Goal: Task Accomplishment & Management: Manage account settings

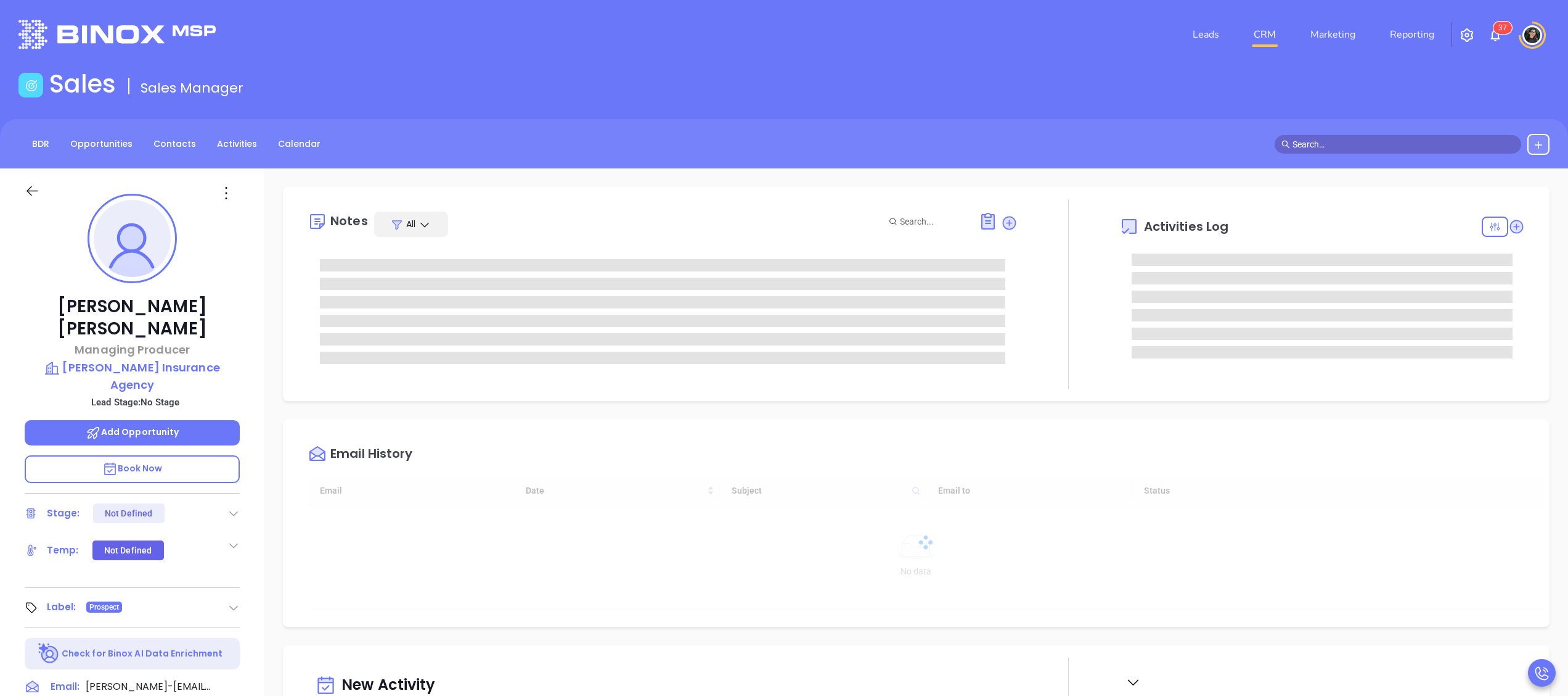
type input "09/24/2025"
type input "Wendy Hernandez"
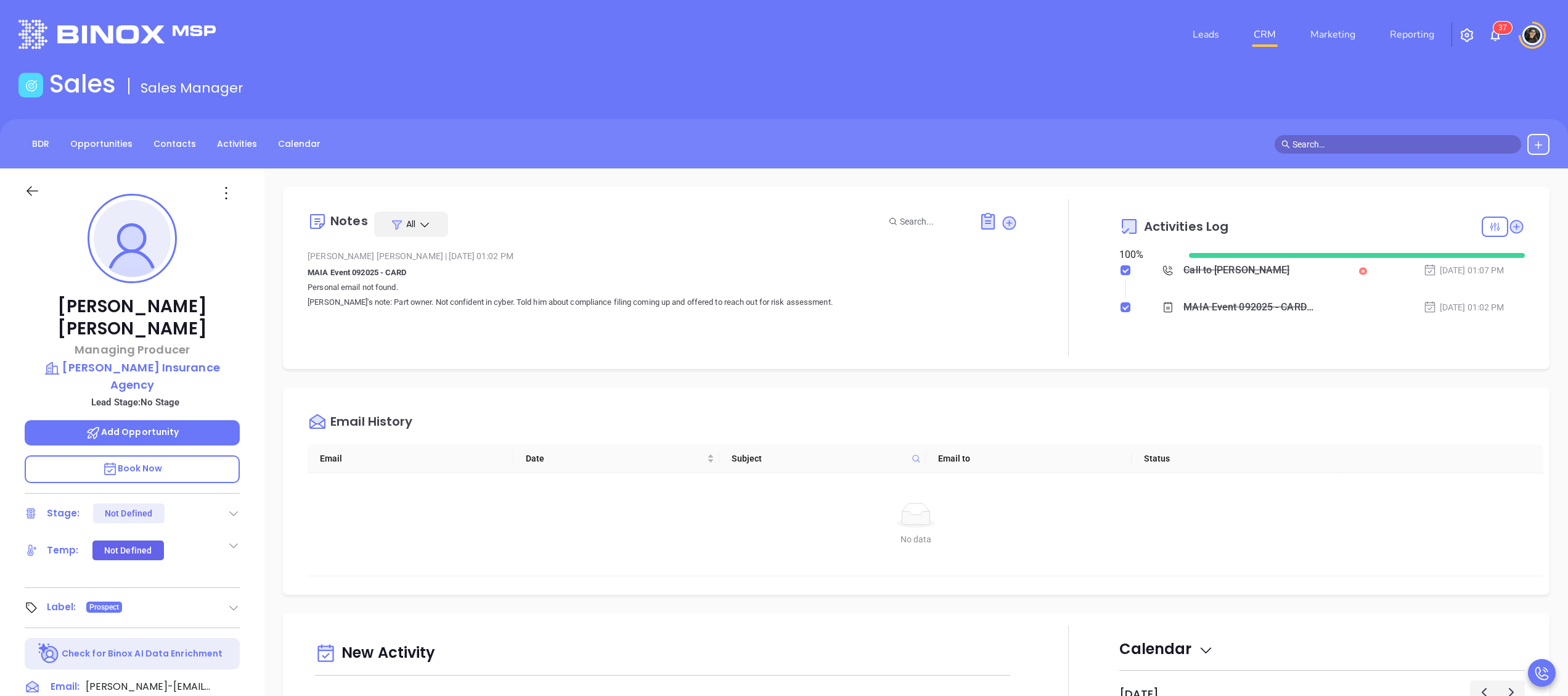
click at [125, 455] on p "Book Now" at bounding box center [131, 469] width 215 height 28
click at [185, 455] on p "Book Now" at bounding box center [131, 469] width 215 height 28
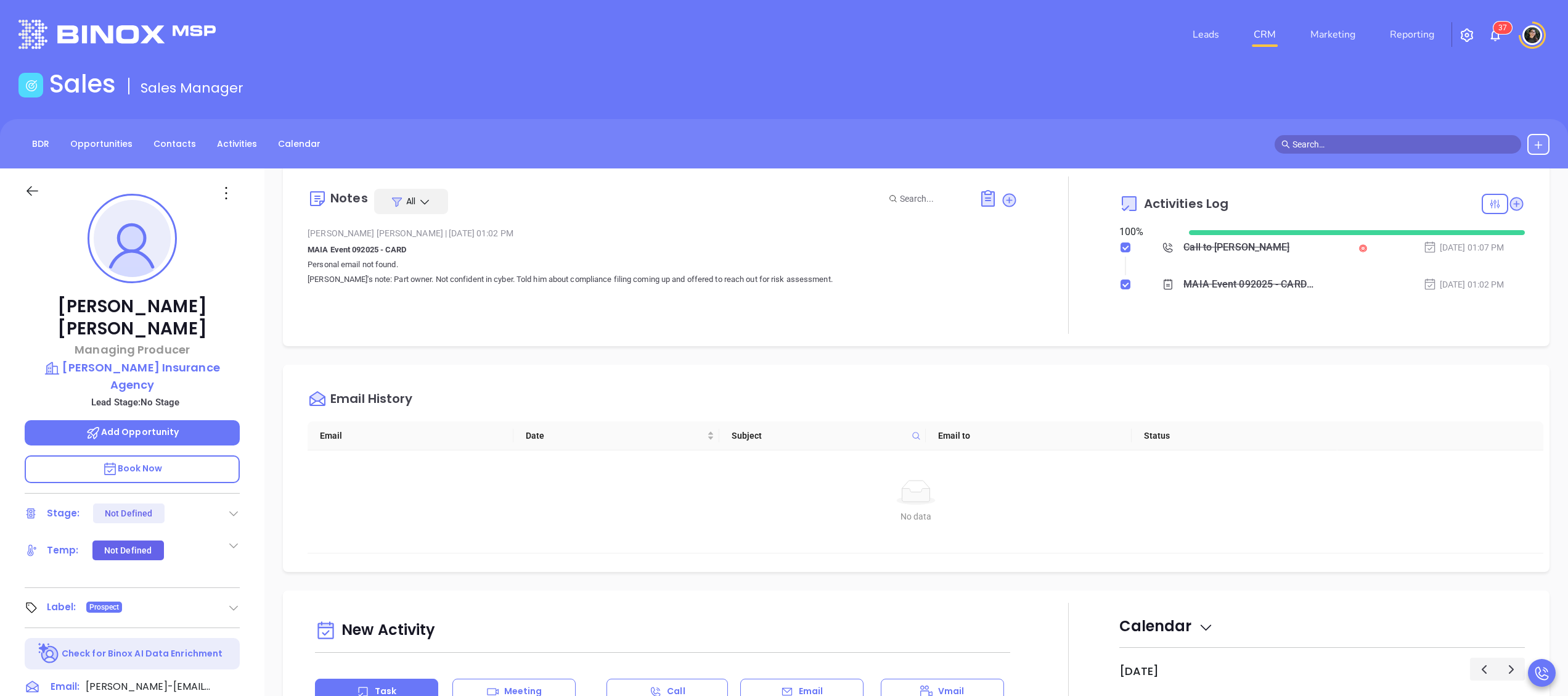
scroll to position [0, 0]
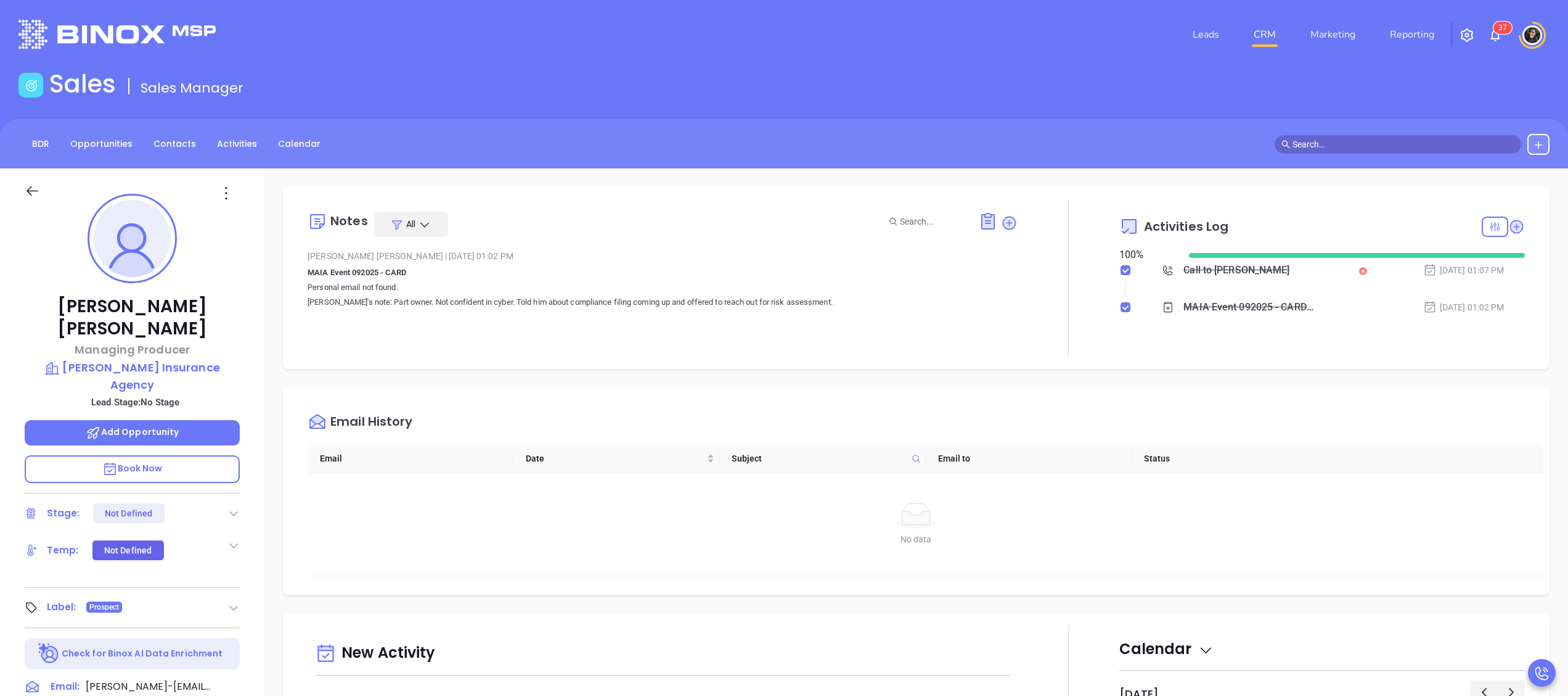
click at [1214, 265] on div "Call to Matthew Martin" at bounding box center [1236, 269] width 106 height 18
drag, startPoint x: 1188, startPoint y: 415, endPoint x: 1204, endPoint y: 427, distance: 20.0
click at [1187, 417] on icon "Play" at bounding box center [1190, 417] width 16 height 16
click at [1263, 418] on div "Audio progress control" at bounding box center [1271, 416] width 52 height 12
click at [1275, 415] on div "Audio progress control" at bounding box center [1272, 416] width 51 height 3
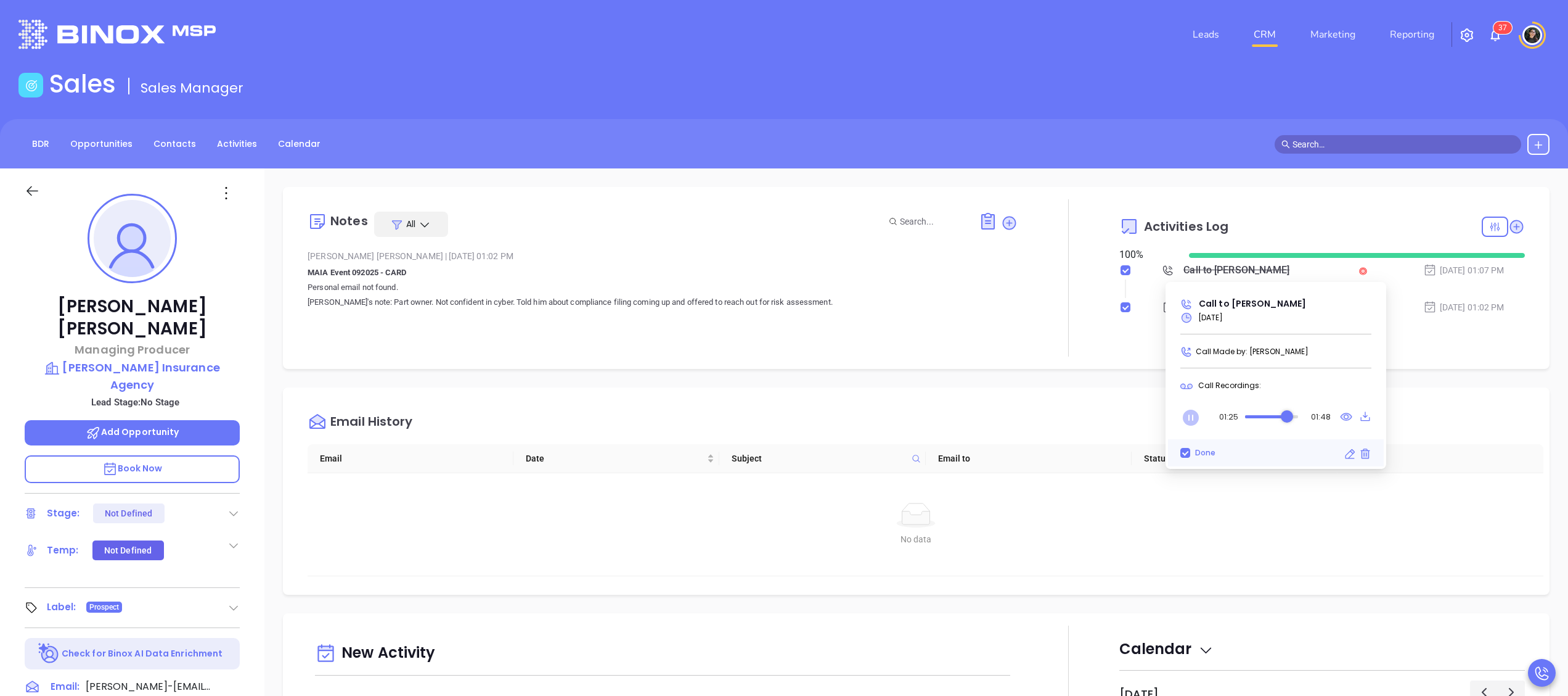
click at [1192, 422] on icon "Pause" at bounding box center [1191, 417] width 16 height 16
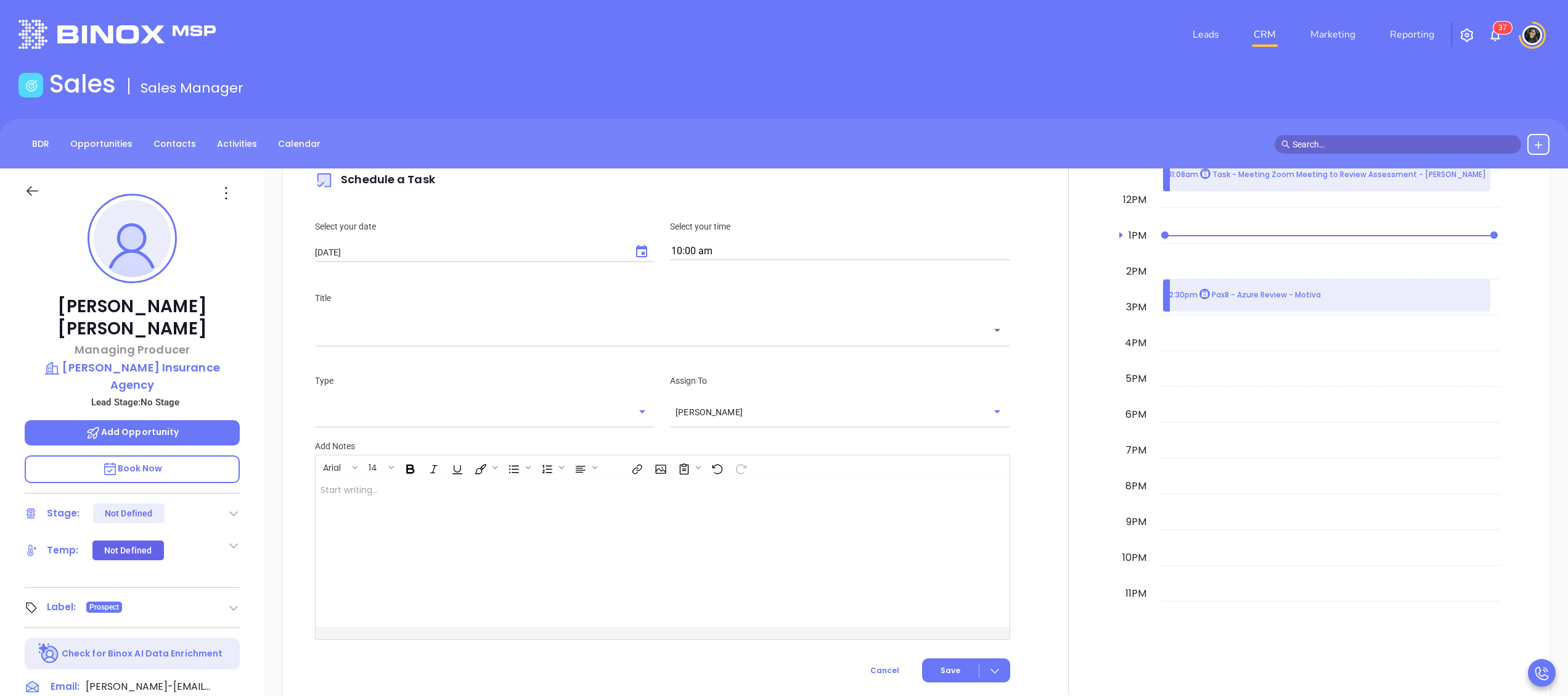
scroll to position [493, 0]
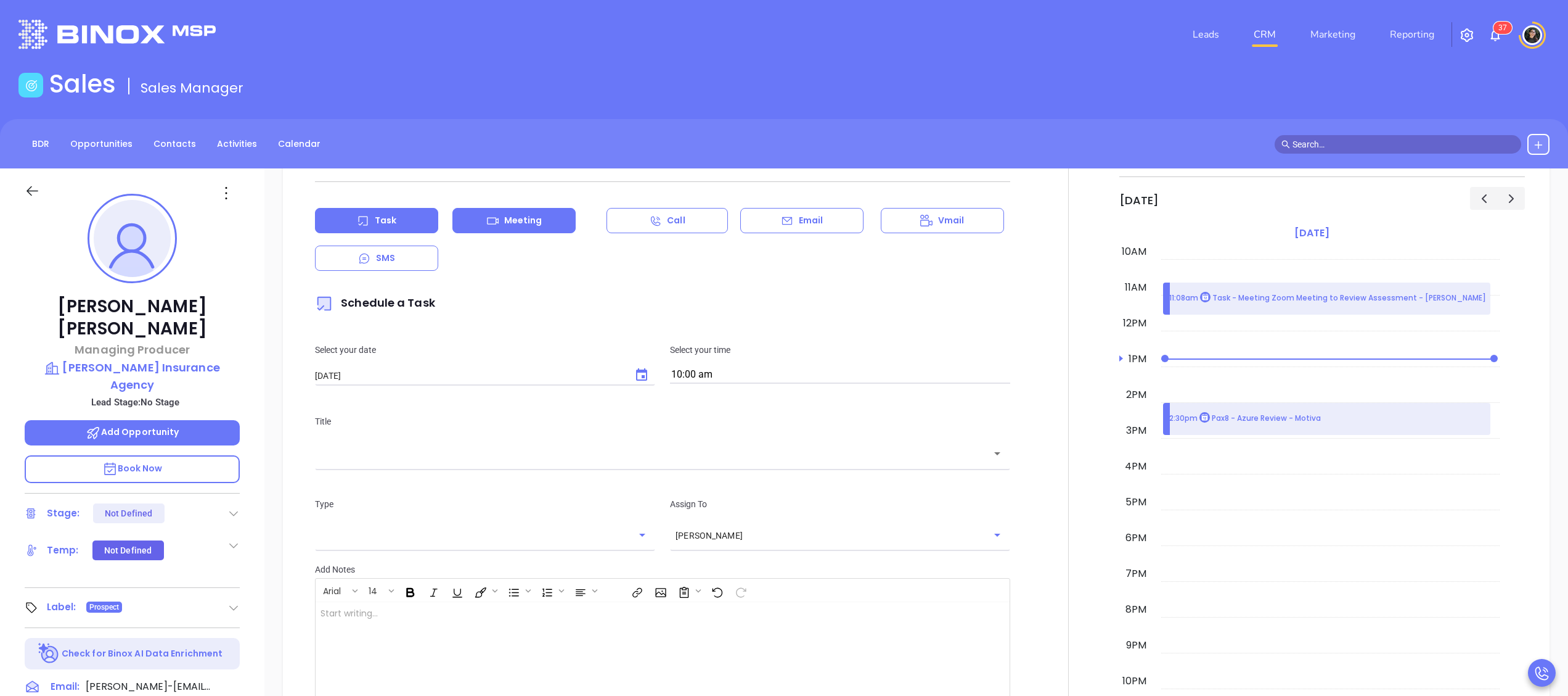
click at [569, 230] on div "Meeting" at bounding box center [515, 220] width 124 height 25
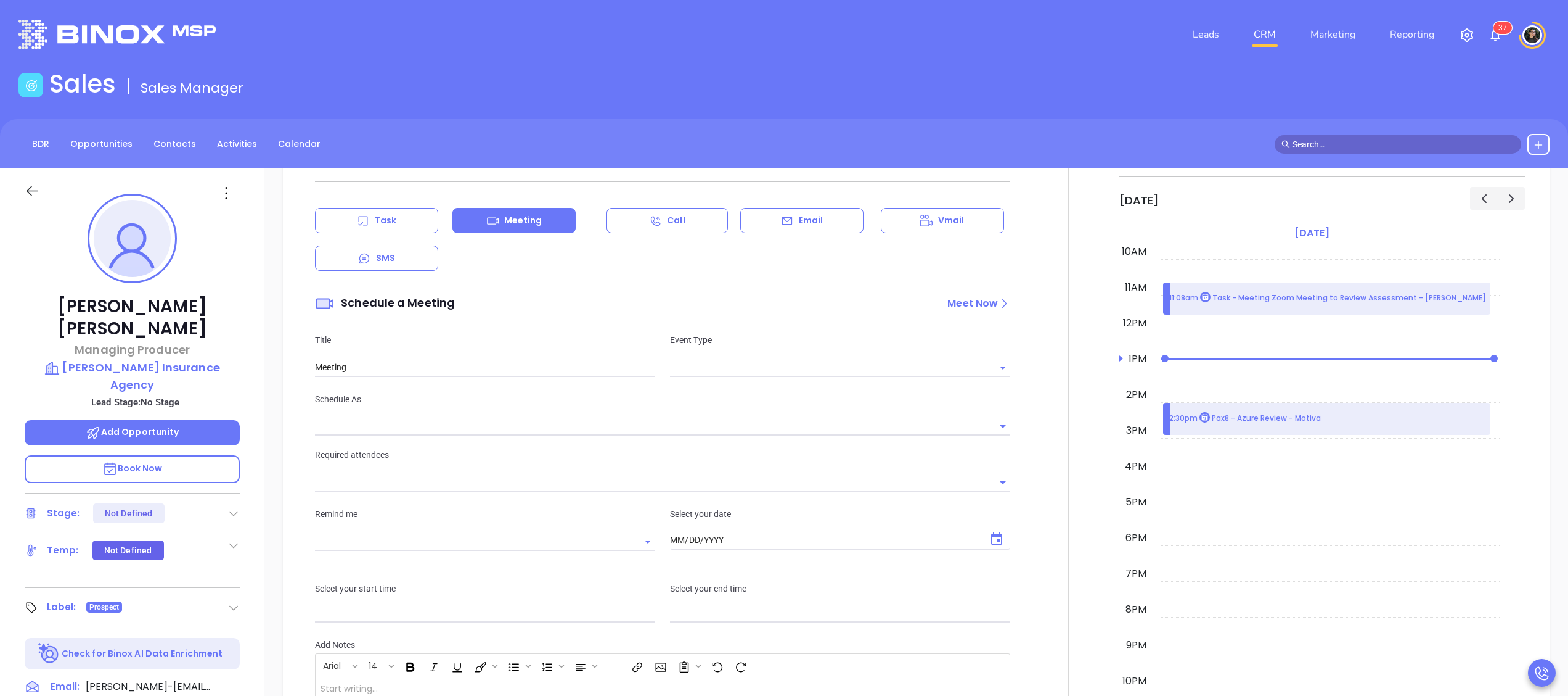
type input "30 minutes before"
type input "10:00 am"
type input "10:30 am"
type input "[DATE]"
click at [765, 363] on input "text" at bounding box center [831, 367] width 322 height 18
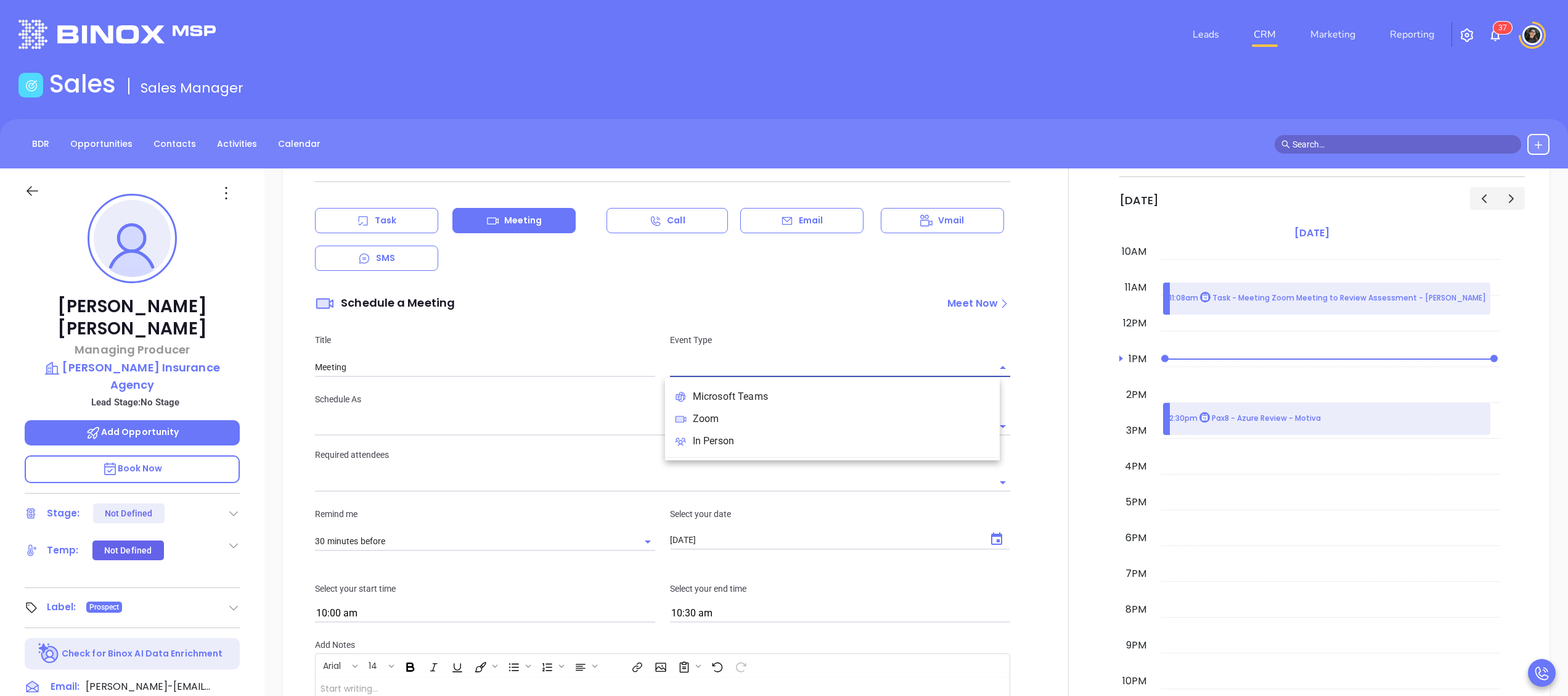
click at [747, 419] on li "Zoom" at bounding box center [832, 418] width 334 height 22
type input "Zoom Meeting"
type input "Zoom"
click at [509, 380] on div "Title Zoom Meeting Event Type Zoom" at bounding box center [663, 355] width 710 height 75
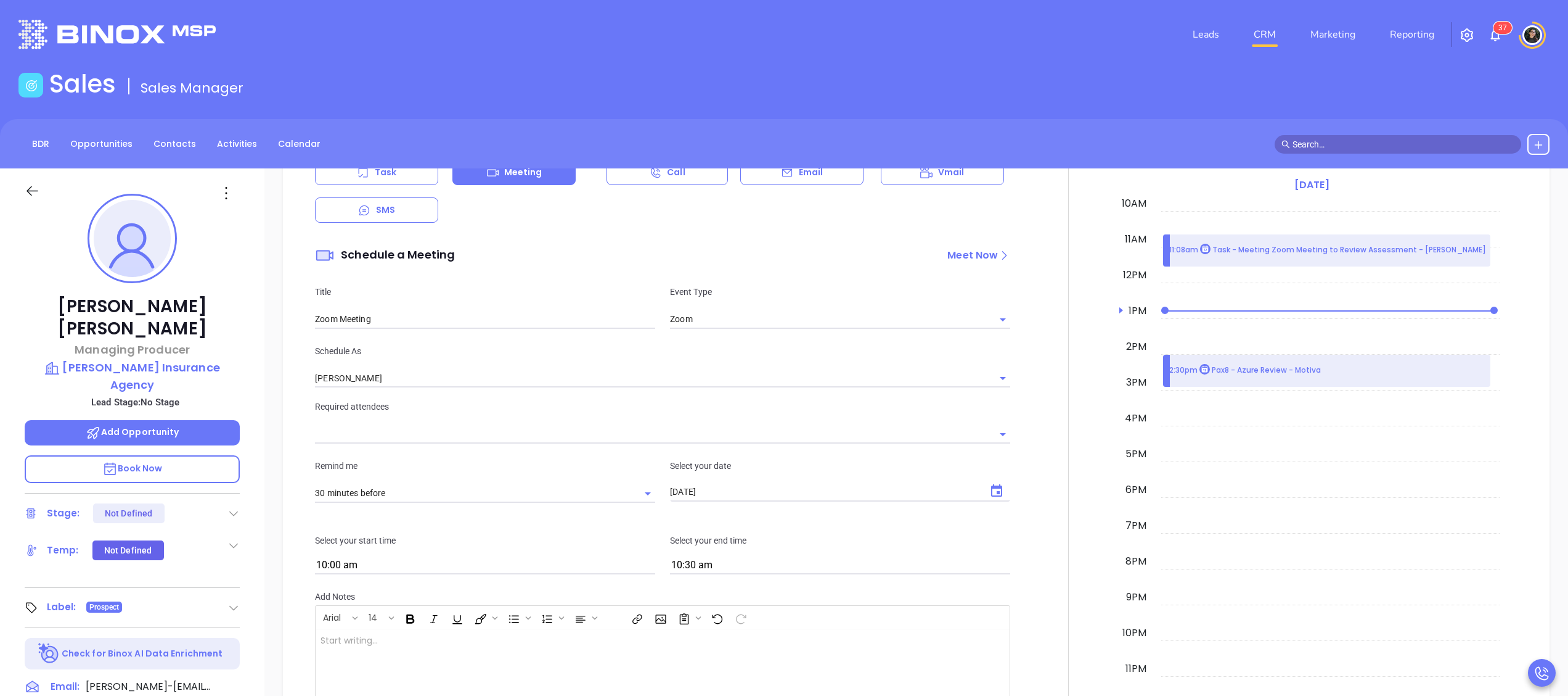
scroll to position [617, 0]
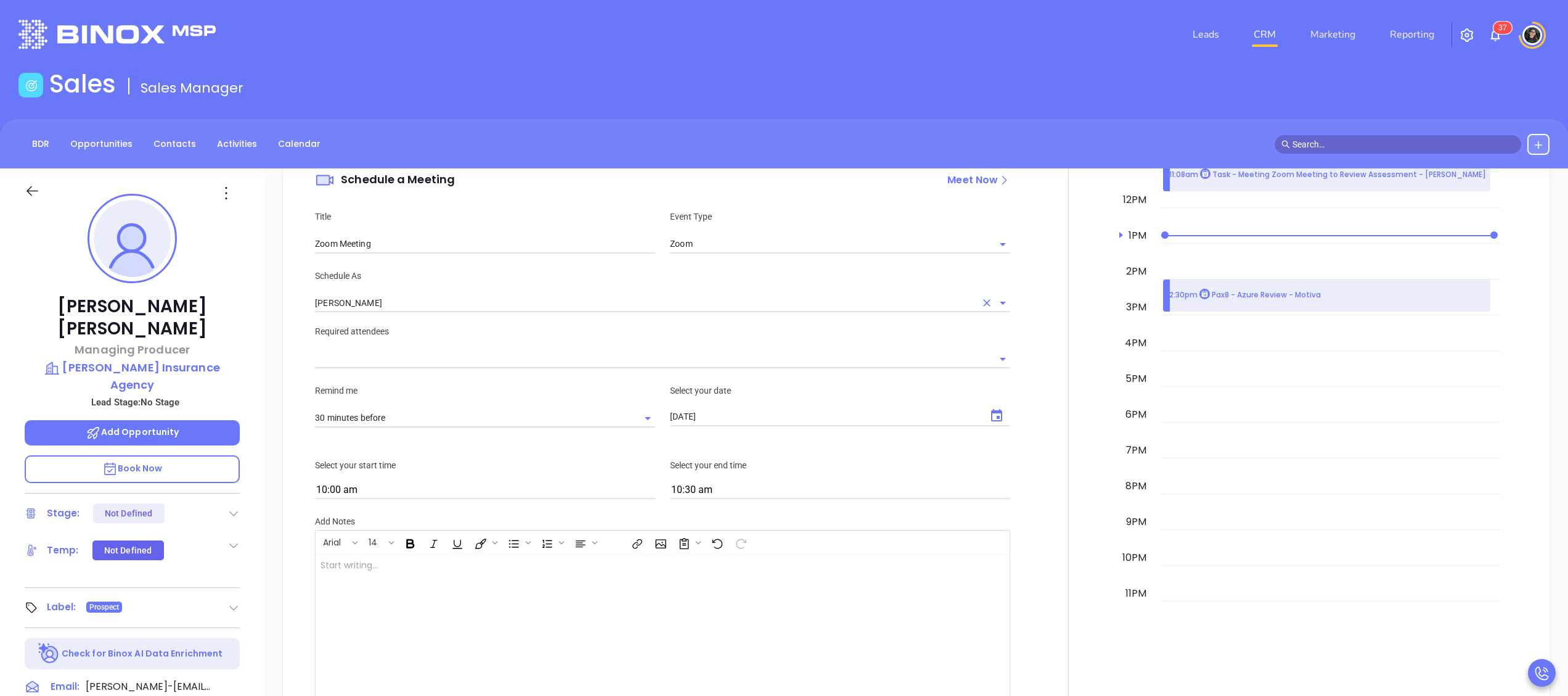
click at [419, 296] on input "[PERSON_NAME]" at bounding box center [645, 303] width 661 height 18
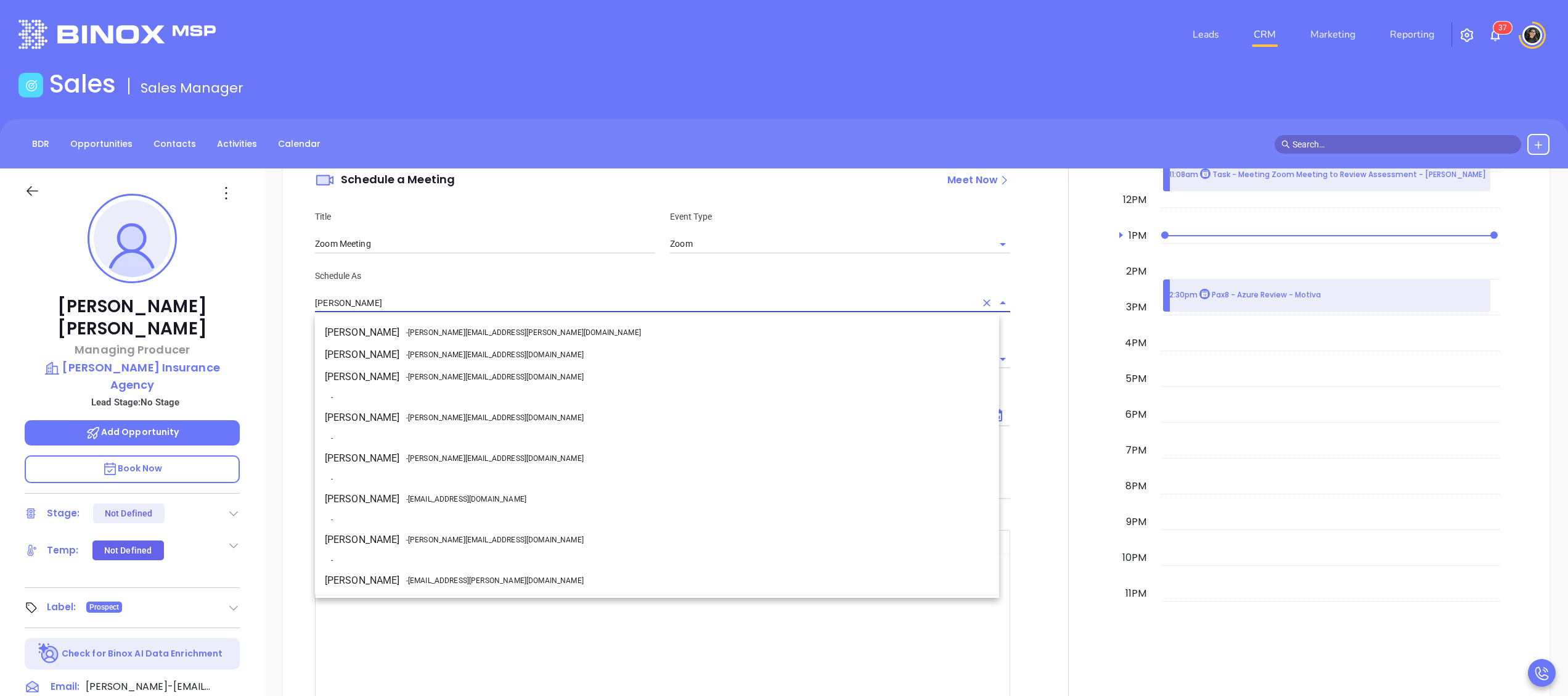
scroll to position [107, 0]
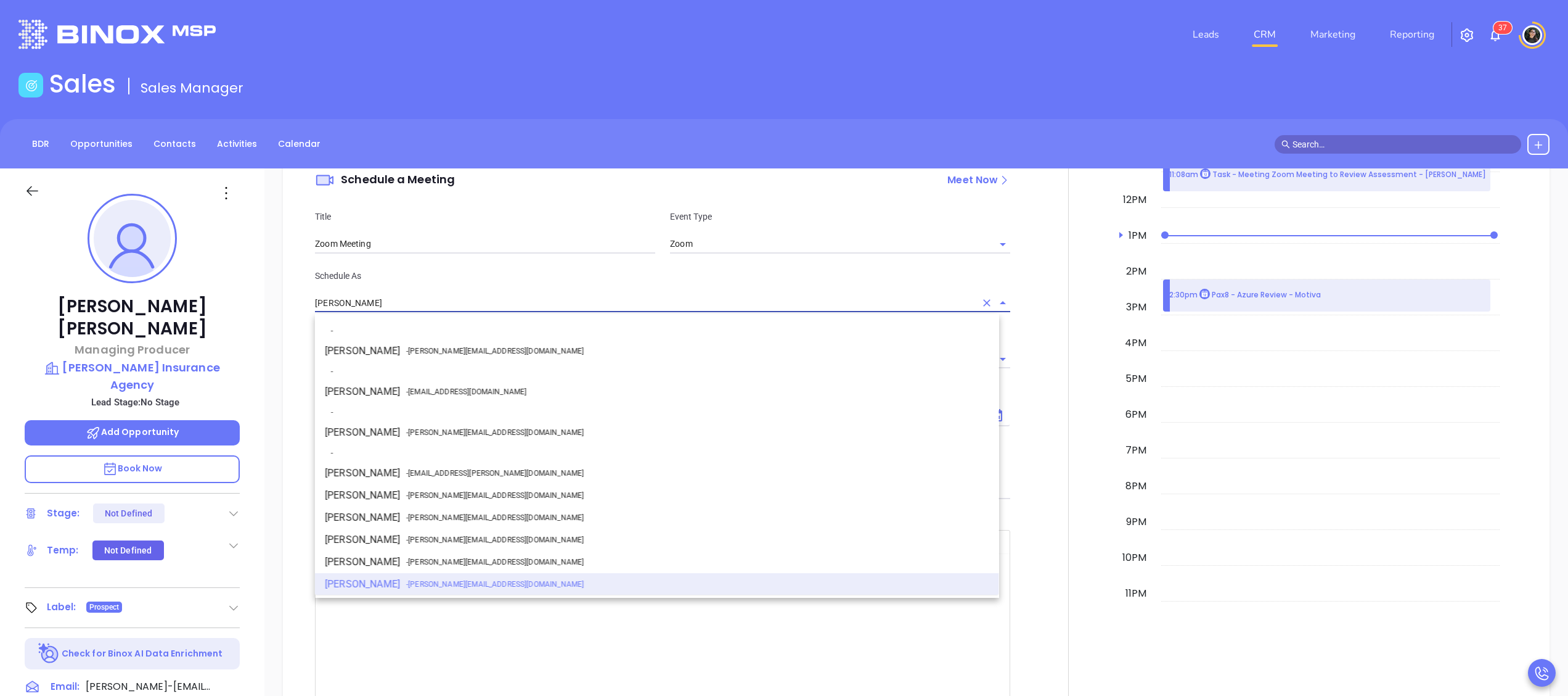
click at [430, 436] on span "- walter@motiva.net" at bounding box center [495, 432] width 178 height 11
type input "[PERSON_NAME]"
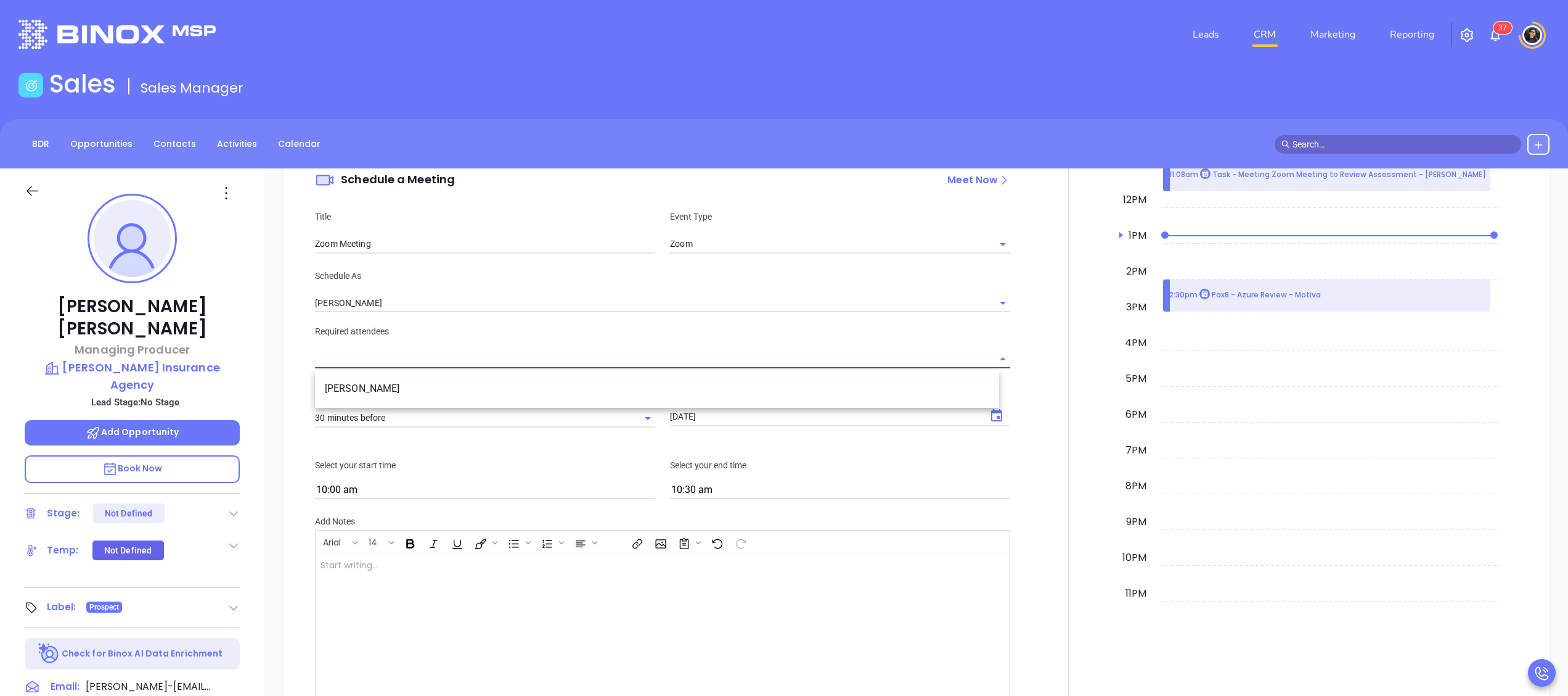
click at [580, 358] on input "text" at bounding box center [653, 358] width 676 height 18
drag, startPoint x: 418, startPoint y: 393, endPoint x: 513, endPoint y: 398, distance: 95.1
click at [419, 394] on li "Matthew Martin" at bounding box center [657, 388] width 684 height 22
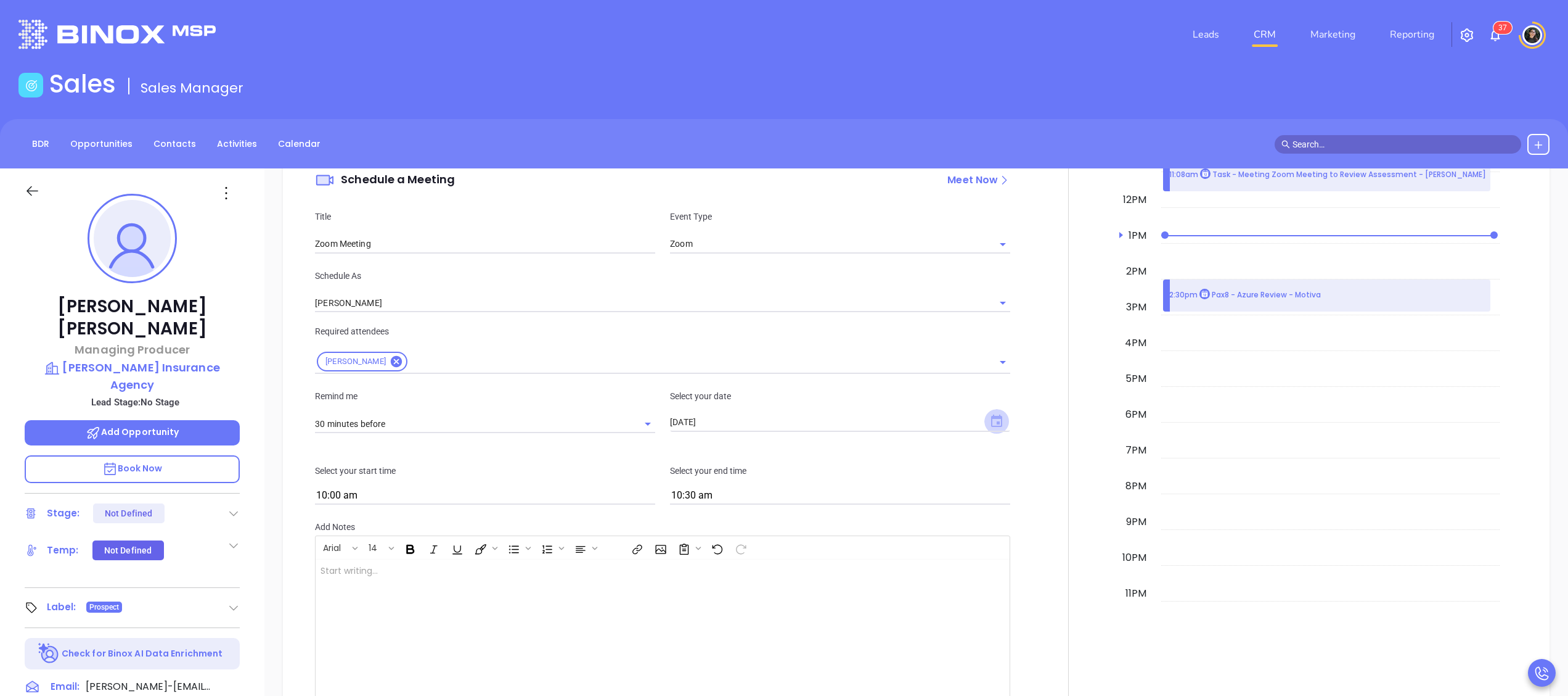
click at [991, 418] on icon "Choose date, selected date is Sep 24, 2025" at bounding box center [996, 421] width 11 height 12
click at [721, 596] on button "29" at bounding box center [714, 593] width 22 height 22
type input "09/29/2025"
click at [424, 492] on input "10:00 am" at bounding box center [485, 496] width 340 height 17
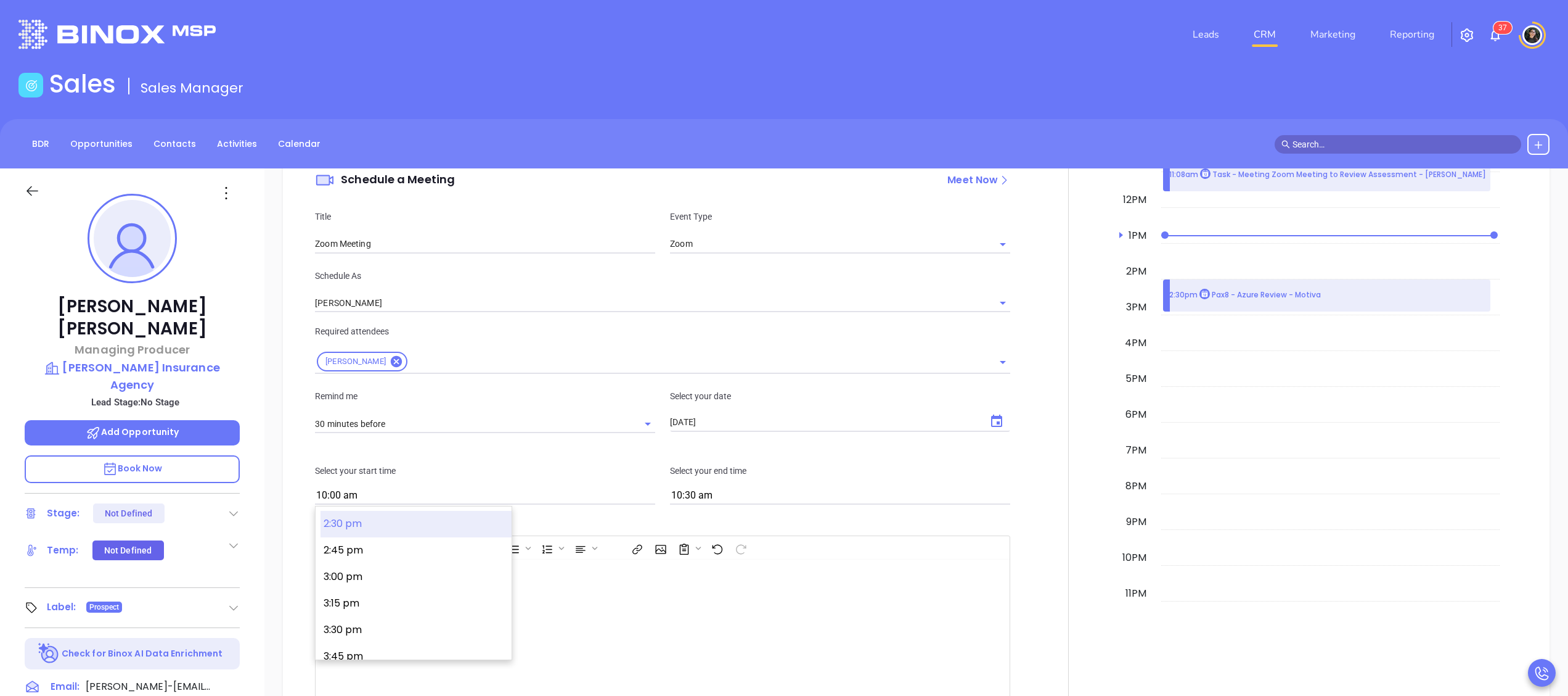
click at [381, 531] on button "2:30 pm" at bounding box center [415, 524] width 191 height 26
type input "2:30 pm"
type input "3:00 pm"
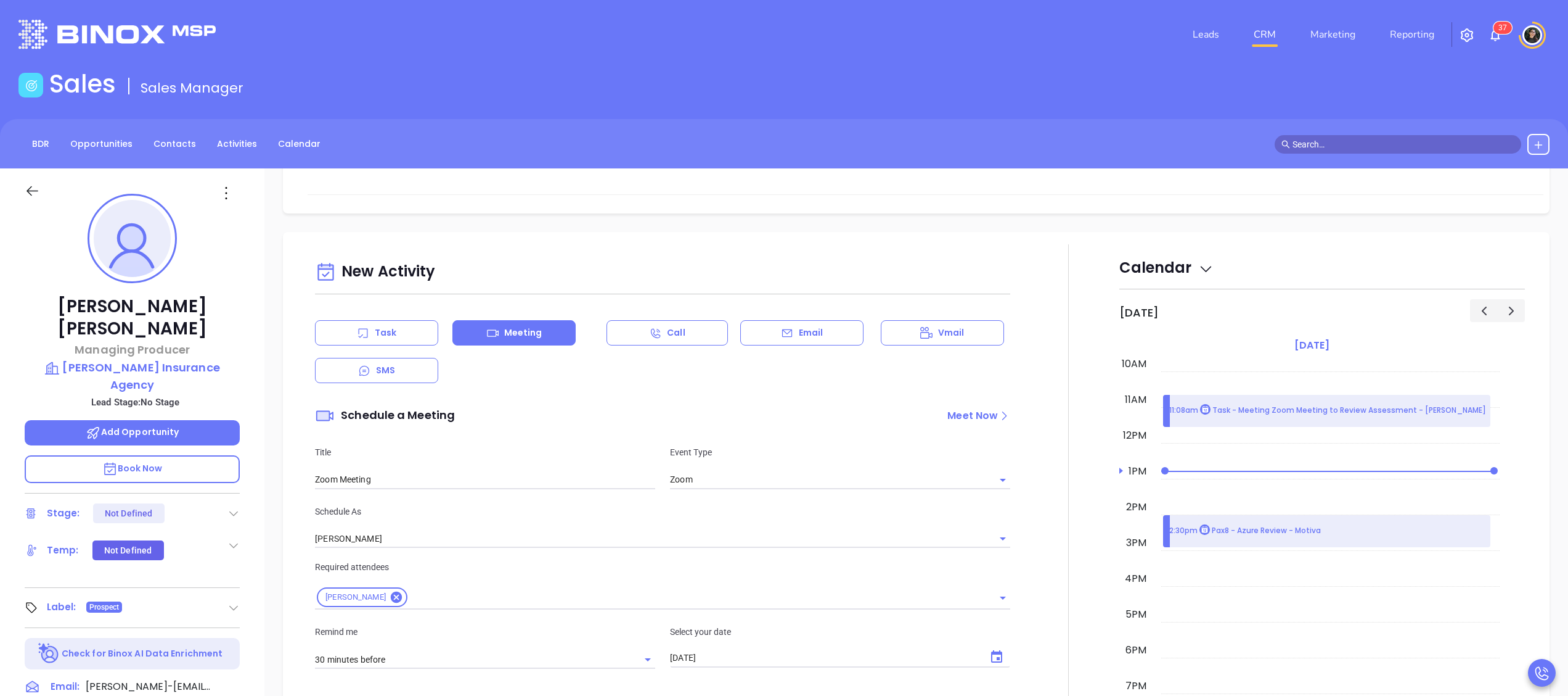
scroll to position [493, 0]
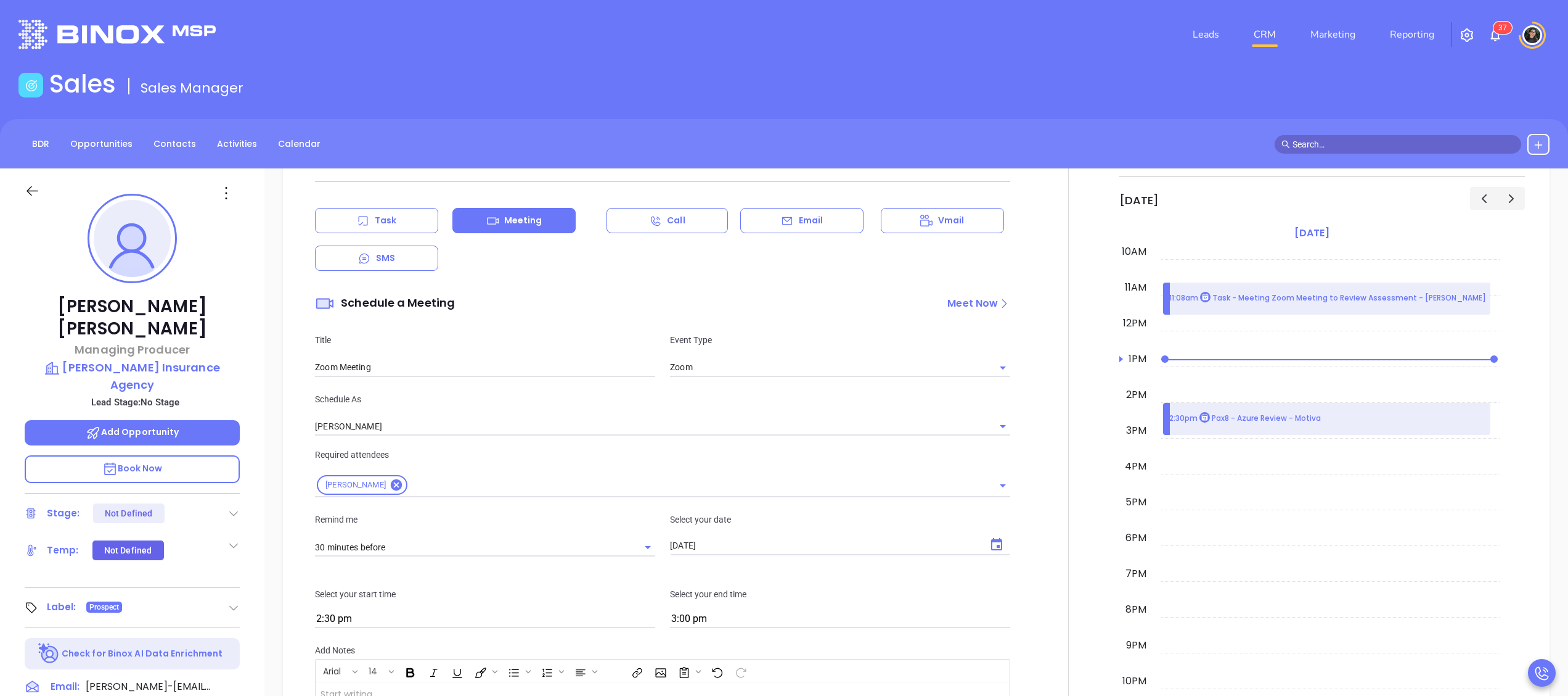
click at [432, 412] on div "Schedule As Walter Contreras" at bounding box center [663, 414] width 710 height 44
click at [440, 338] on p "Title" at bounding box center [485, 340] width 340 height 14
drag, startPoint x: 414, startPoint y: 355, endPoint x: 427, endPoint y: 368, distance: 18.4
click at [422, 364] on div "Title Zoom Meeting" at bounding box center [485, 355] width 355 height 44
click at [427, 368] on input "Zoom Meeting" at bounding box center [485, 367] width 340 height 18
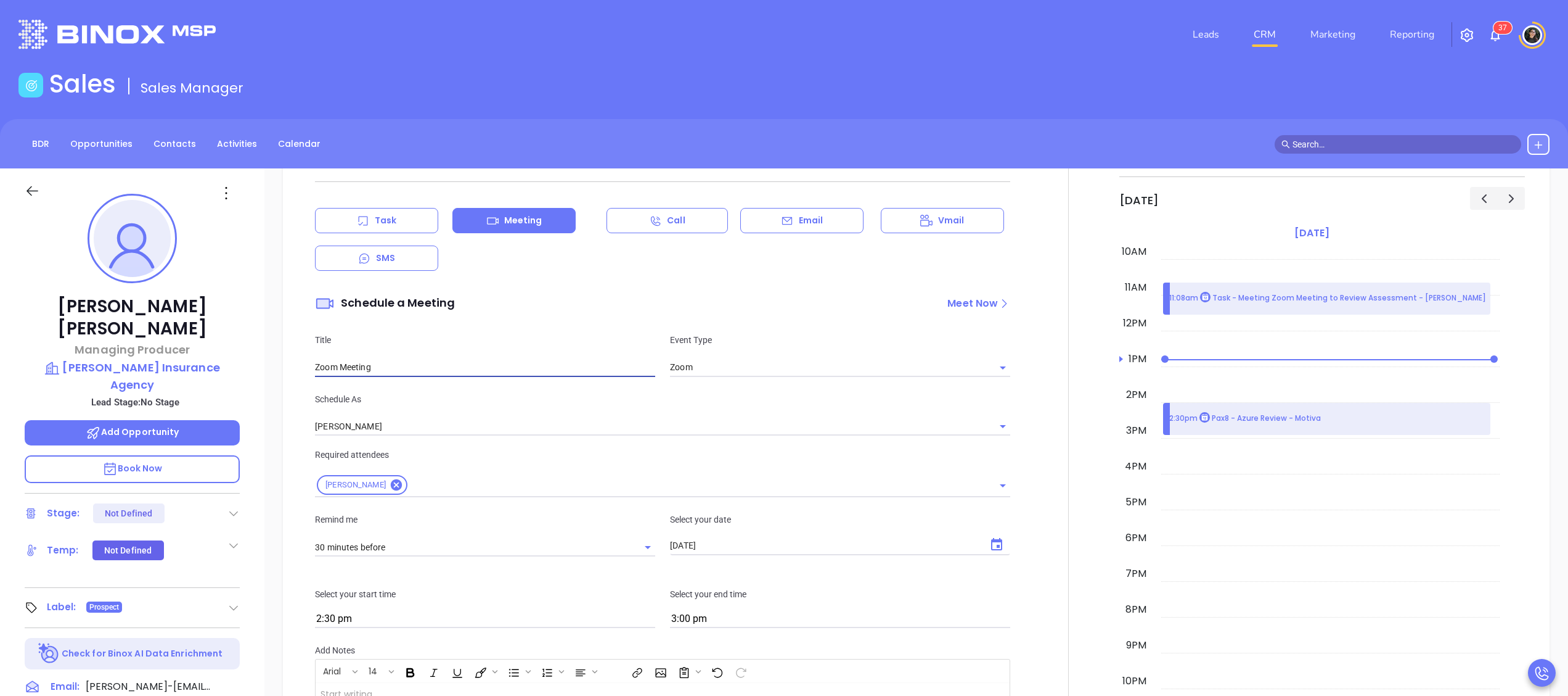
click at [921, 267] on div "Task Meeting Call Email Vmail SMS" at bounding box center [663, 240] width 696 height 63
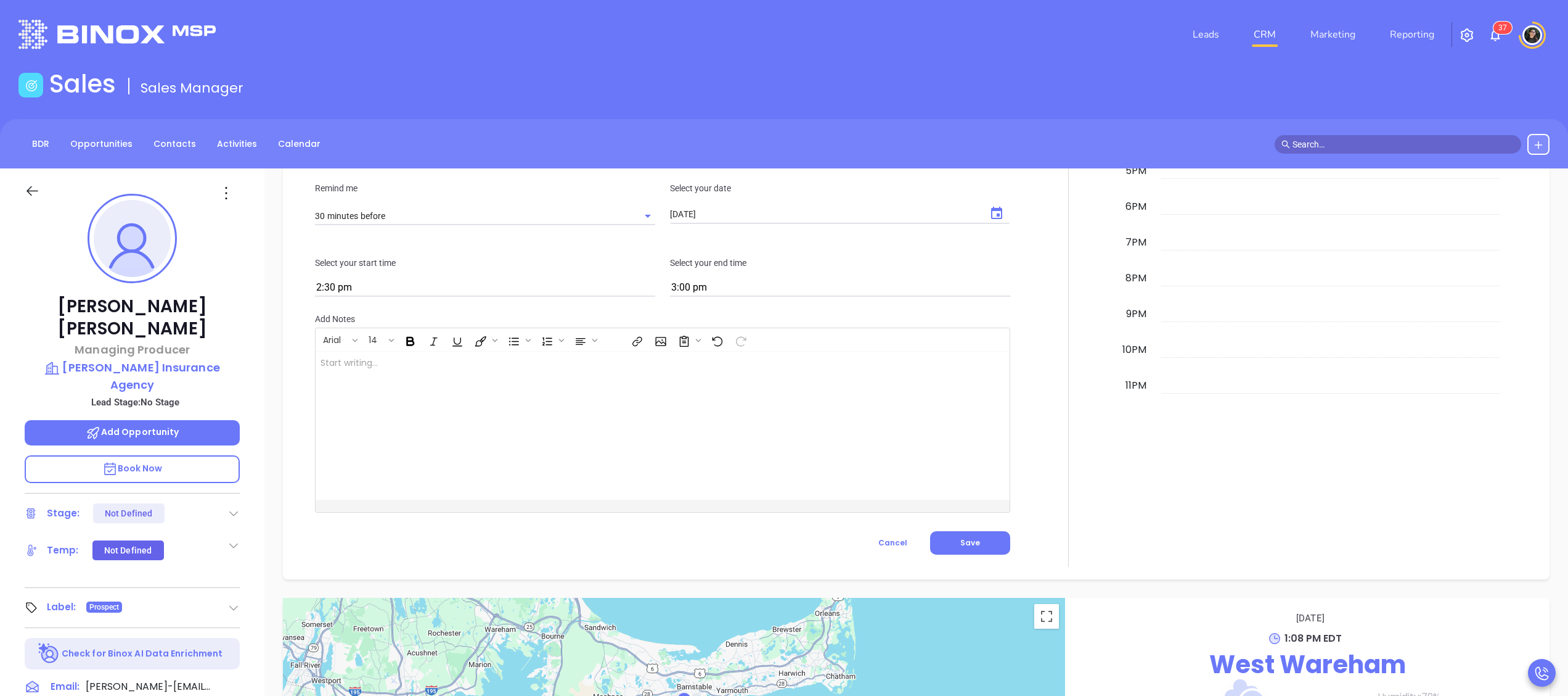
scroll to position [863, 0]
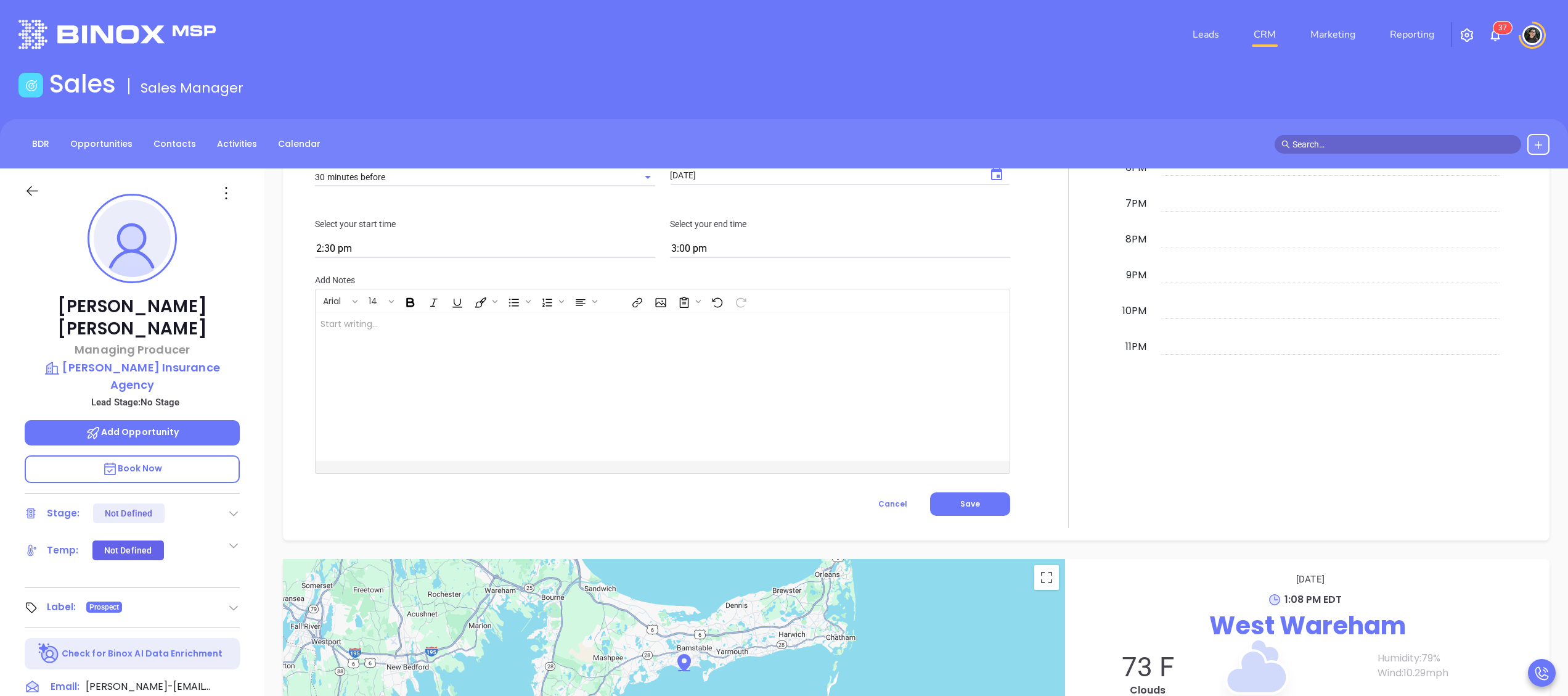
click at [959, 518] on div "New Activity Task Meeting Call Email Vmail SMS Schedule a Meeting Meet Now Titl…" at bounding box center [663, 145] width 710 height 766
click at [970, 498] on button "Save" at bounding box center [970, 503] width 80 height 24
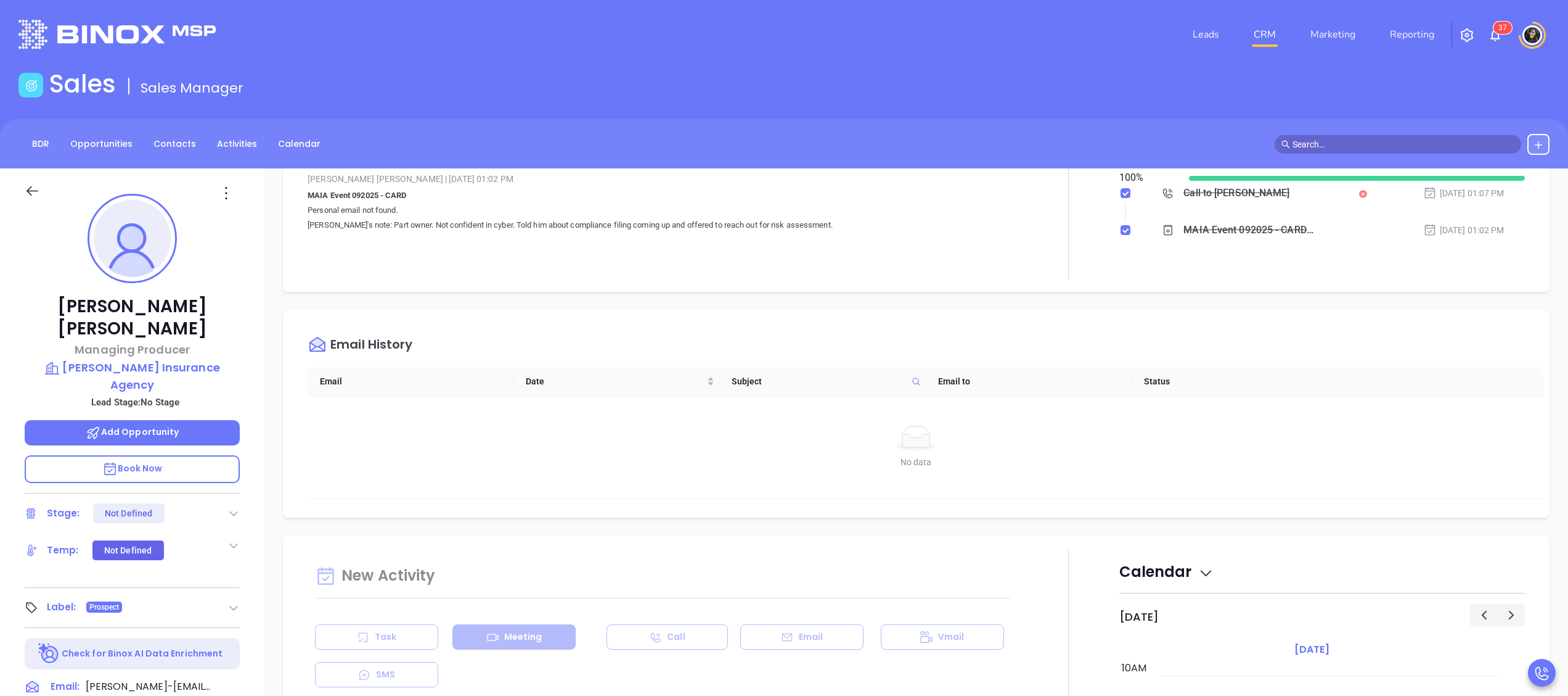
scroll to position [0, 0]
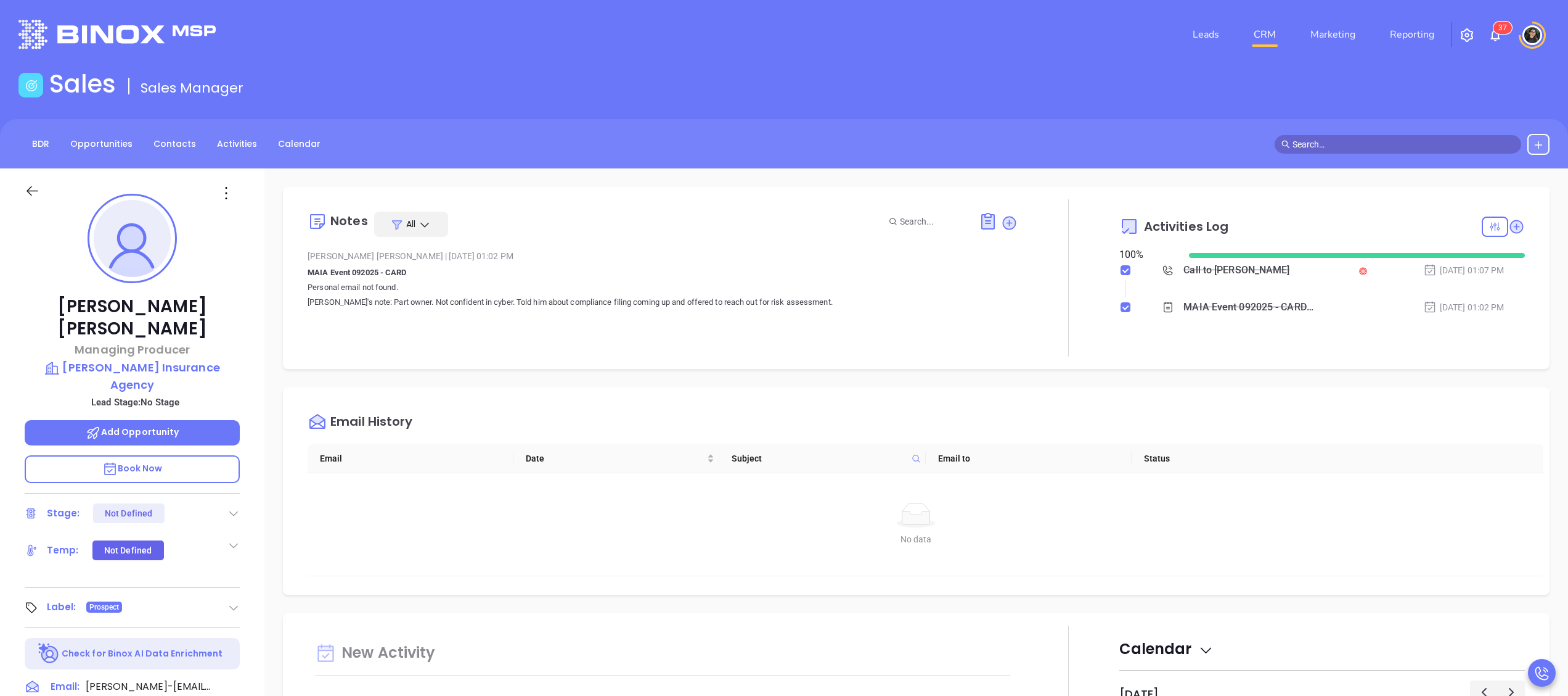
type input "Meeting"
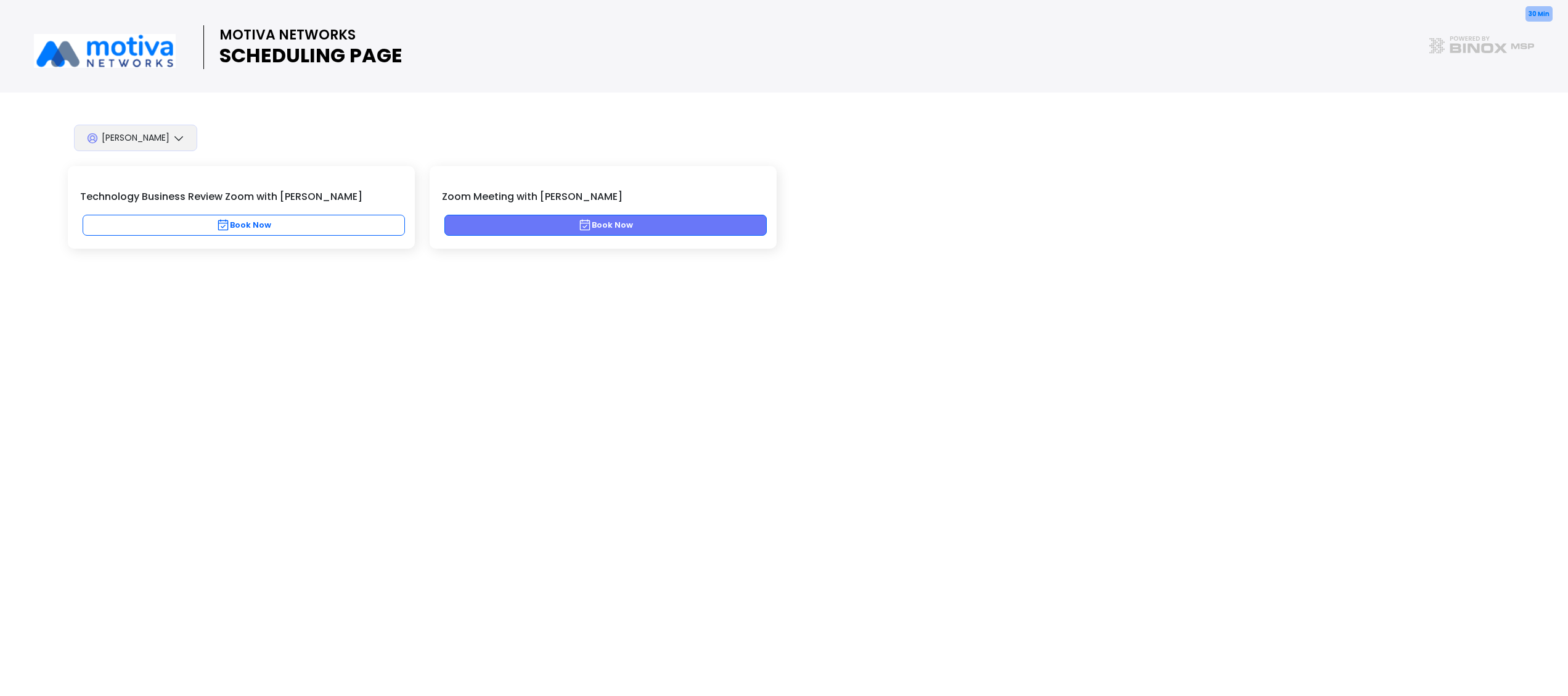
click at [570, 219] on button "Book Now" at bounding box center [605, 225] width 322 height 21
click at [656, 223] on button "Book Now" at bounding box center [605, 225] width 322 height 21
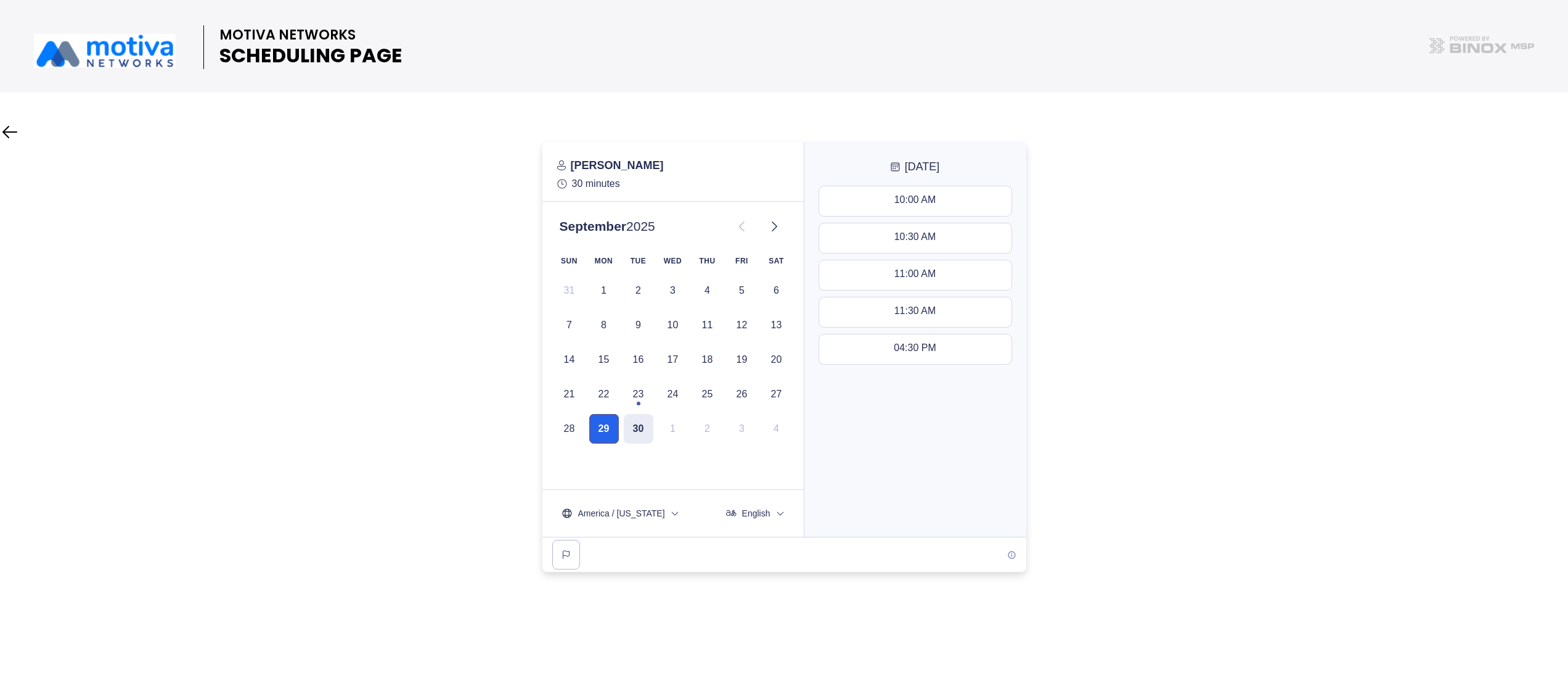
click at [607, 432] on button "29" at bounding box center [604, 429] width 30 height 30
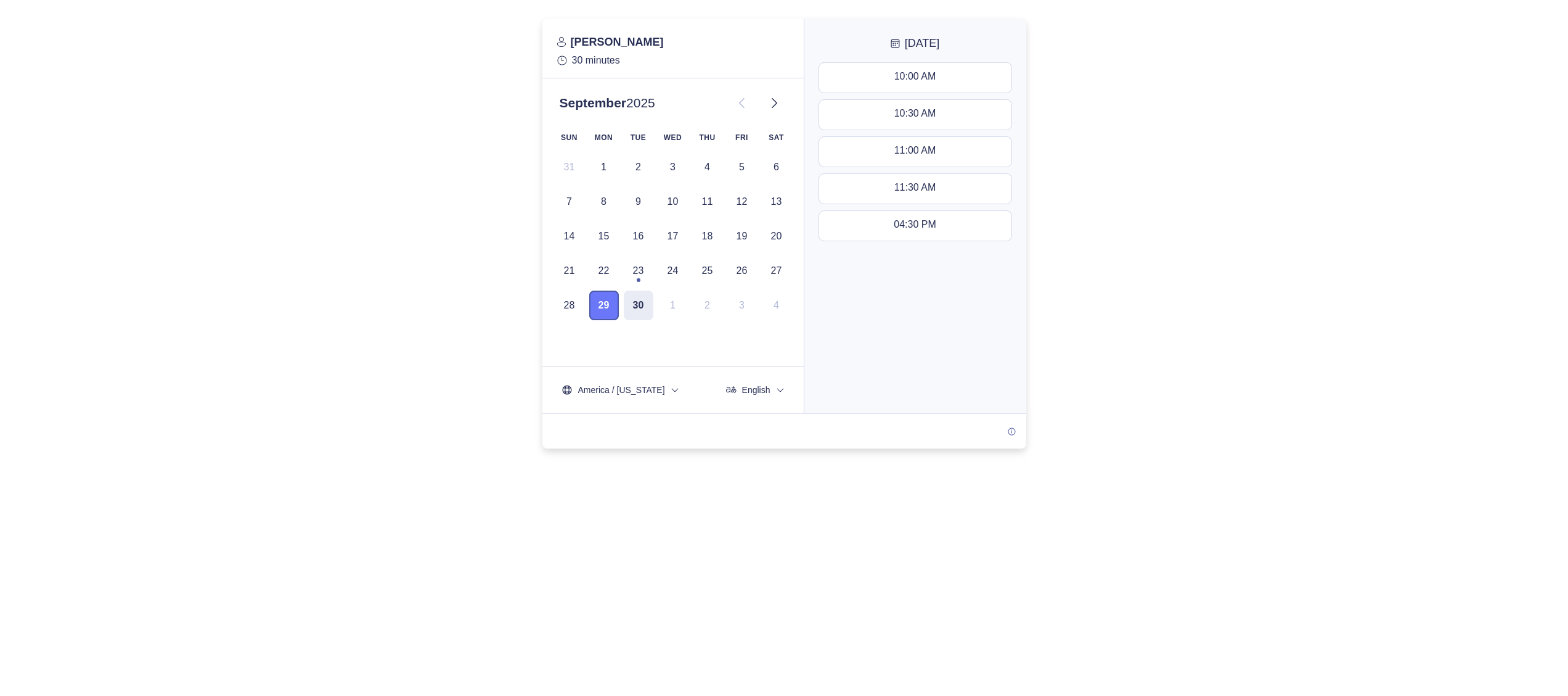
click at [608, 301] on button "29" at bounding box center [604, 305] width 30 height 30
click at [641, 302] on button "30" at bounding box center [638, 305] width 30 height 30
drag, startPoint x: 797, startPoint y: 267, endPoint x: 737, endPoint y: 274, distance: 60.4
click at [795, 267] on nylas-date-picker at bounding box center [673, 182] width 261 height 307
click at [620, 306] on div "SUN MON TUE WED THU FRI SAT 31 1 2 3 4 5 6 7 8 9 10 11 12 13 14 15 16 17 18 19 …" at bounding box center [673, 224] width 237 height 193
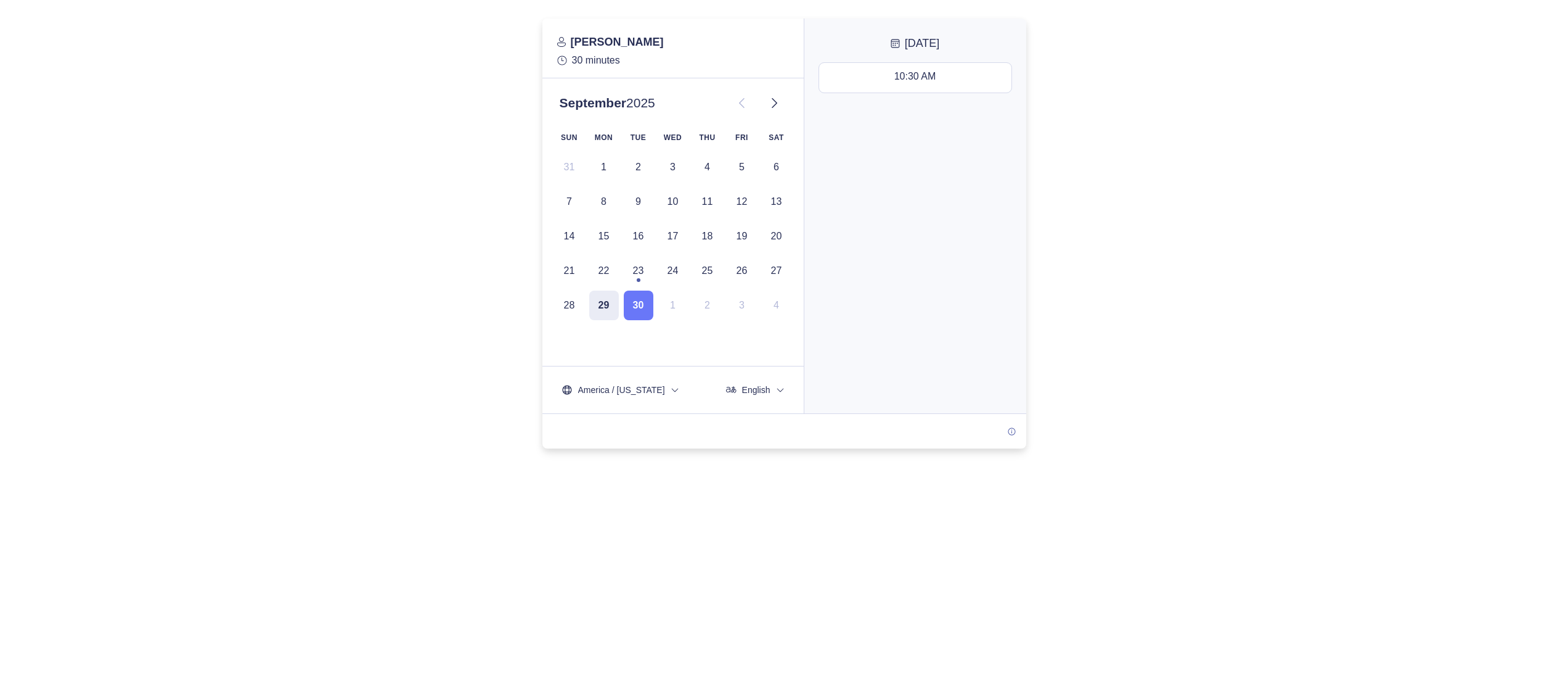
click at [760, 98] on div at bounding box center [757, 103] width 57 height 24
click at [771, 102] on icon at bounding box center [774, 103] width 15 height 15
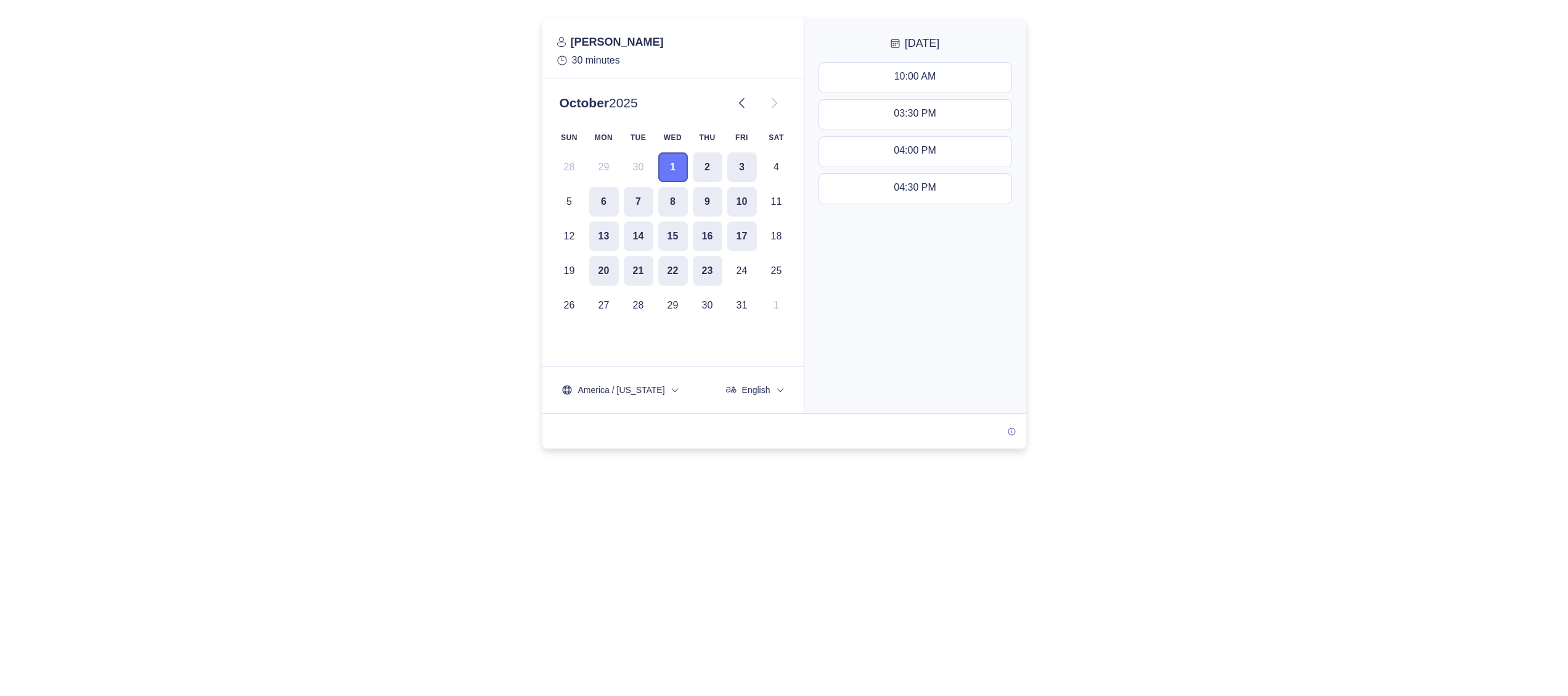
click at [676, 174] on button "1" at bounding box center [673, 167] width 30 height 30
drag, startPoint x: 703, startPoint y: 168, endPoint x: 709, endPoint y: 166, distance: 6.3
click at [705, 166] on button "2" at bounding box center [708, 167] width 30 height 30
click at [735, 103] on icon at bounding box center [742, 103] width 15 height 15
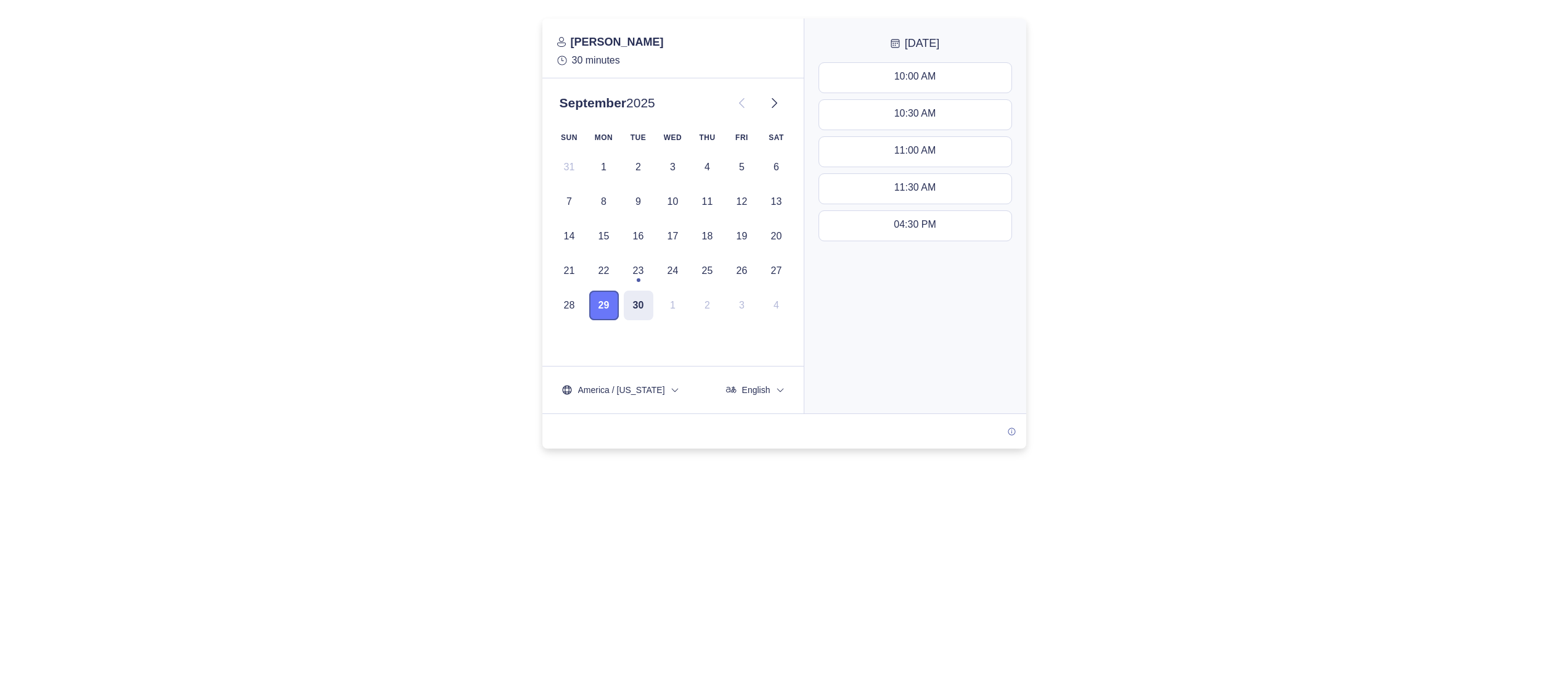
click at [597, 302] on button "29" at bounding box center [604, 305] width 30 height 30
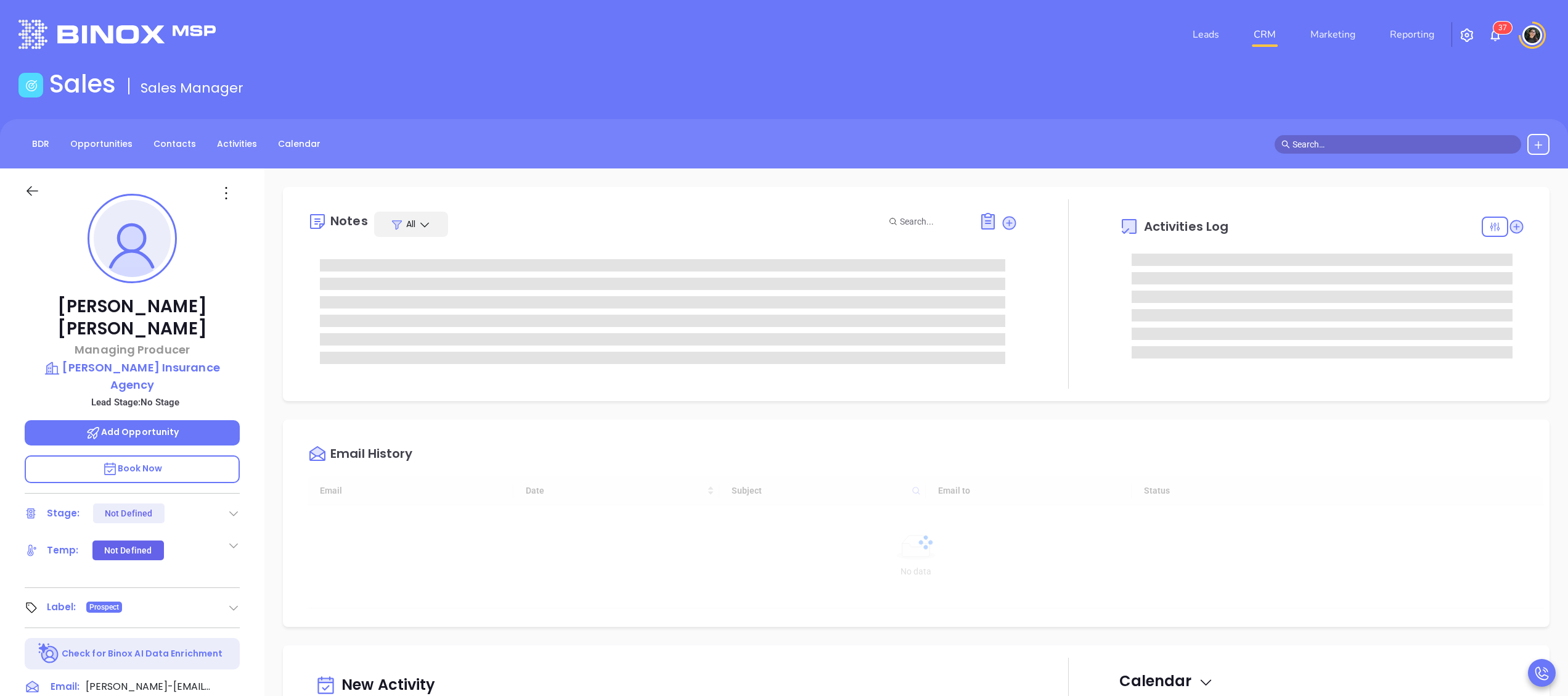
type input "[DATE]"
type input "[PERSON_NAME]"
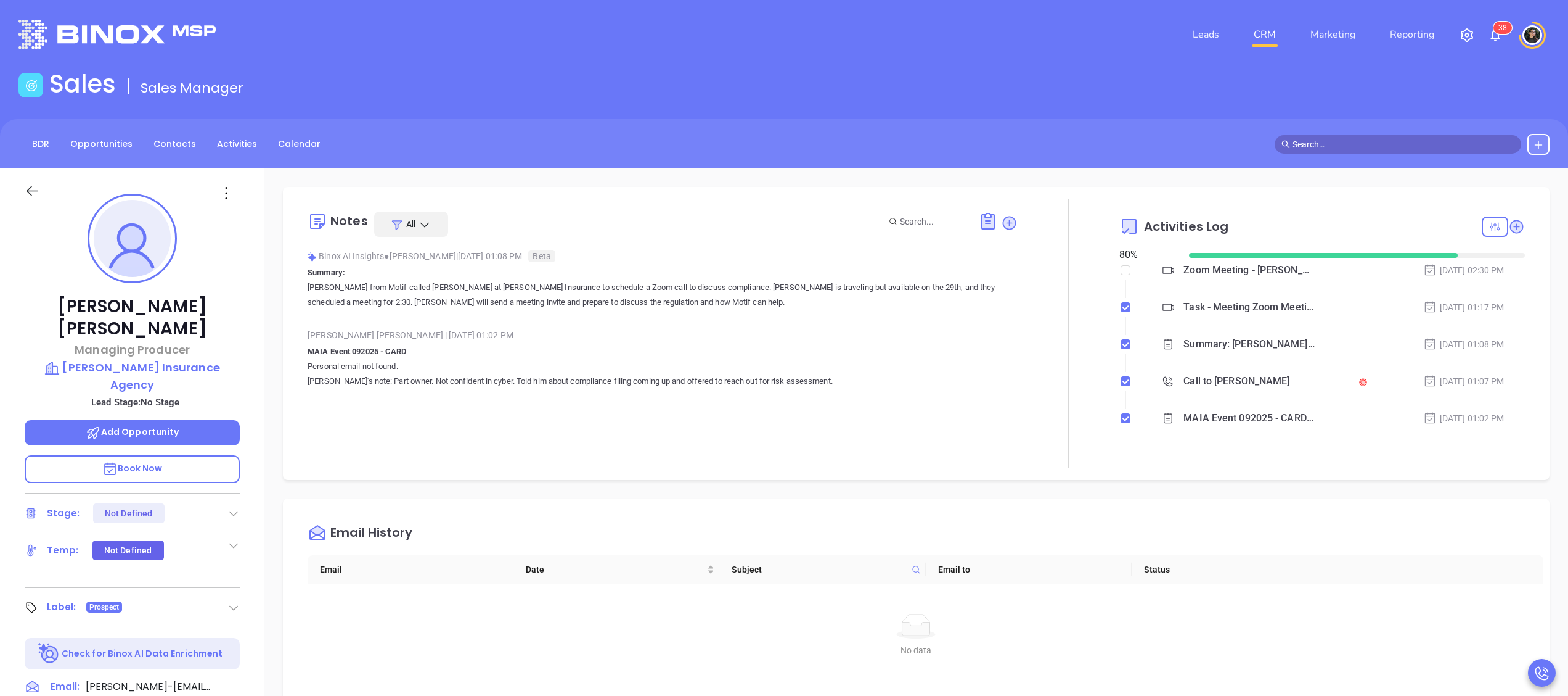
click at [193, 420] on p "Add Opportunity" at bounding box center [131, 432] width 215 height 25
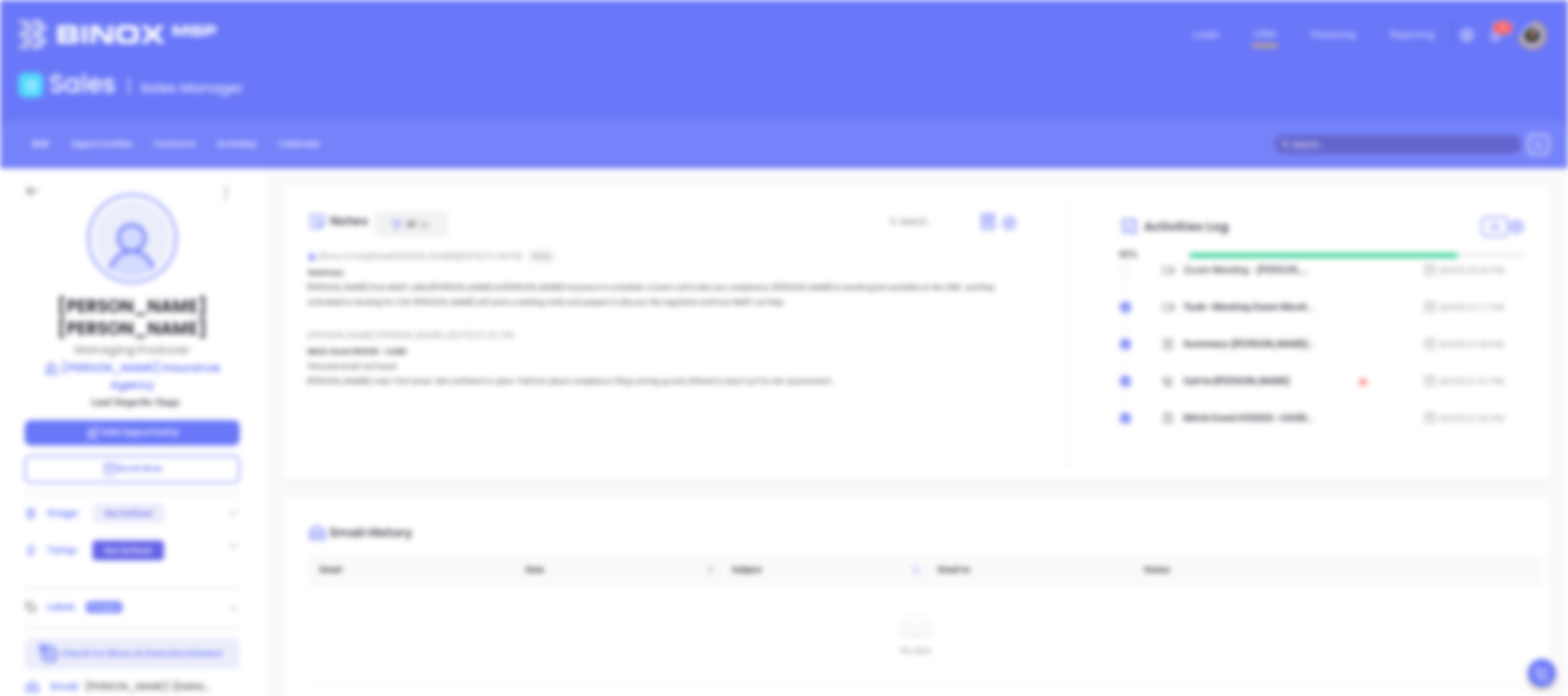
type input "Matthew Martin"
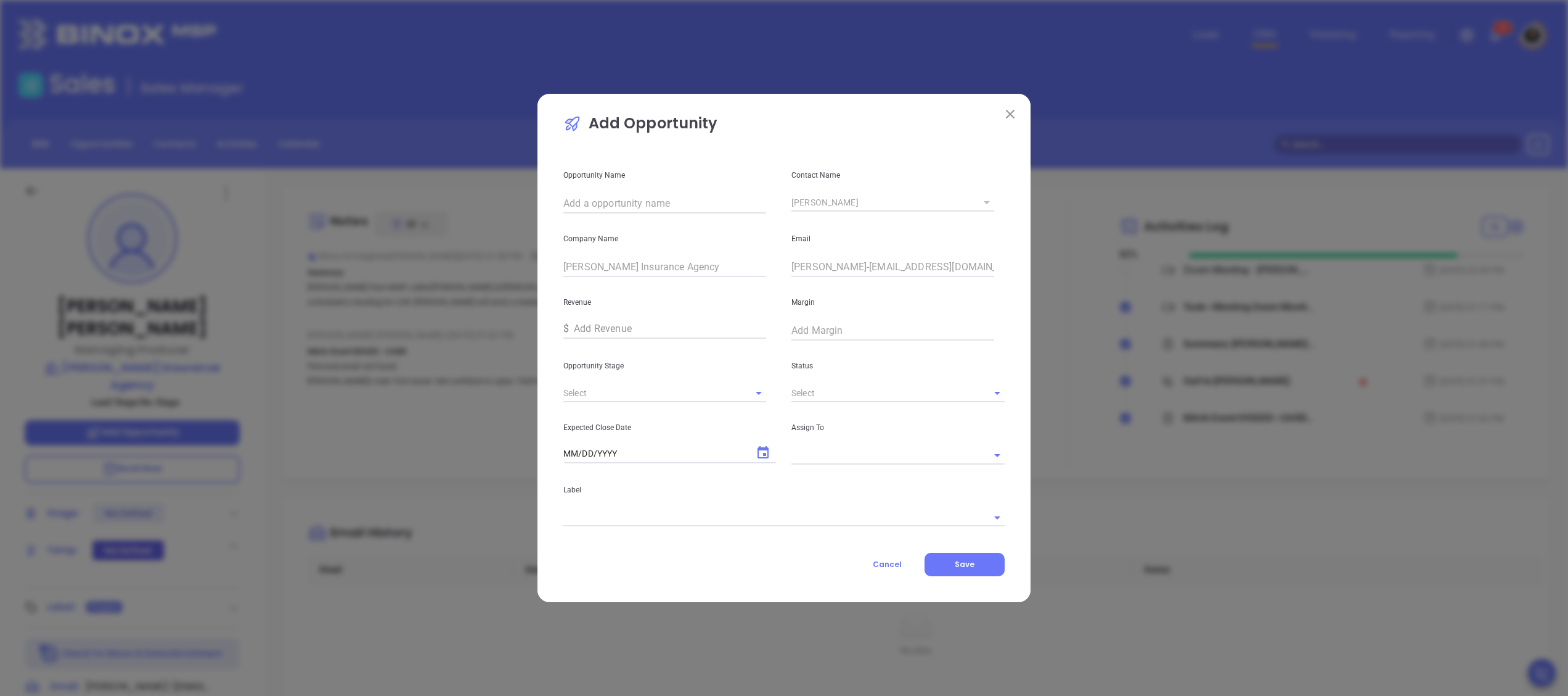
click at [1011, 118] on img at bounding box center [1010, 114] width 9 height 9
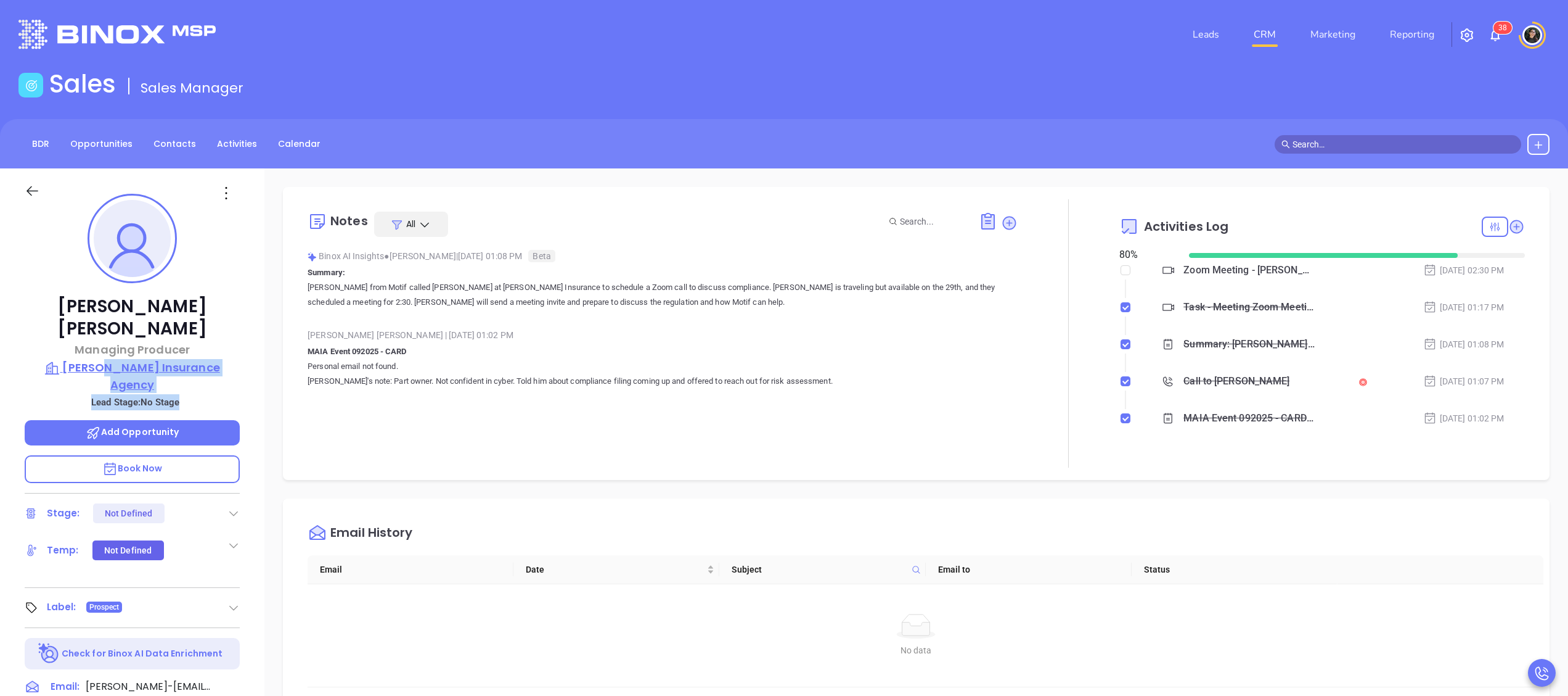
drag, startPoint x: 225, startPoint y: 373, endPoint x: 96, endPoint y: 353, distance: 130.5
click at [96, 353] on div "Matthew Martin Managing Producer Margaret J. Grassi Insurance Agency Lead Stage…" at bounding box center [132, 603] width 265 height 869
click at [89, 359] on p "[PERSON_NAME] Insurance Agency" at bounding box center [131, 375] width 215 height 34
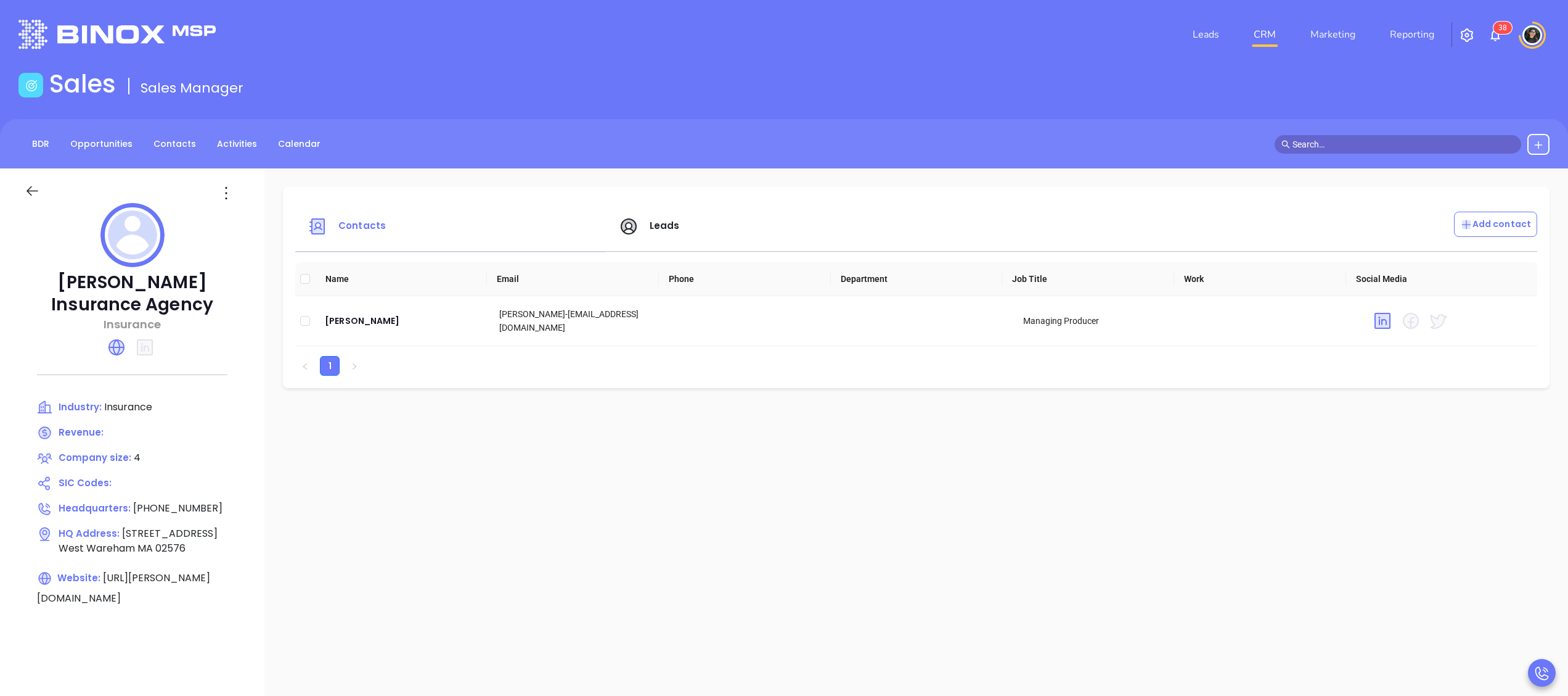
copy p "[PERSON_NAME] Insurance Agency"
drag, startPoint x: 220, startPoint y: 304, endPoint x: 48, endPoint y: 280, distance: 173.7
click at [48, 280] on p "[PERSON_NAME] Insurance Agency" at bounding box center [131, 293] width 215 height 44
drag, startPoint x: 48, startPoint y: 280, endPoint x: 33, endPoint y: 186, distance: 95.2
click at [33, 179] on div at bounding box center [132, 186] width 230 height 35
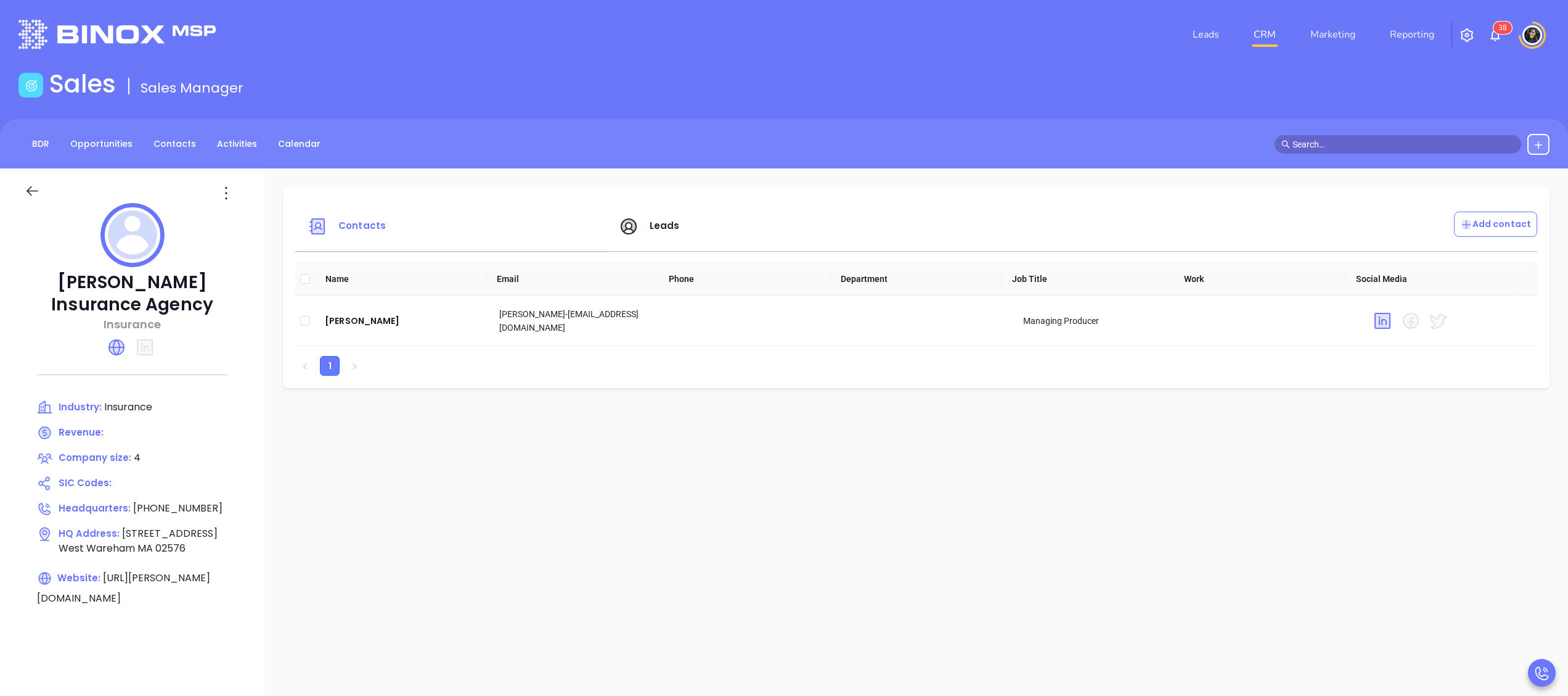
click at [33, 186] on icon at bounding box center [32, 191] width 16 height 16
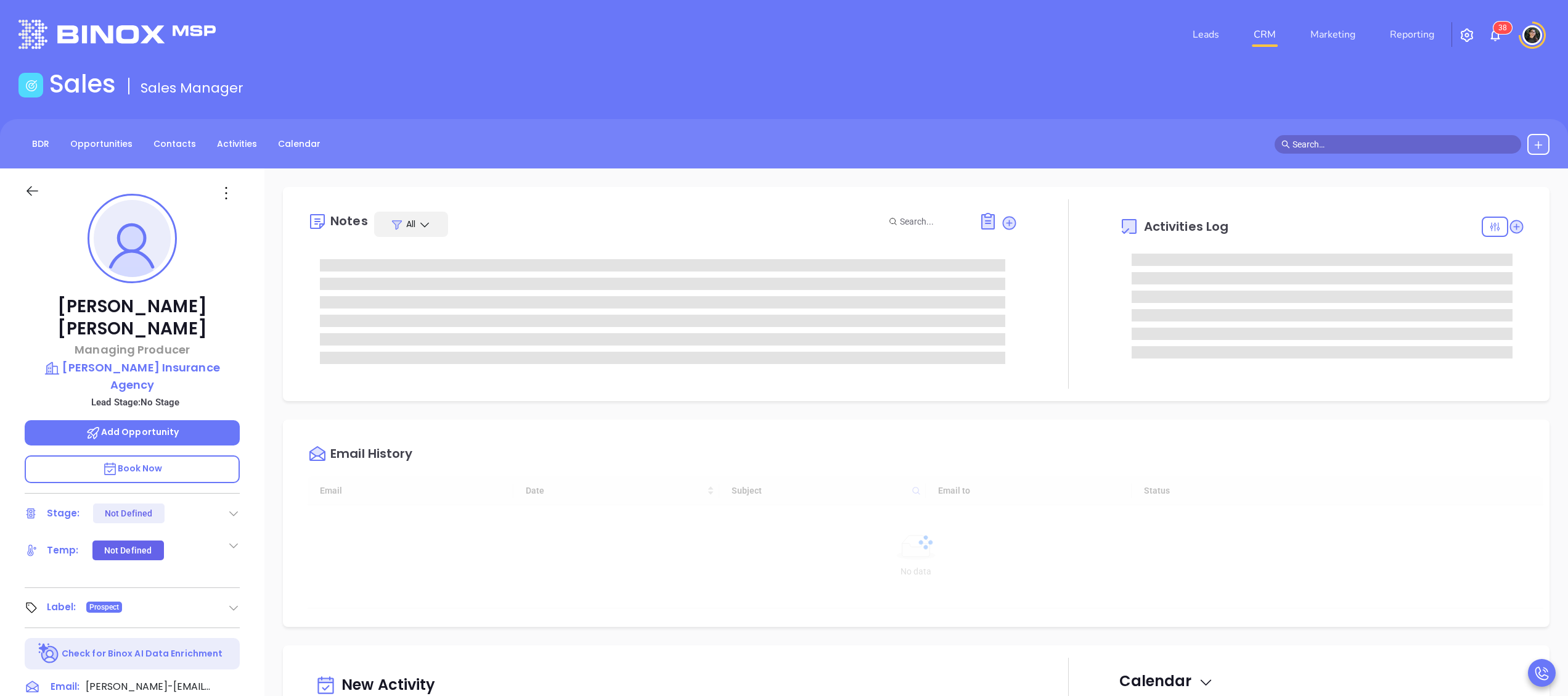
type input "[DATE]"
type input "[PERSON_NAME]"
click at [154, 425] on span "Add Opportunity" at bounding box center [132, 431] width 94 height 12
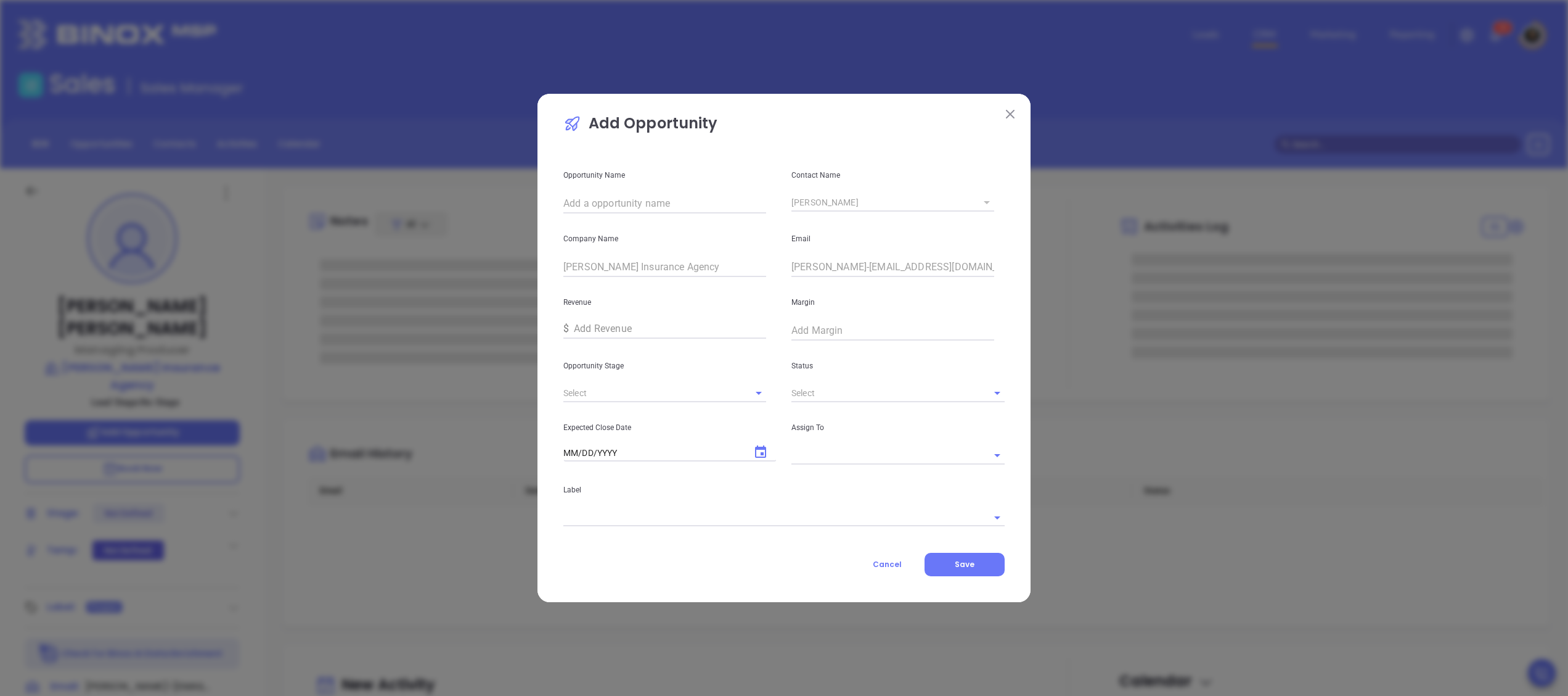
click at [636, 191] on div "Opportunity Name" at bounding box center [670, 181] width 228 height 64
click at [640, 199] on input "text" at bounding box center [664, 203] width 203 height 20
paste input "[PERSON_NAME] Insurance Agency"
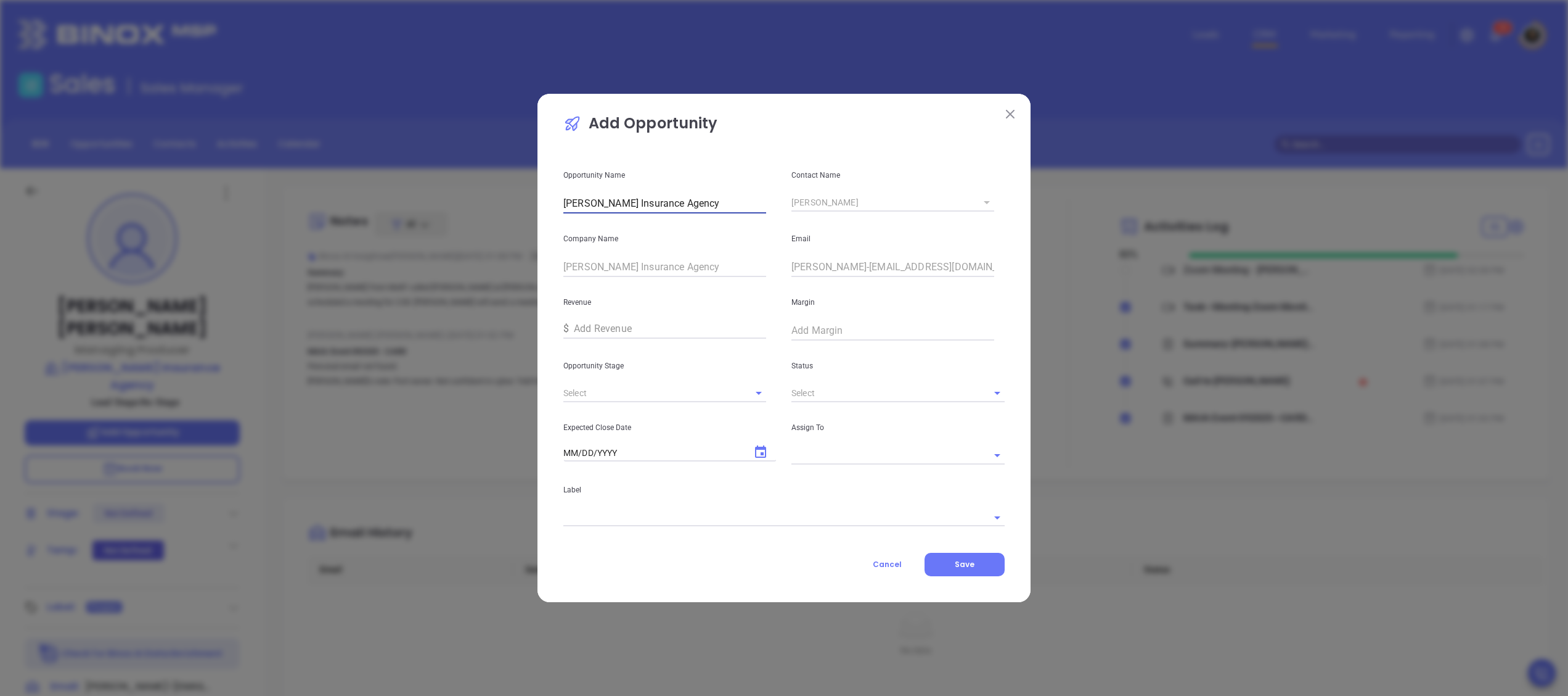
type input "[PERSON_NAME] Insurance Agency"
click at [663, 373] on div "Opportunity Stage" at bounding box center [670, 372] width 228 height 63
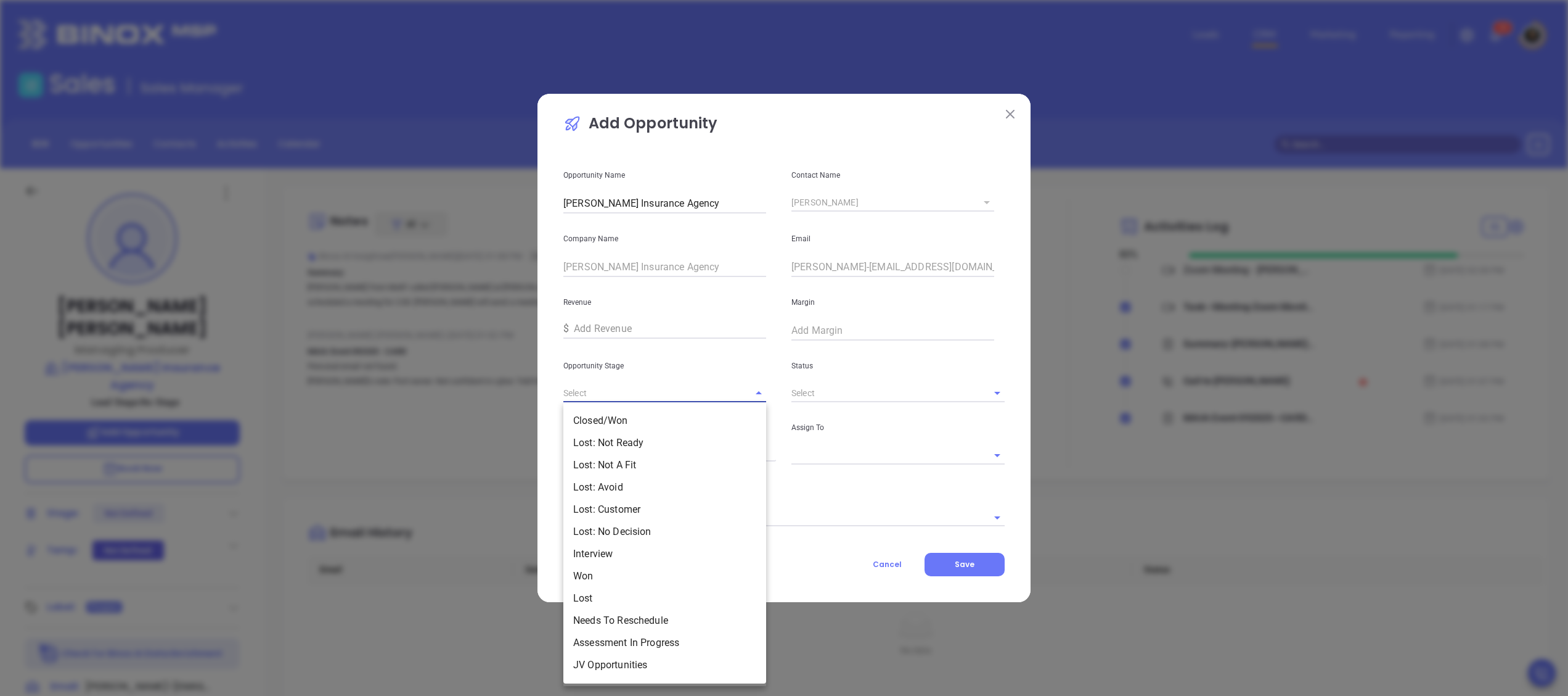
click at [671, 394] on input "text" at bounding box center [647, 393] width 168 height 18
click at [622, 551] on li "Interview" at bounding box center [664, 553] width 203 height 22
type input "Interview"
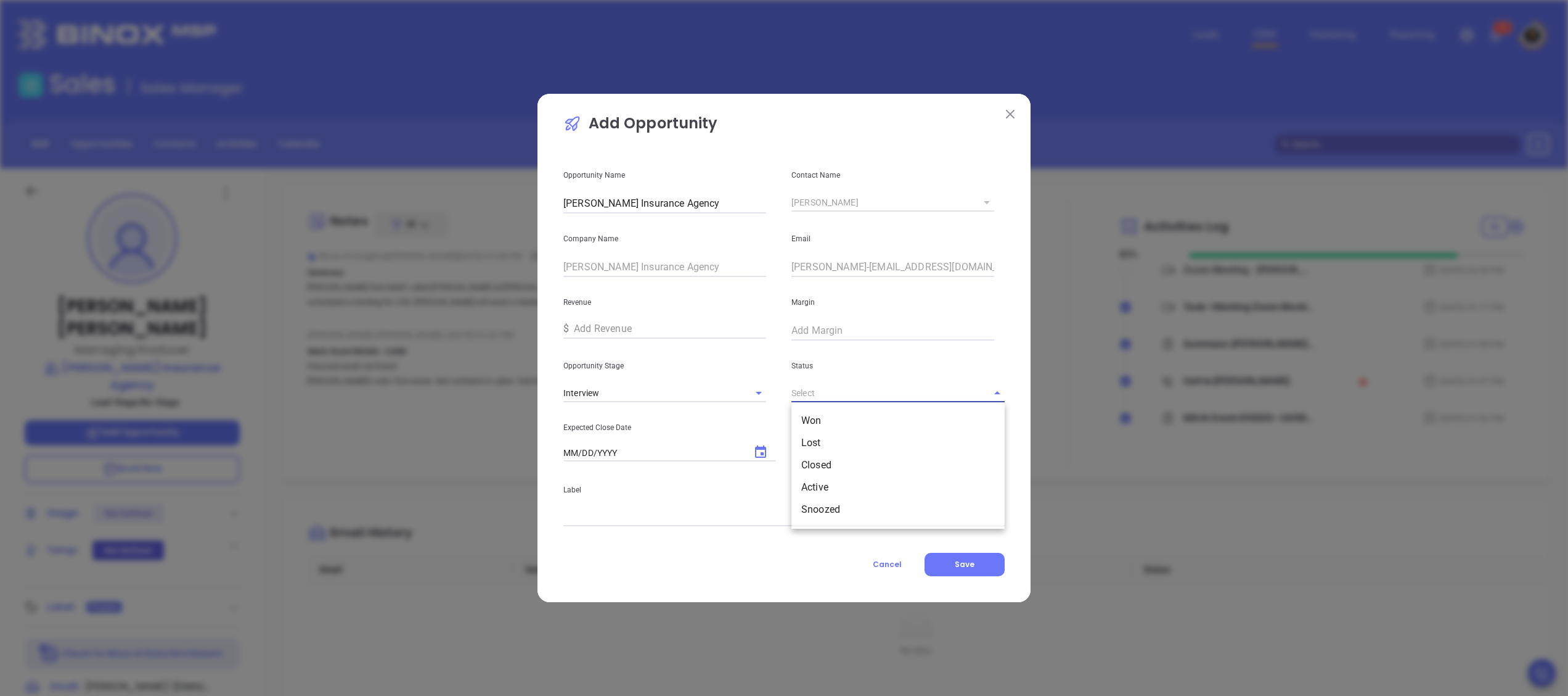
click at [862, 384] on input "text" at bounding box center [880, 393] width 178 height 18
click at [837, 484] on li "Active" at bounding box center [898, 487] width 213 height 22
type input "Active"
click at [752, 445] on button "Choose date" at bounding box center [761, 452] width 30 height 30
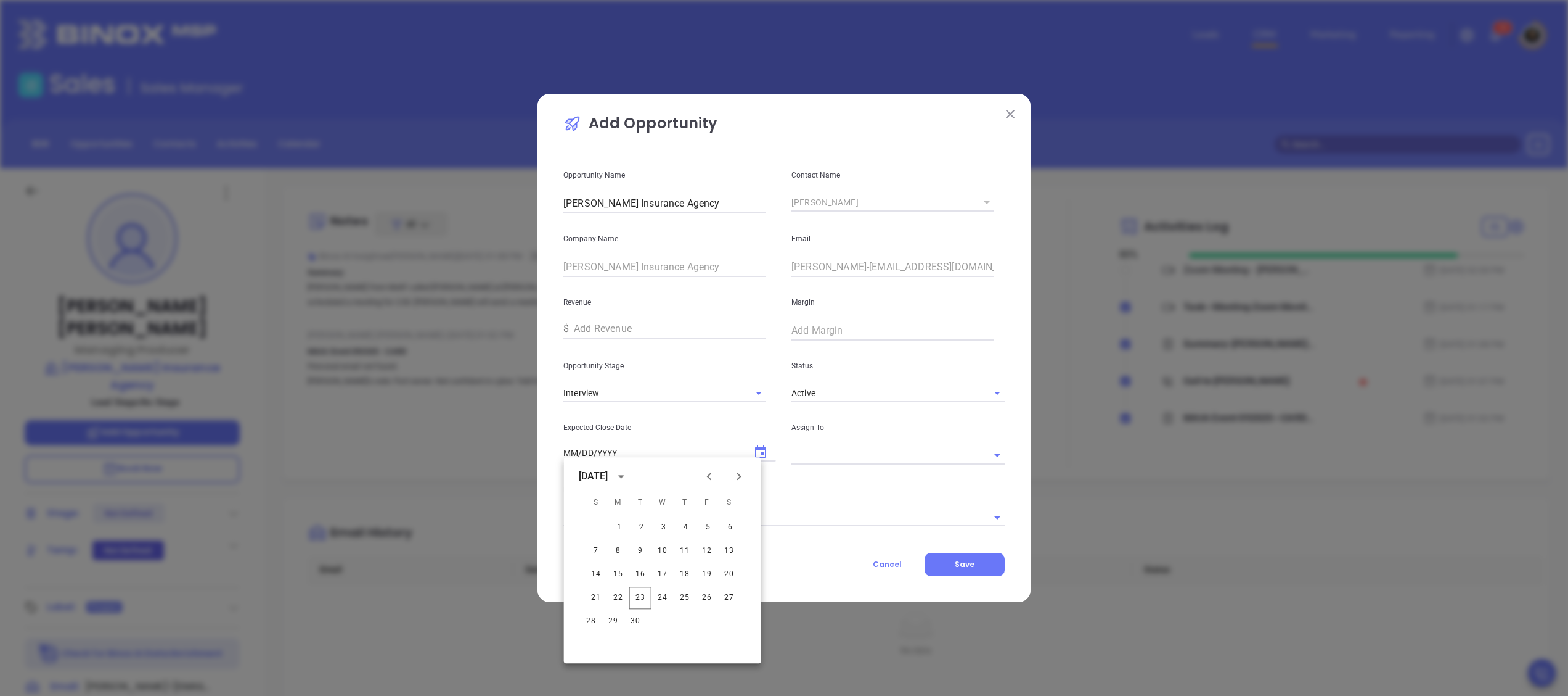
click at [747, 469] on button "Next month" at bounding box center [739, 476] width 30 height 30
drag, startPoint x: 710, startPoint y: 619, endPoint x: 727, endPoint y: 605, distance: 22.0
click at [710, 619] on button "31" at bounding box center [705, 620] width 22 height 22
type input "10/31/2025"
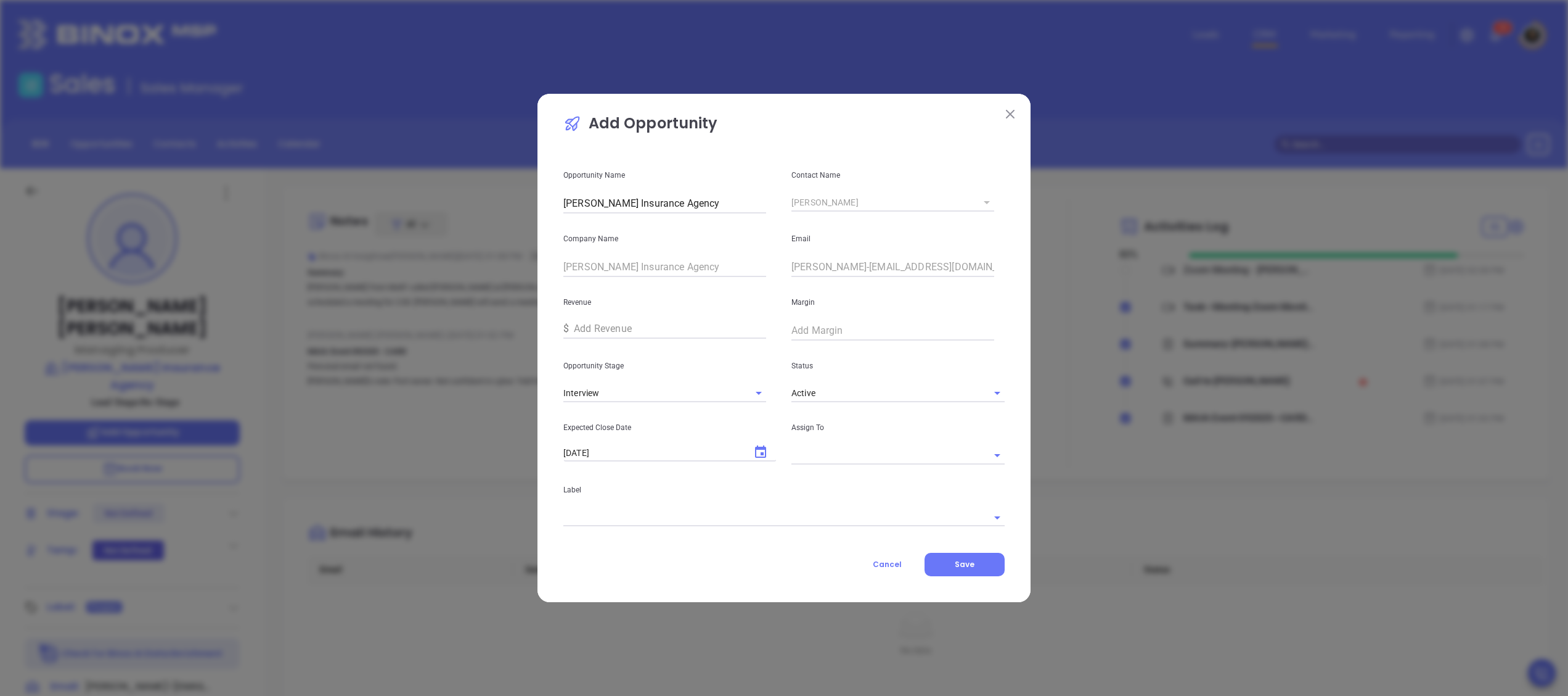
click at [916, 468] on div "Label" at bounding box center [784, 496] width 456 height 63
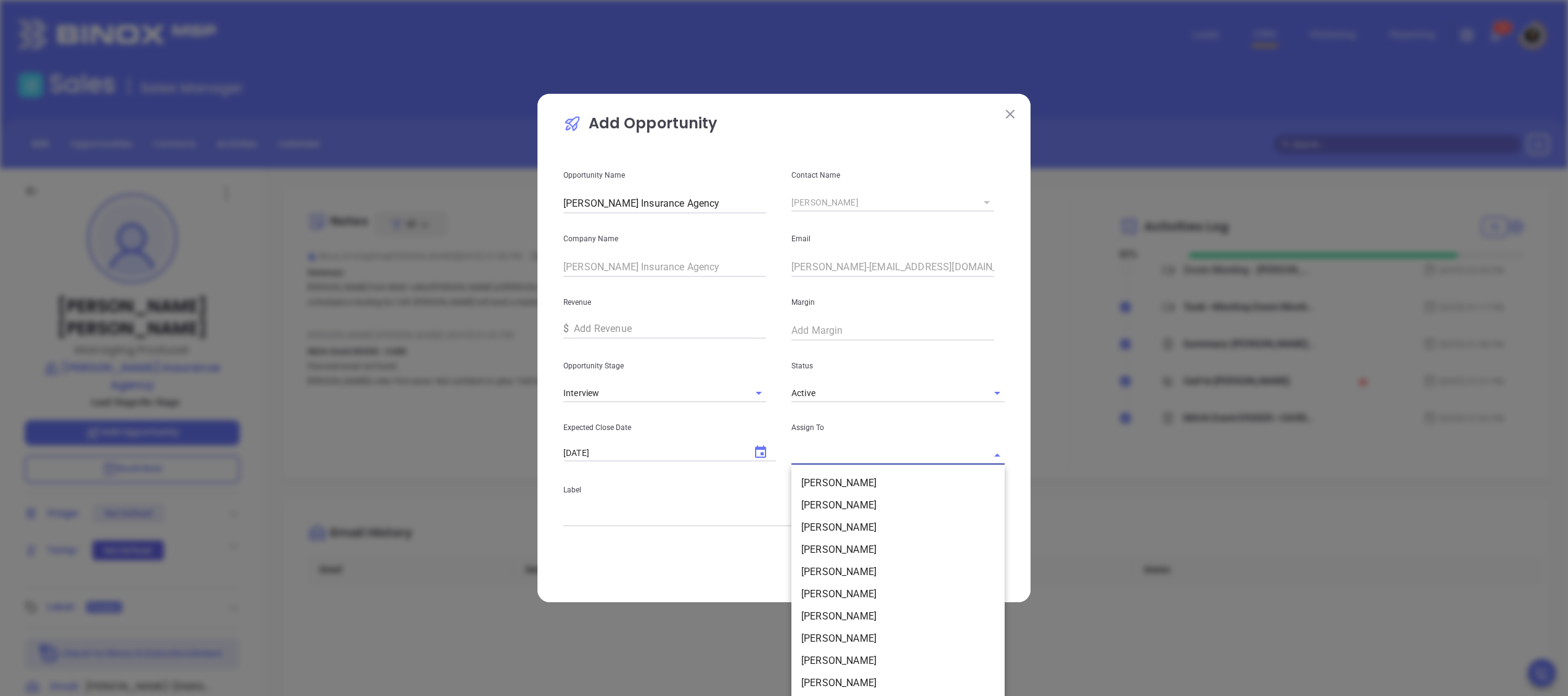
click at [916, 462] on input "text" at bounding box center [880, 455] width 178 height 18
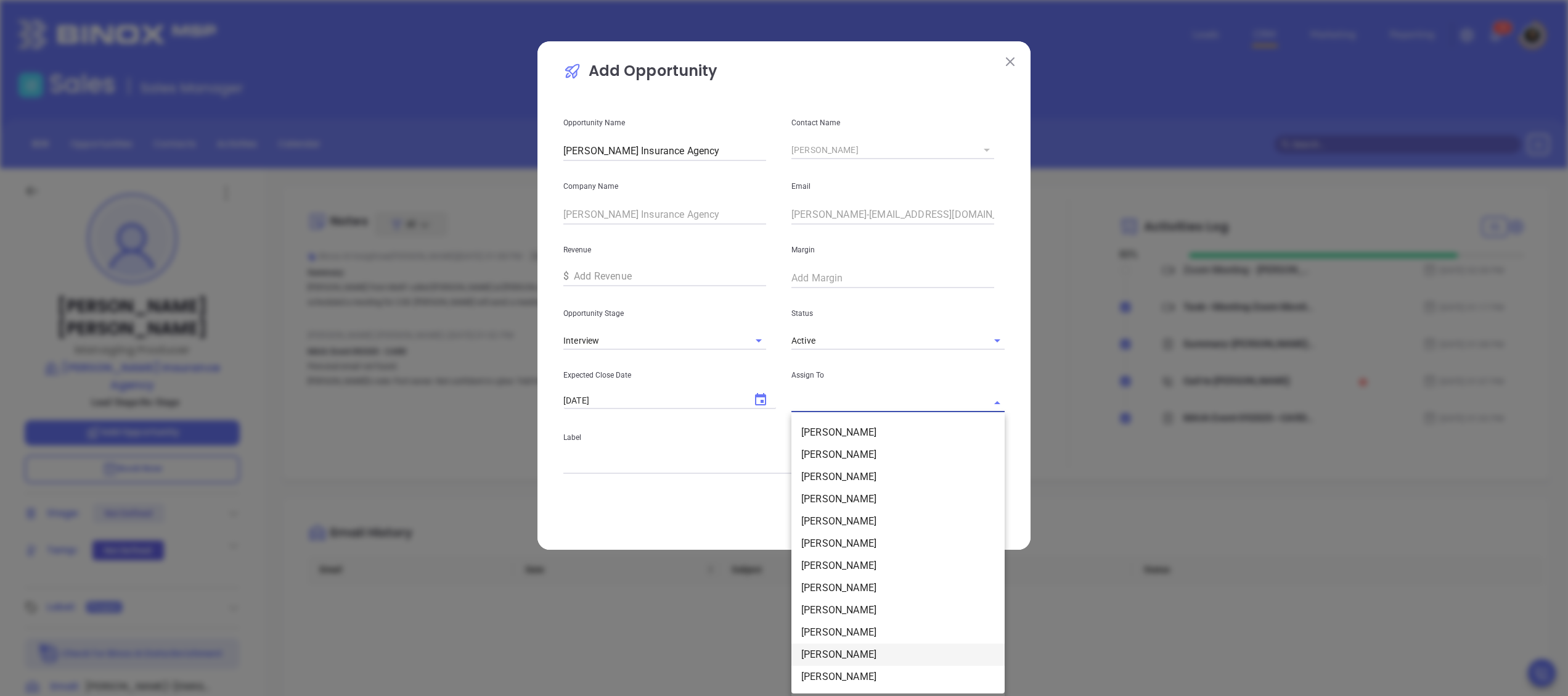
click at [865, 647] on li "[PERSON_NAME]" at bounding box center [898, 653] width 213 height 22
type input "[PERSON_NAME]"
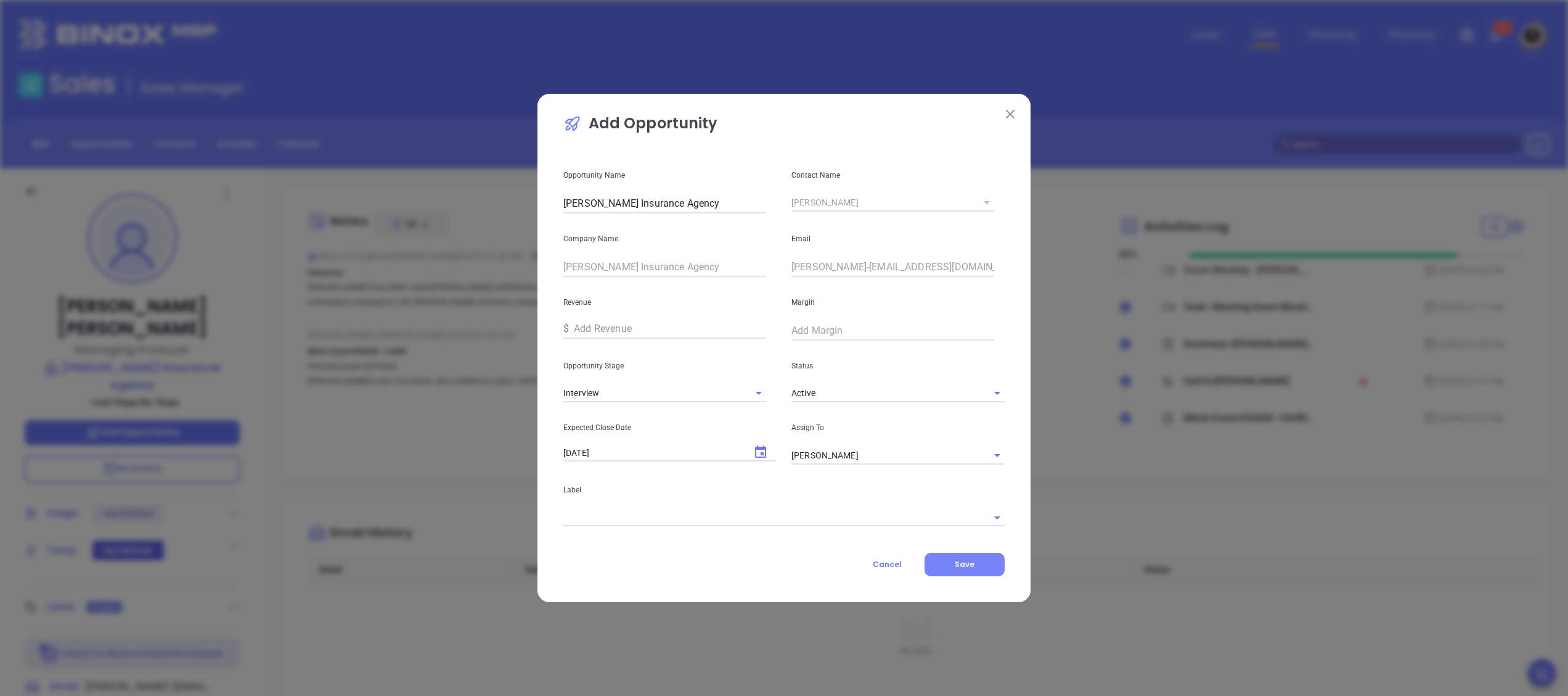
click at [952, 575] on button "Save" at bounding box center [965, 564] width 80 height 24
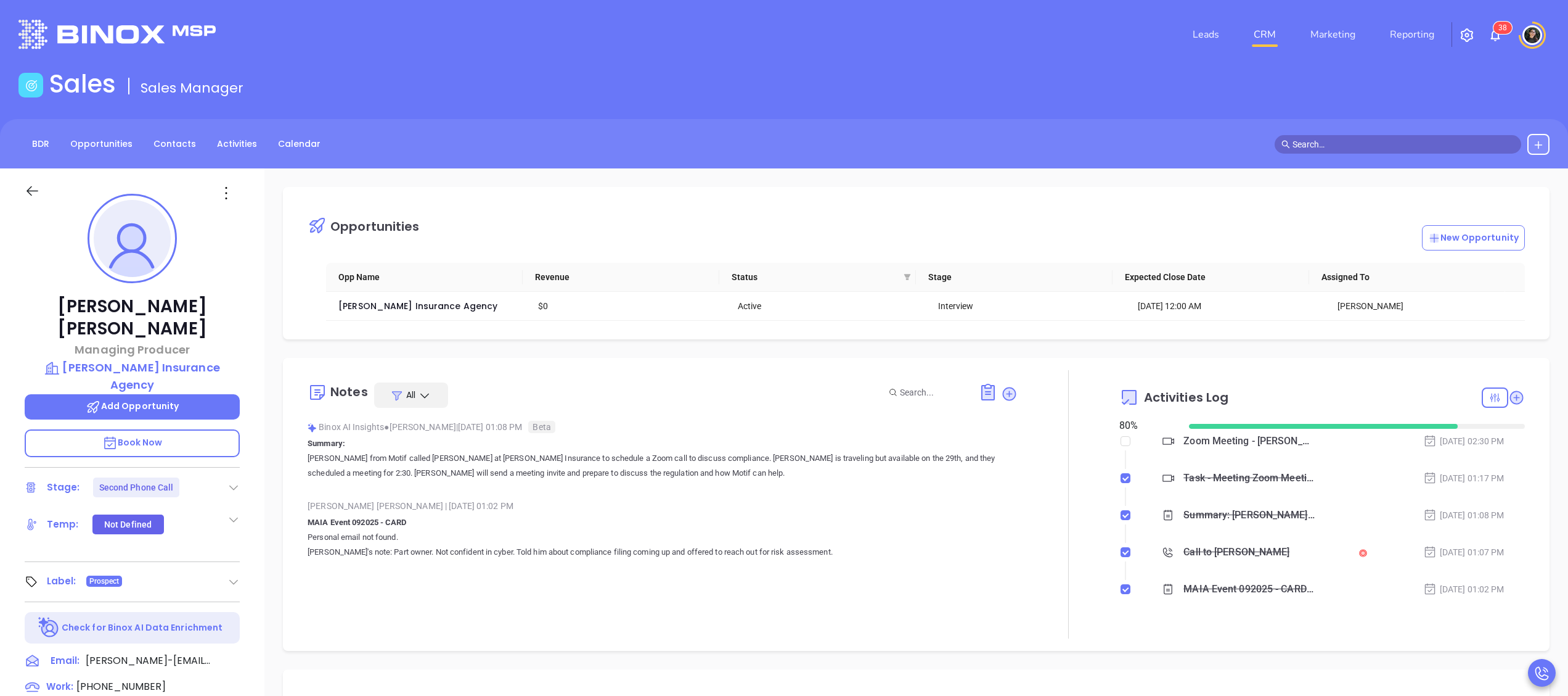
drag, startPoint x: 223, startPoint y: 463, endPoint x: 233, endPoint y: 456, distance: 12.2
click at [232, 477] on div "Stage: Second Phone Call" at bounding box center [131, 487] width 215 height 20
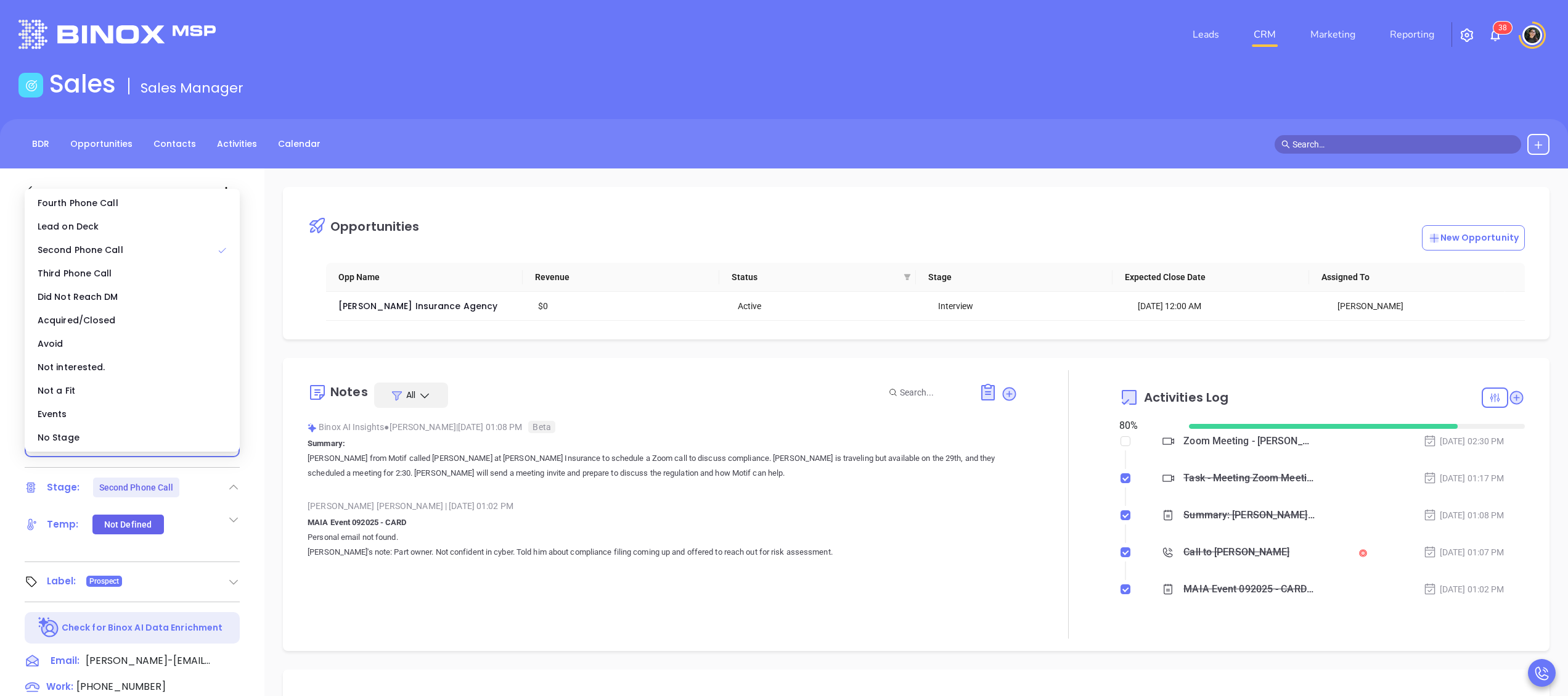
click at [883, 106] on main "Sales Sales Manager BDR Opportunities Contacts Activities Calendar Call Now Cal…" at bounding box center [784, 553] width 1568 height 969
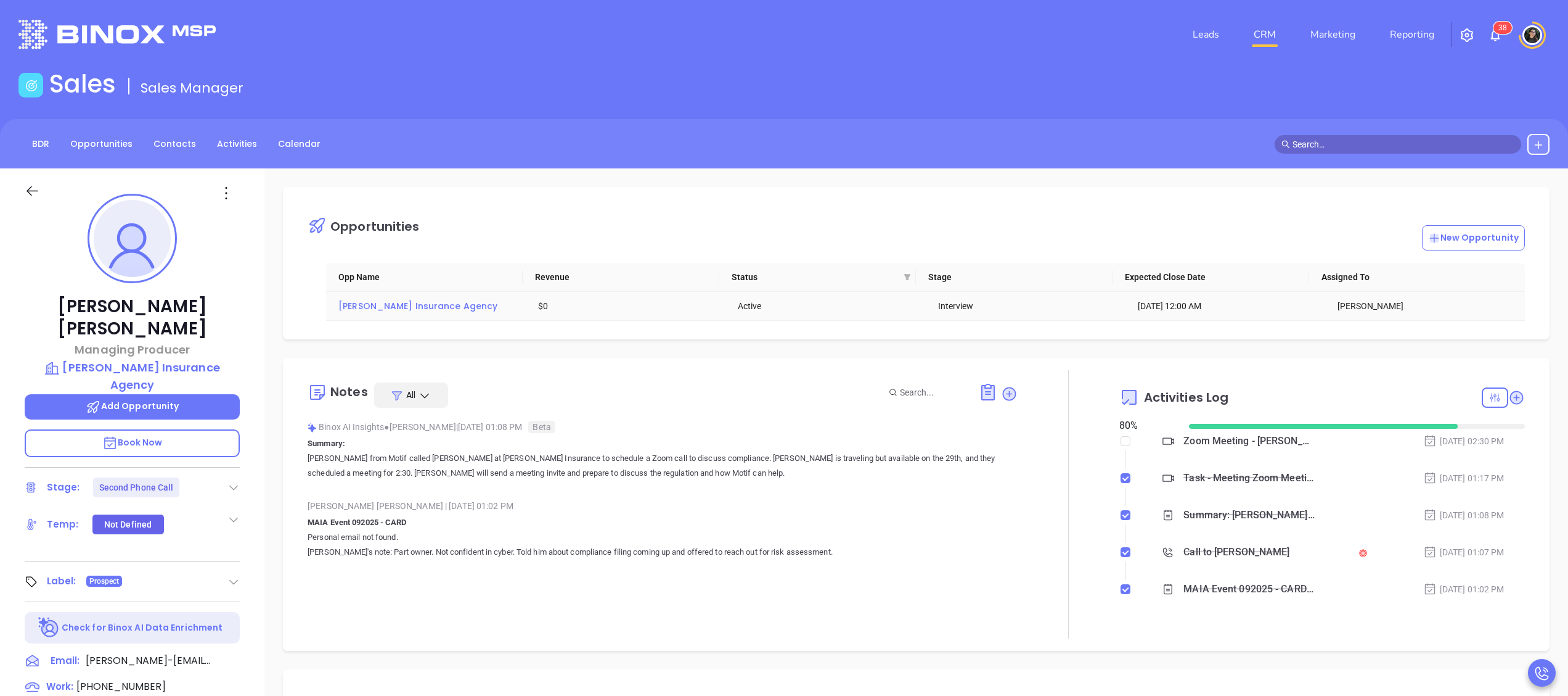
click at [434, 312] on span "[PERSON_NAME] Insurance Agency" at bounding box center [418, 306] width 159 height 12
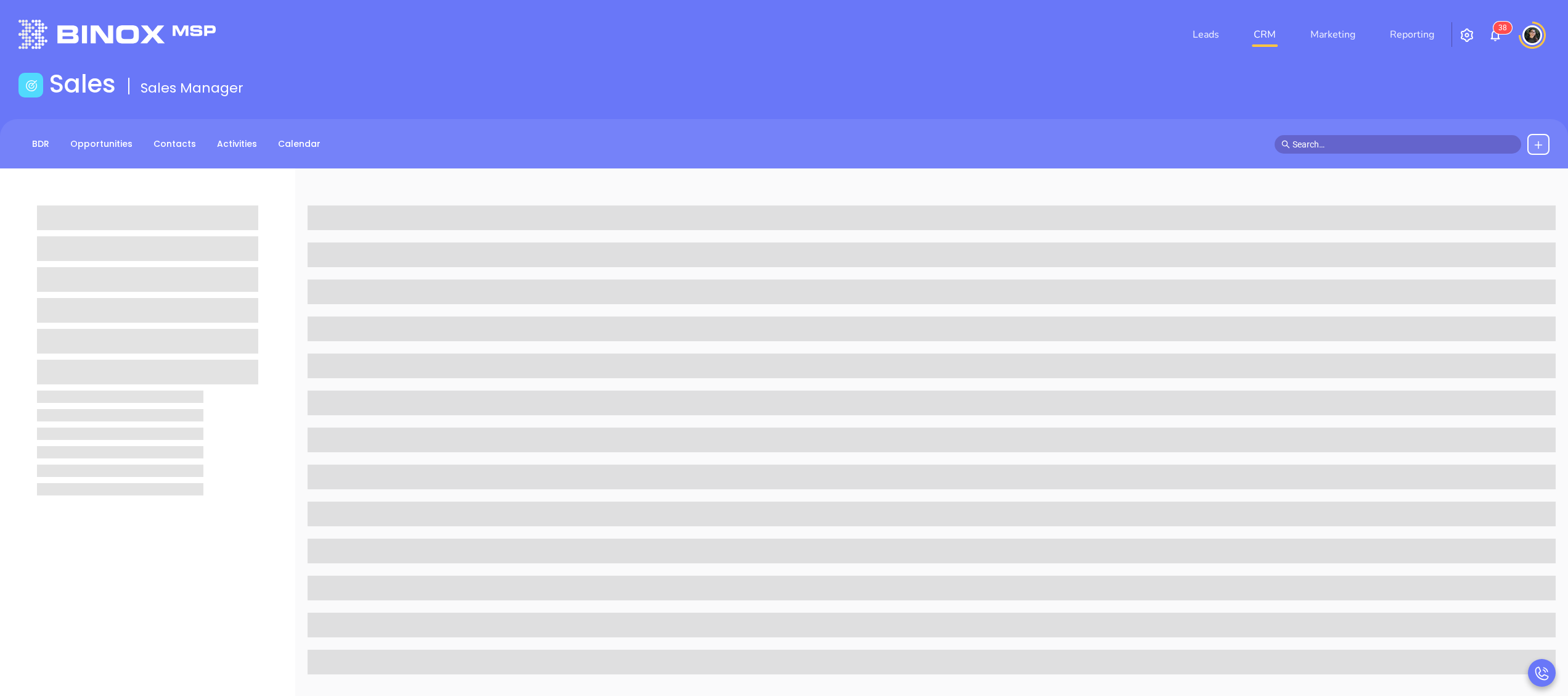
click at [1266, 37] on link "CRM" at bounding box center [1264, 34] width 32 height 24
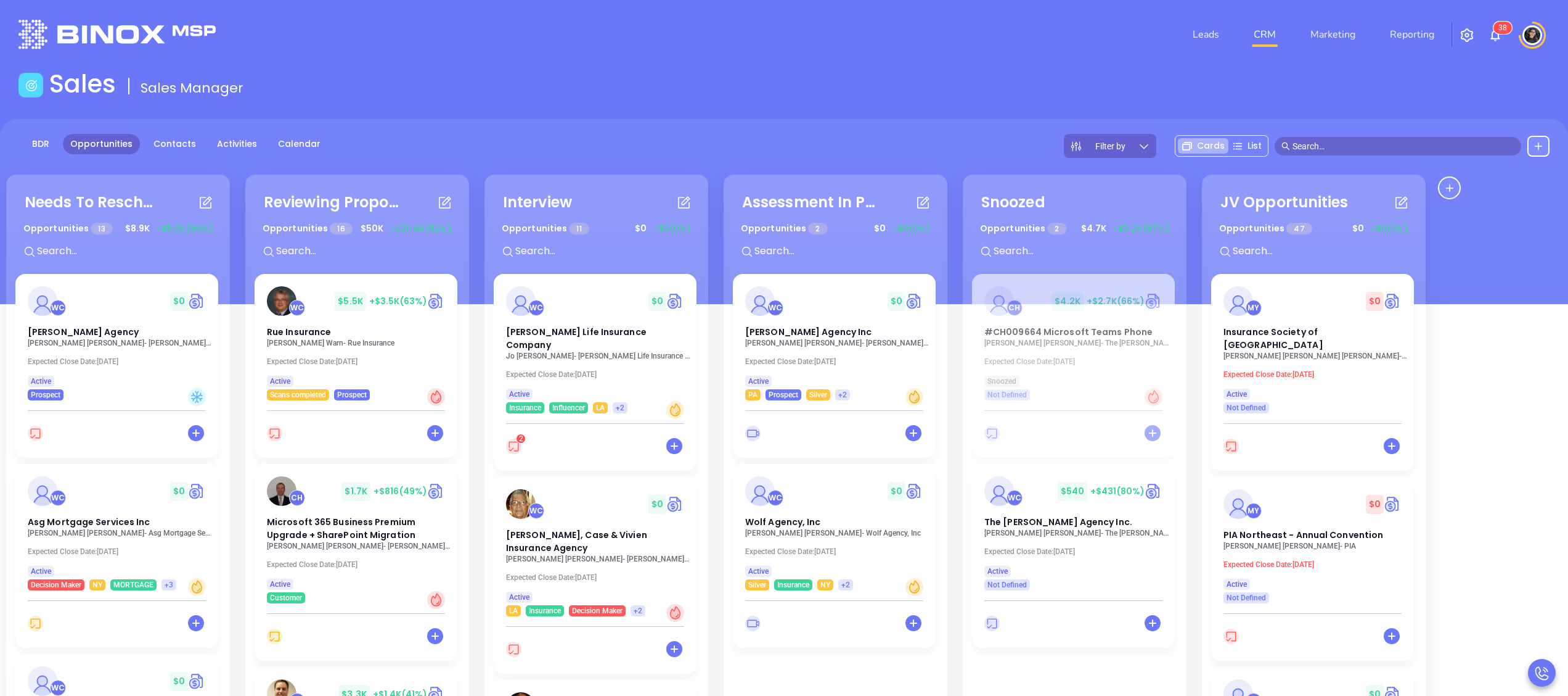
click at [557, 259] on input "text" at bounding box center [606, 251] width 185 height 16
click at [1020, 59] on header "Leads CRM Marketing Reporting 3 8 Financial Leads Leads" at bounding box center [784, 34] width 1531 height 69
click at [802, 314] on div "WC $ 0" at bounding box center [834, 301] width 193 height 30
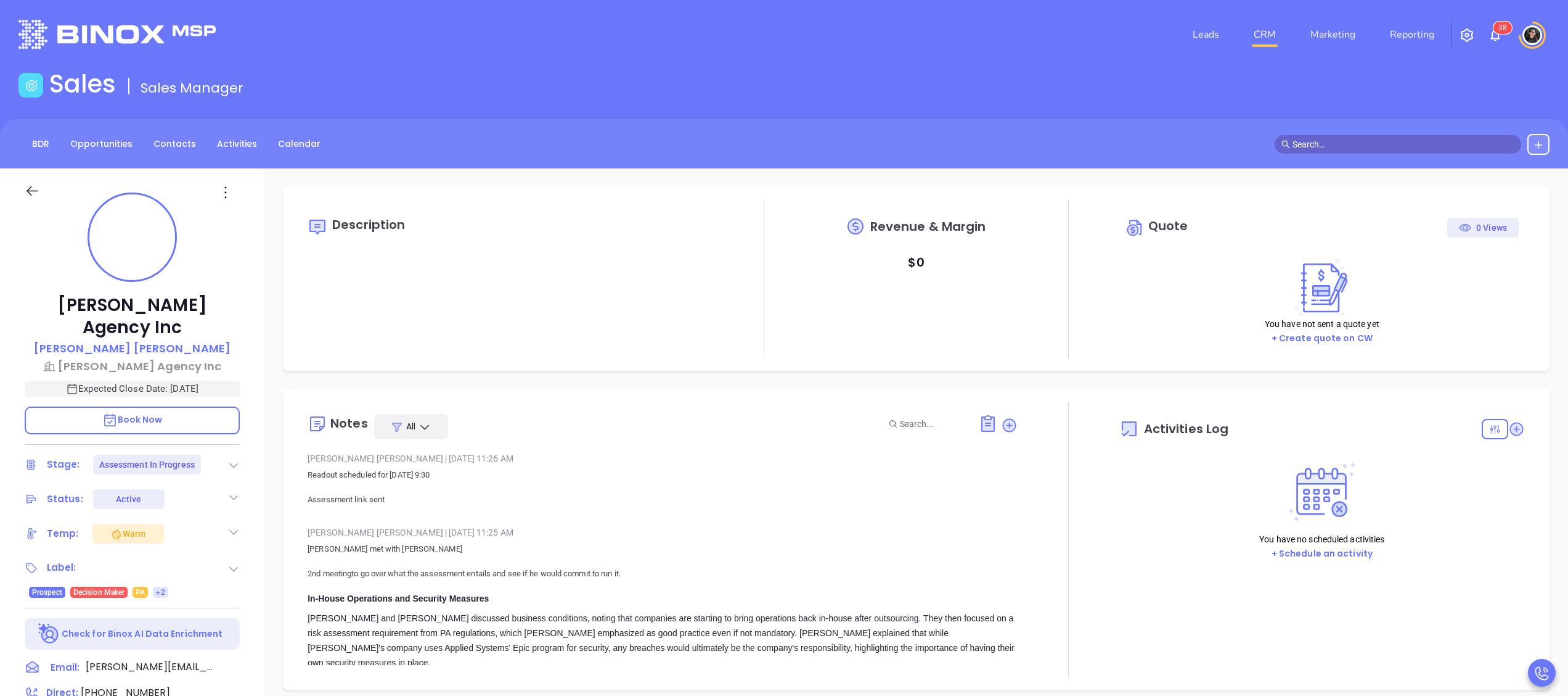
type input "[DATE]"
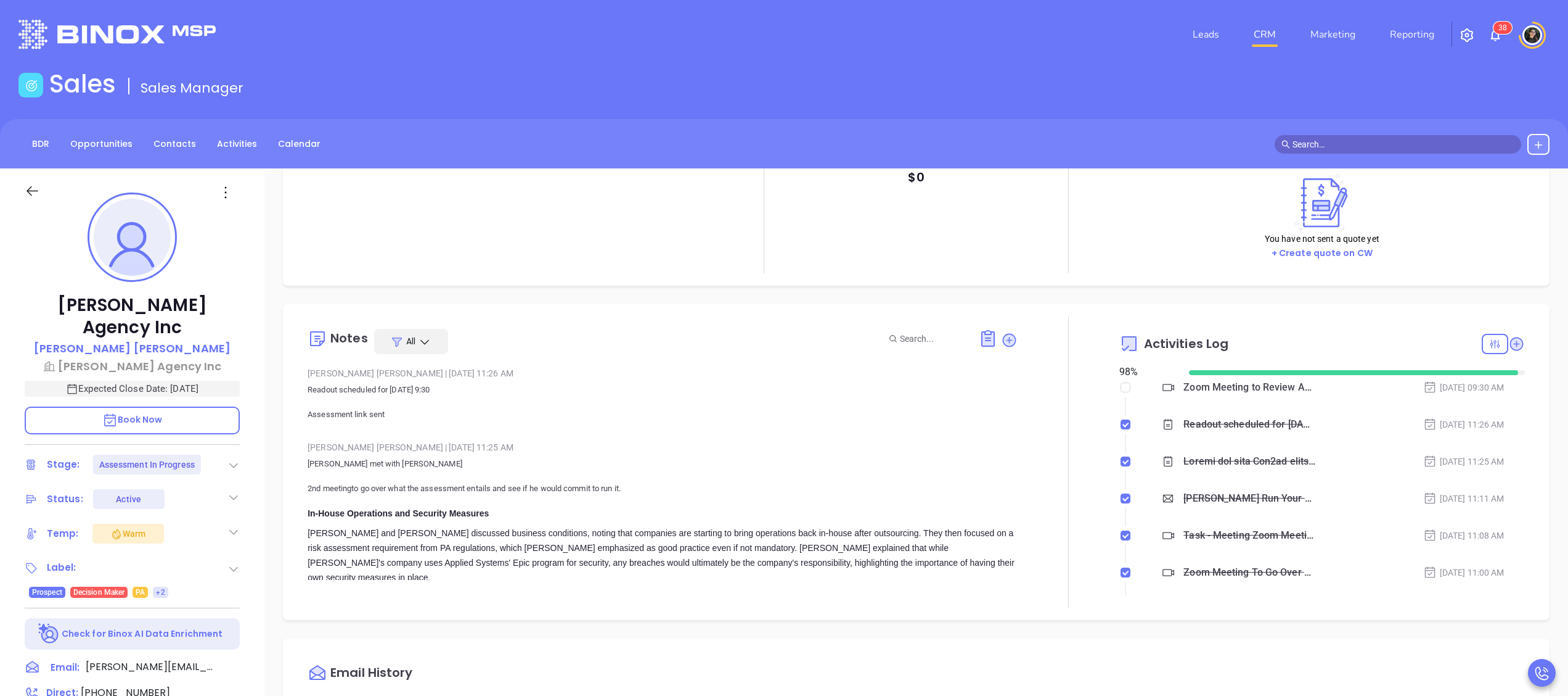
scroll to position [124, 0]
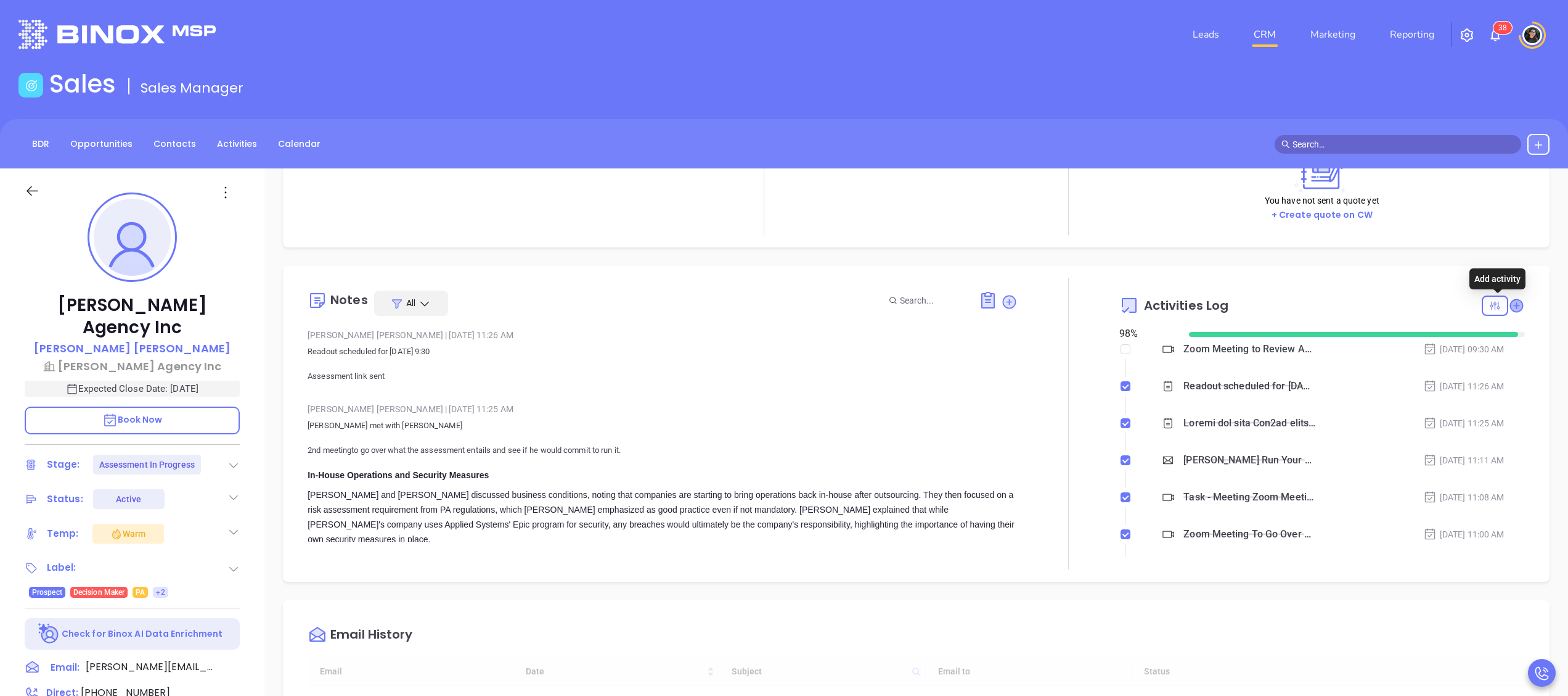
click at [1510, 303] on icon at bounding box center [1516, 305] width 12 height 12
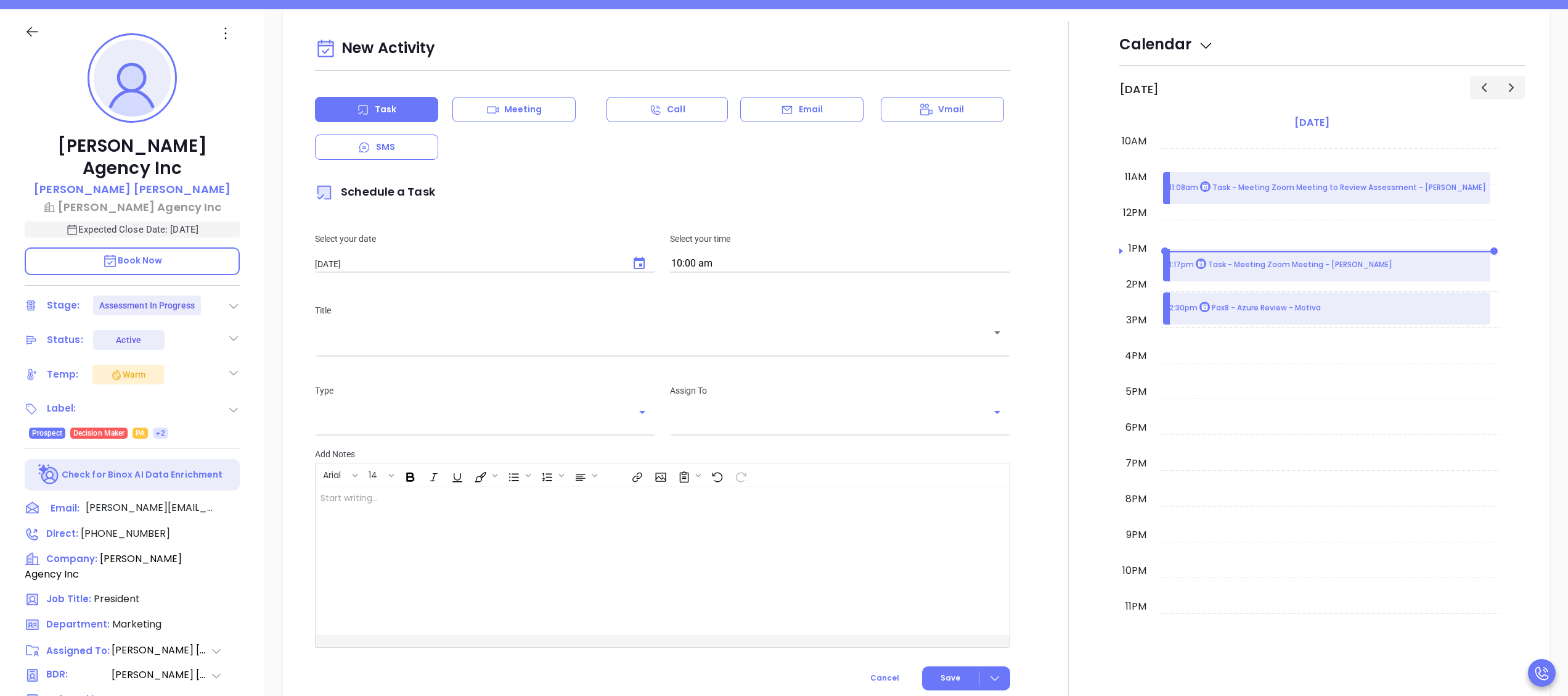
scroll to position [168, 0]
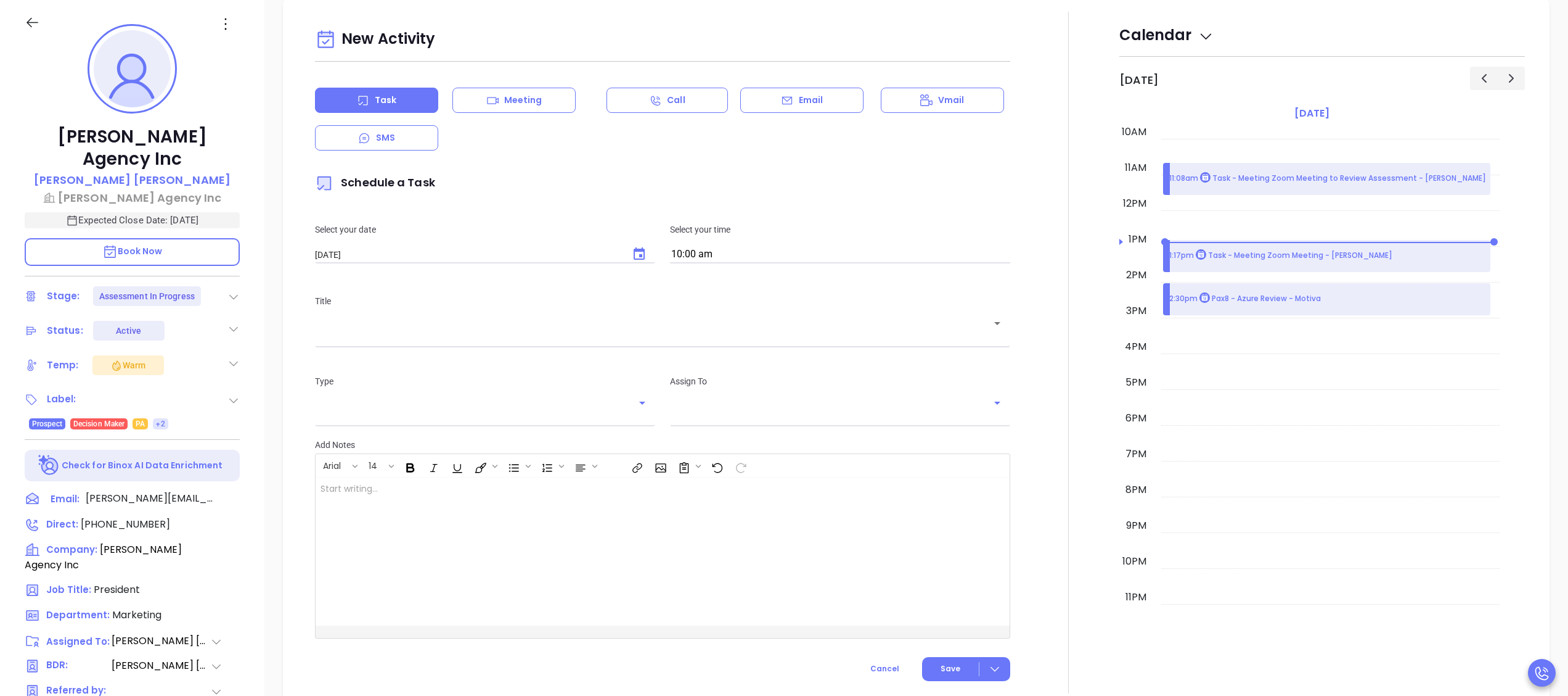
type input "[PERSON_NAME]"
click at [642, 253] on button "Choose date, selected date is Sep 24, 2025" at bounding box center [639, 254] width 30 height 30
click at [402, 402] on button "23" at bounding box center [391, 401] width 22 height 22
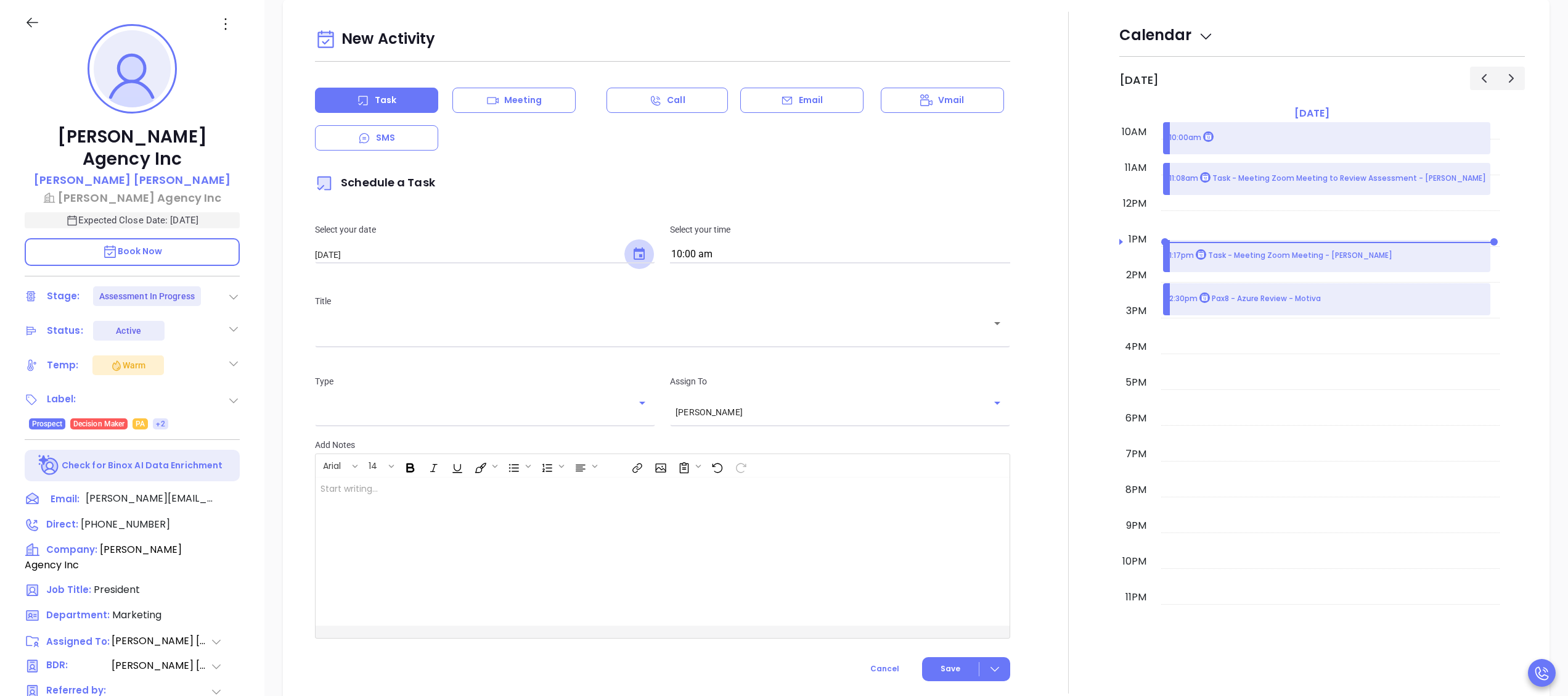
click at [632, 253] on icon "Choose date, selected date is Sep 23, 2025" at bounding box center [639, 253] width 15 height 15
click at [414, 400] on button "24" at bounding box center [413, 401] width 22 height 22
type input "[DATE]"
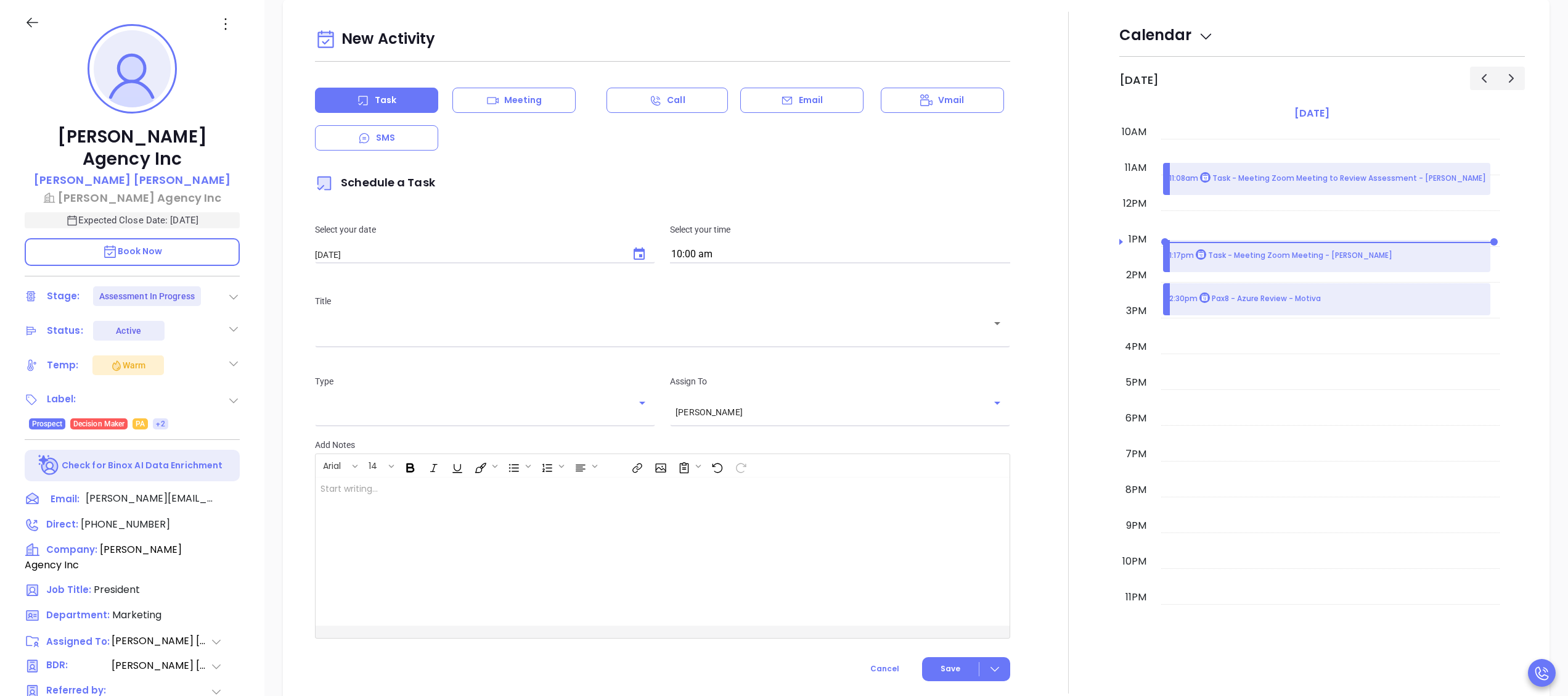
click at [481, 321] on div "​" at bounding box center [663, 332] width 696 height 24
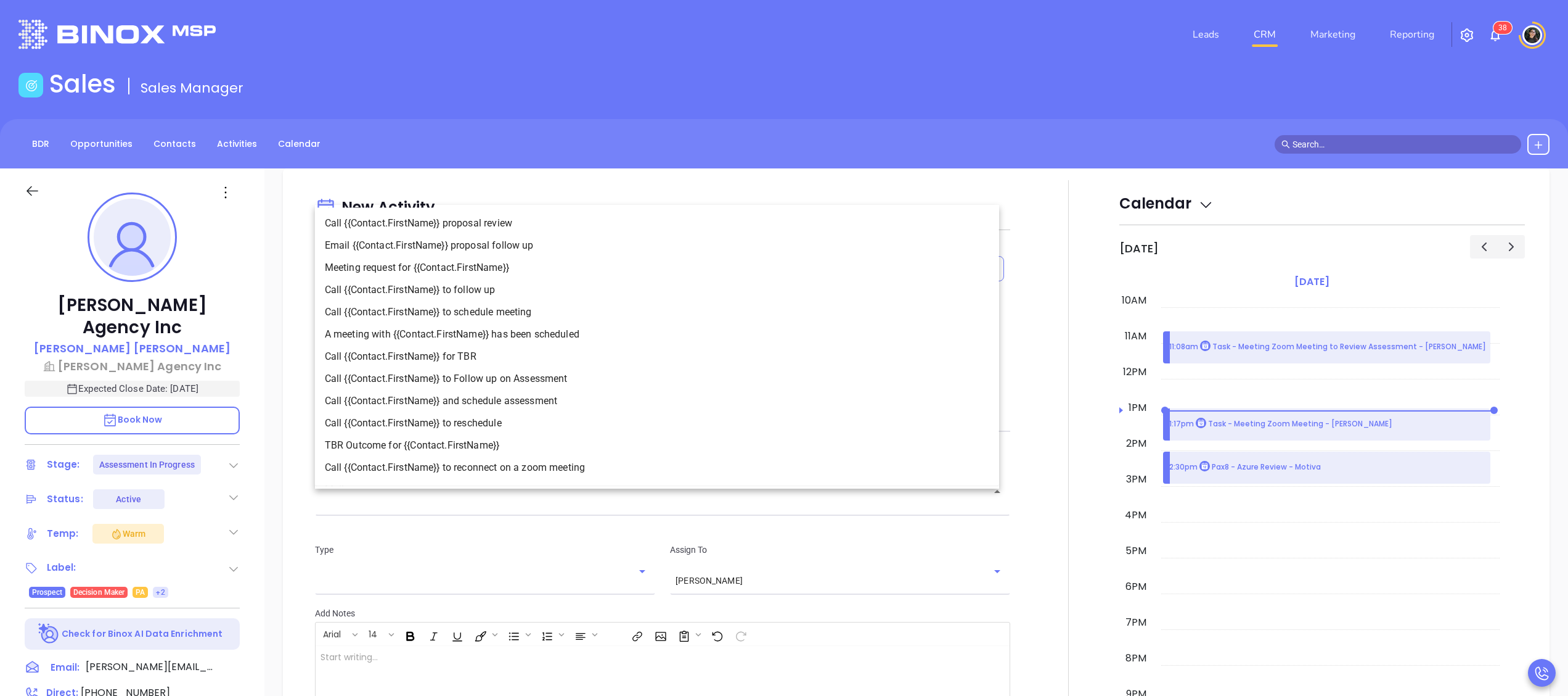
scroll to position [87, 0]
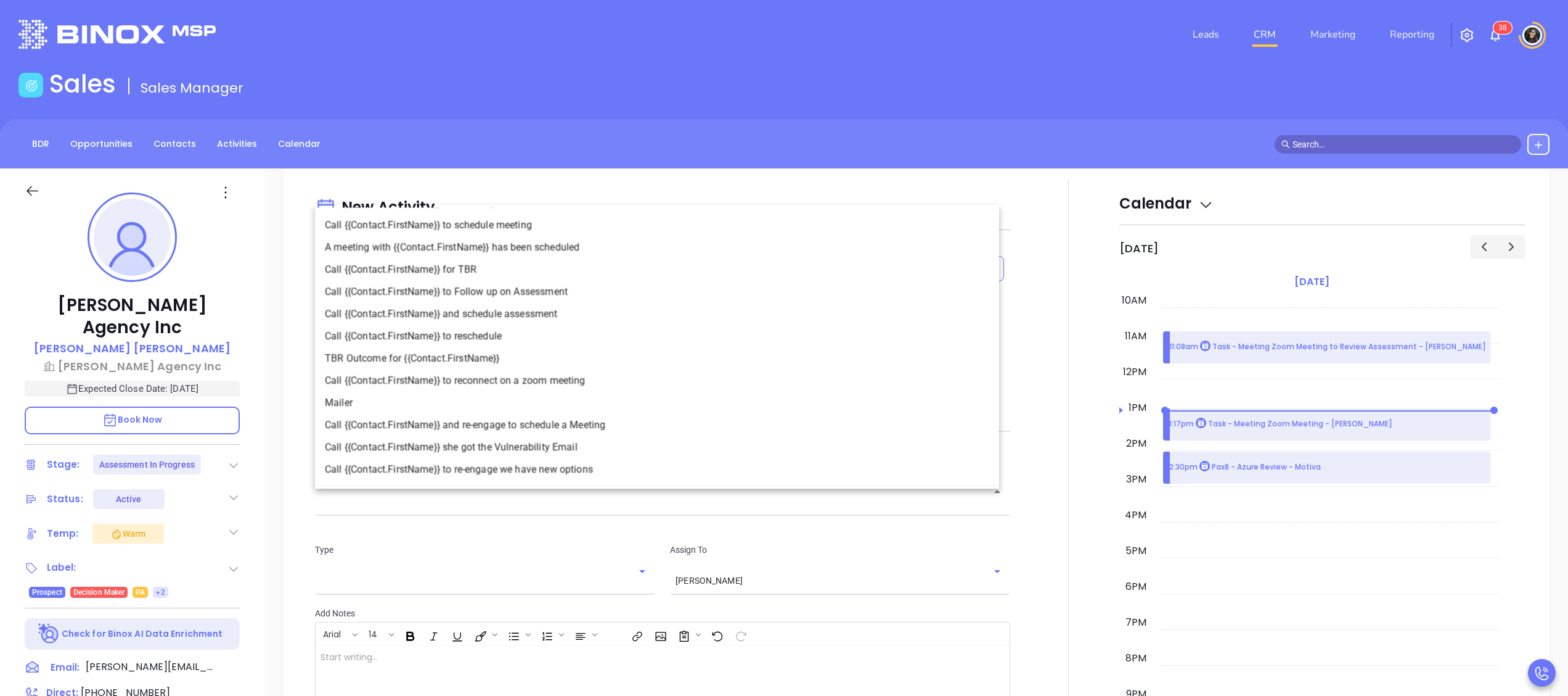
click at [543, 292] on li "Call {{Contact.FirstName}} to Follow up on Assessment" at bounding box center [657, 291] width 684 height 22
type input "Call Ted to Follow up on Assessment"
type input "Call"
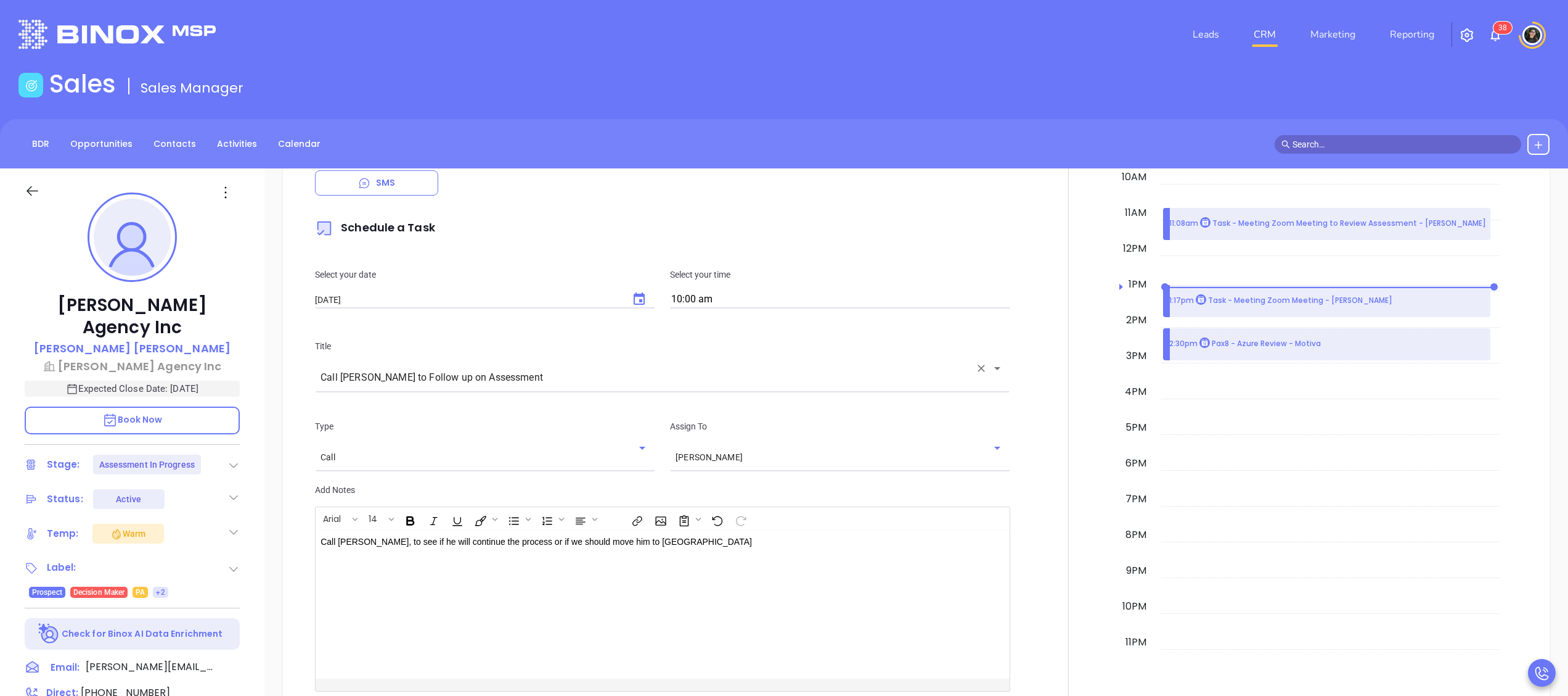
scroll to position [957, 0]
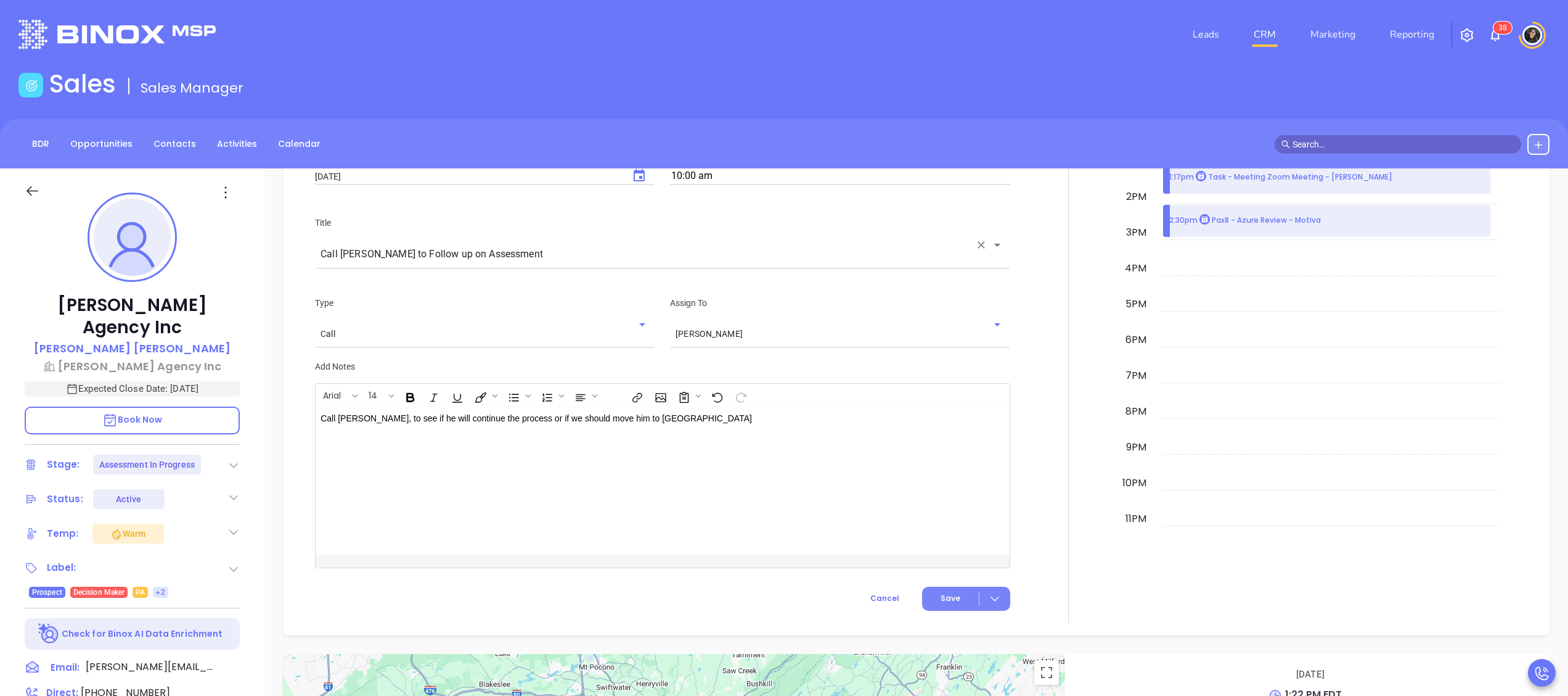
click at [934, 609] on button "Save" at bounding box center [966, 598] width 88 height 24
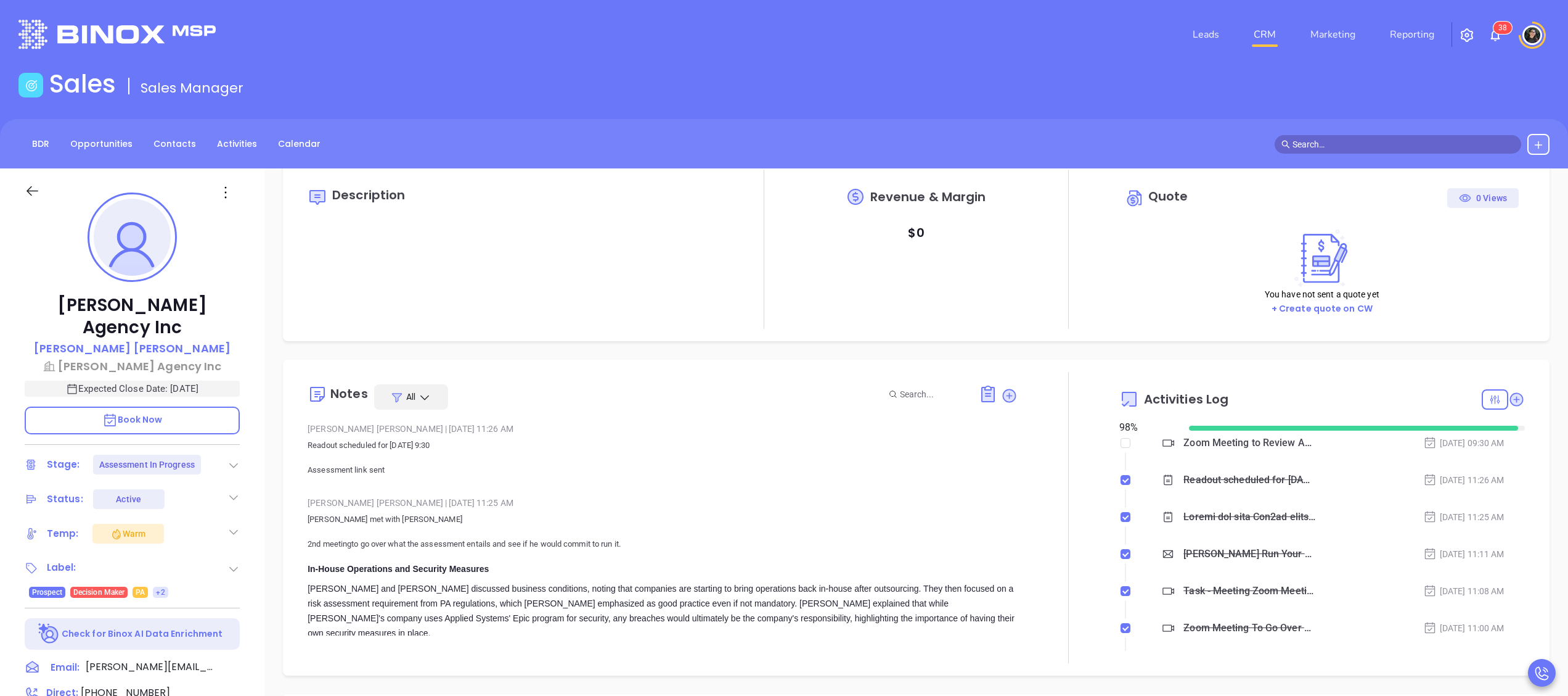
scroll to position [0, 0]
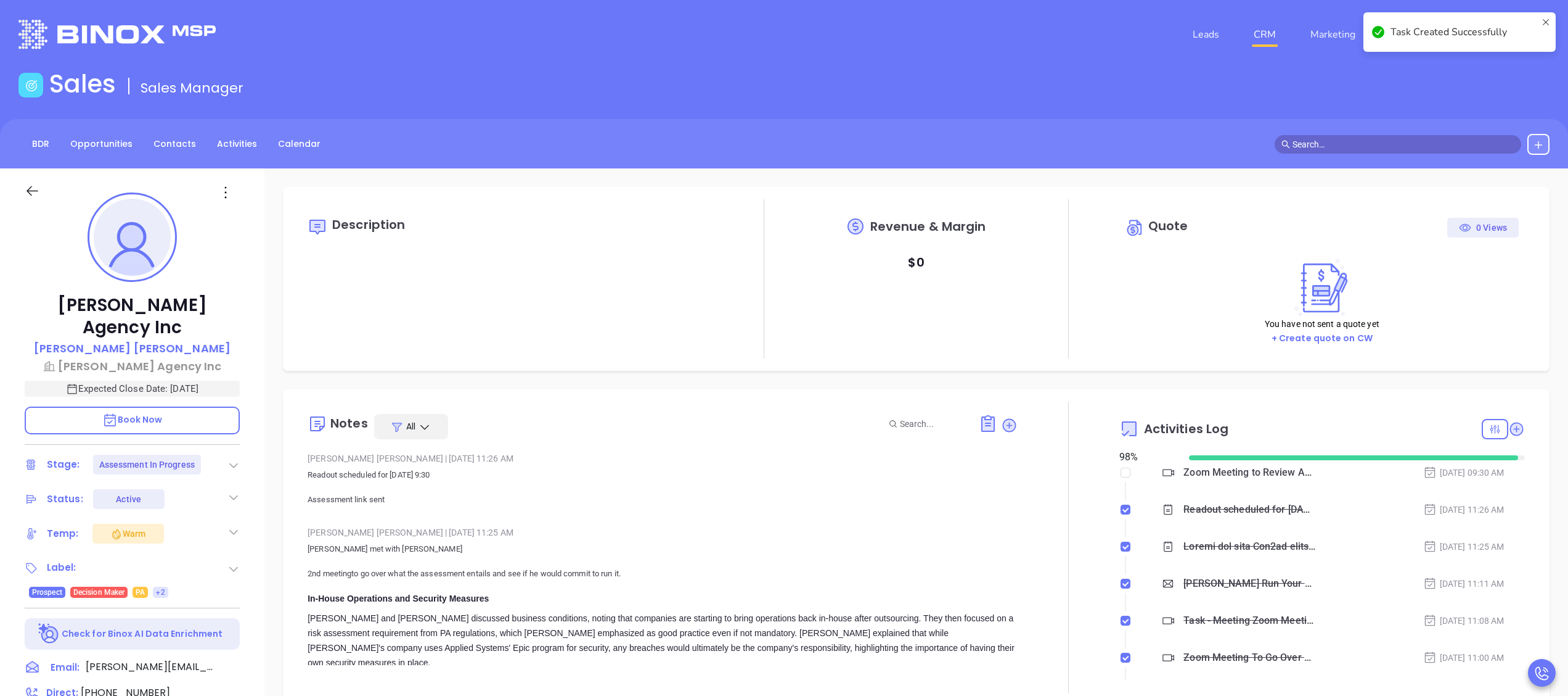
click at [1271, 30] on link "CRM" at bounding box center [1264, 34] width 32 height 24
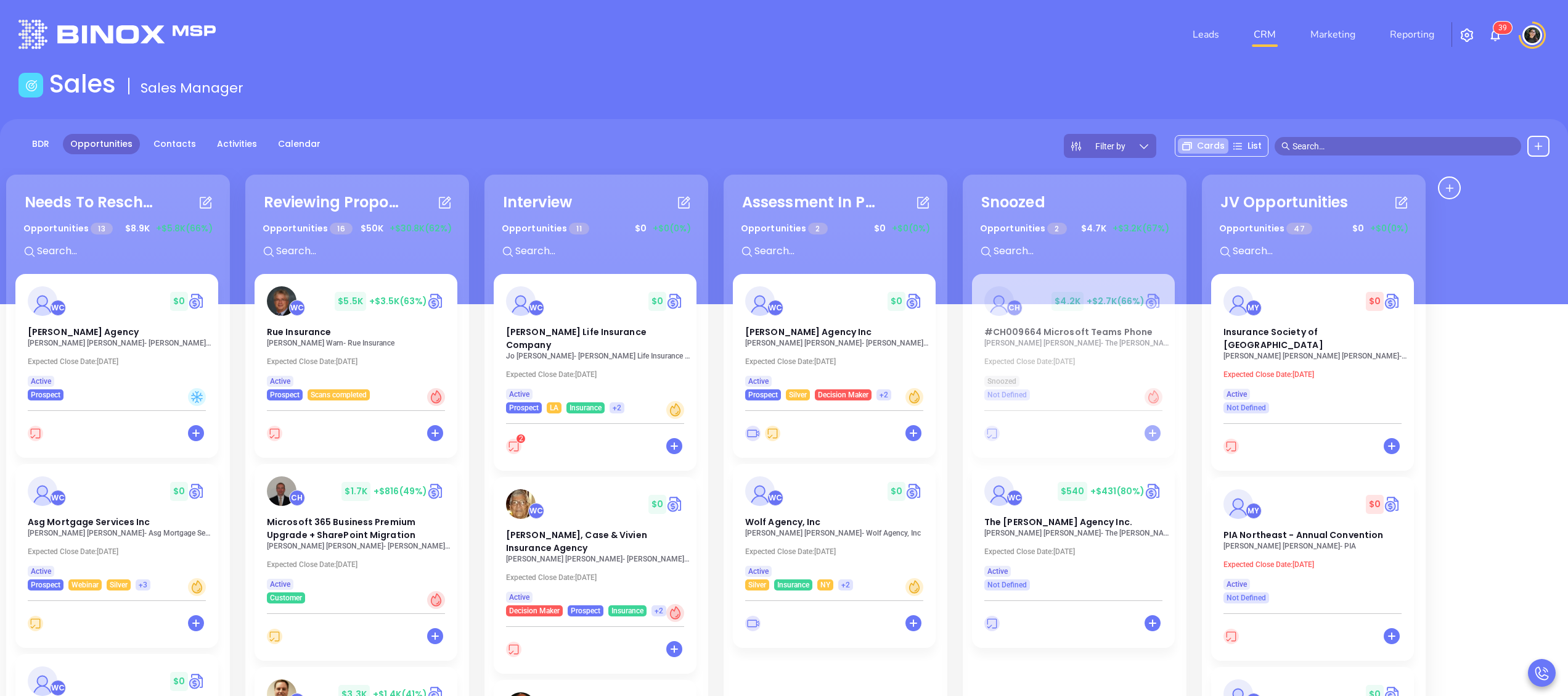
click at [546, 249] on input "text" at bounding box center [606, 251] width 185 height 16
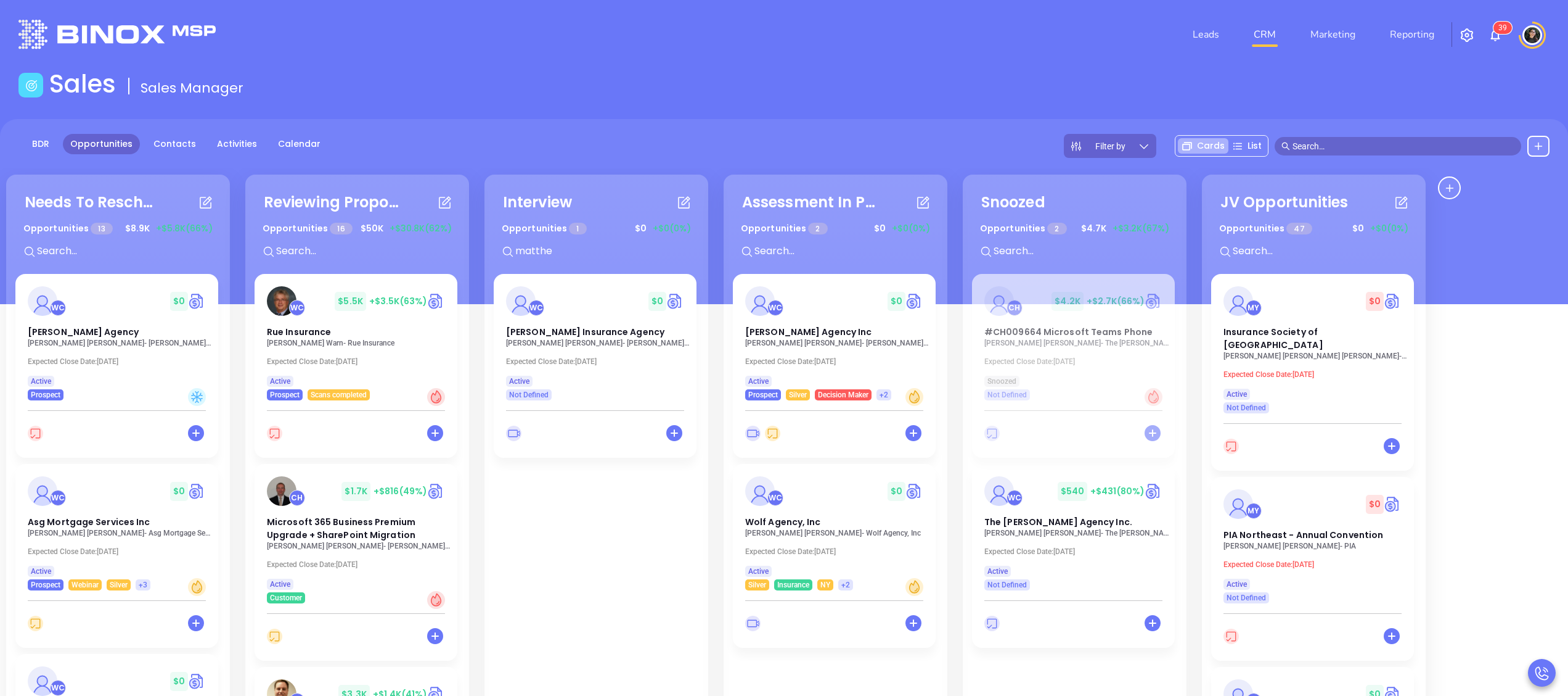
type input "matthew"
click at [604, 327] on span "[PERSON_NAME] Insurance Agency" at bounding box center [585, 332] width 158 height 12
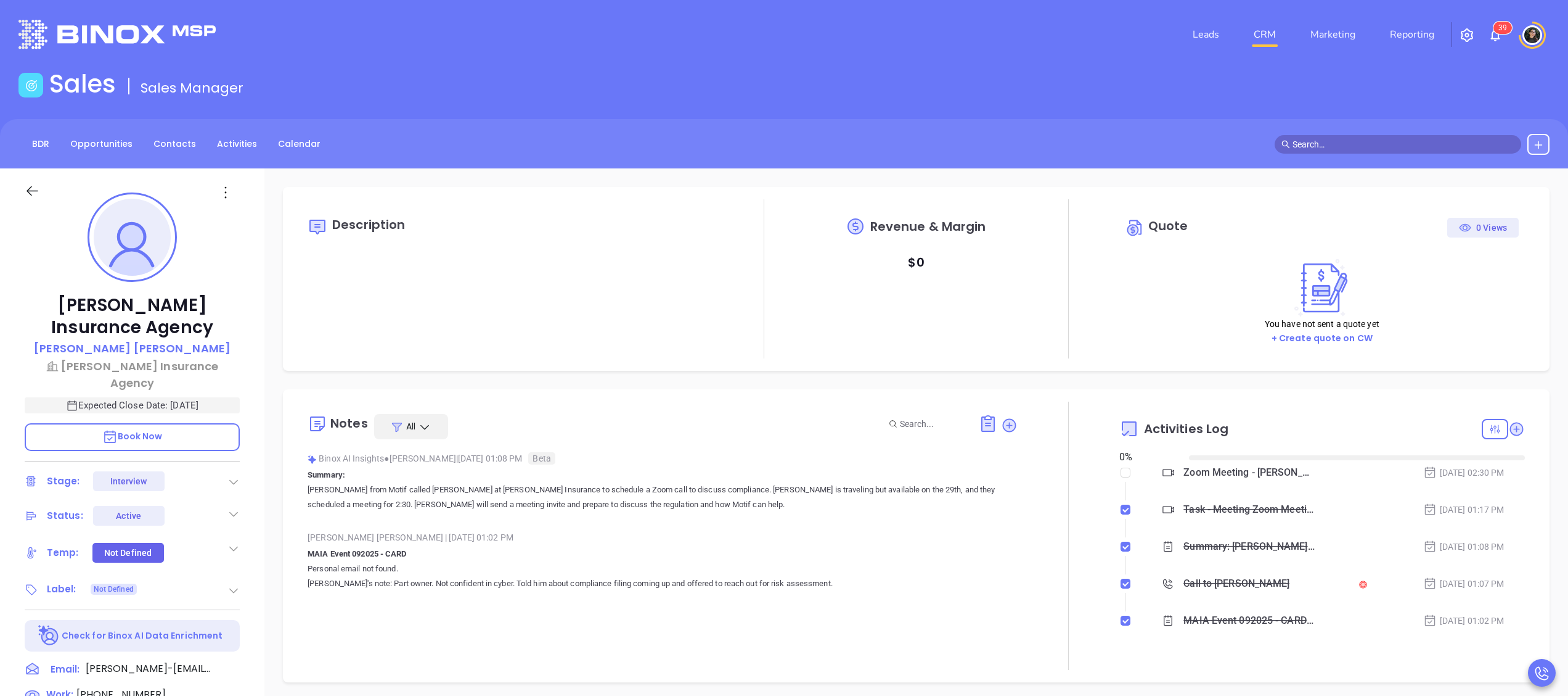
type input "[DATE]"
type input "[PERSON_NAME]"
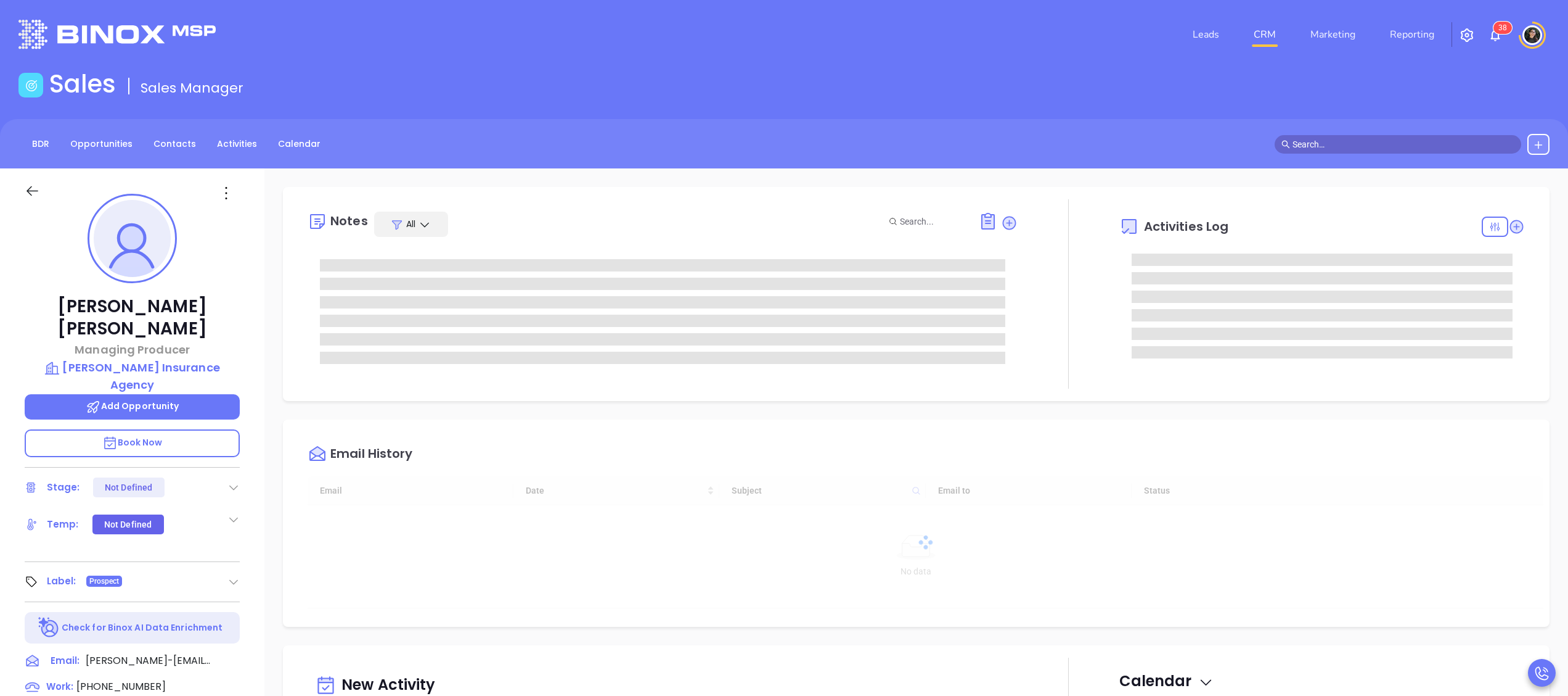
type input "[DATE]"
type input "[PERSON_NAME]"
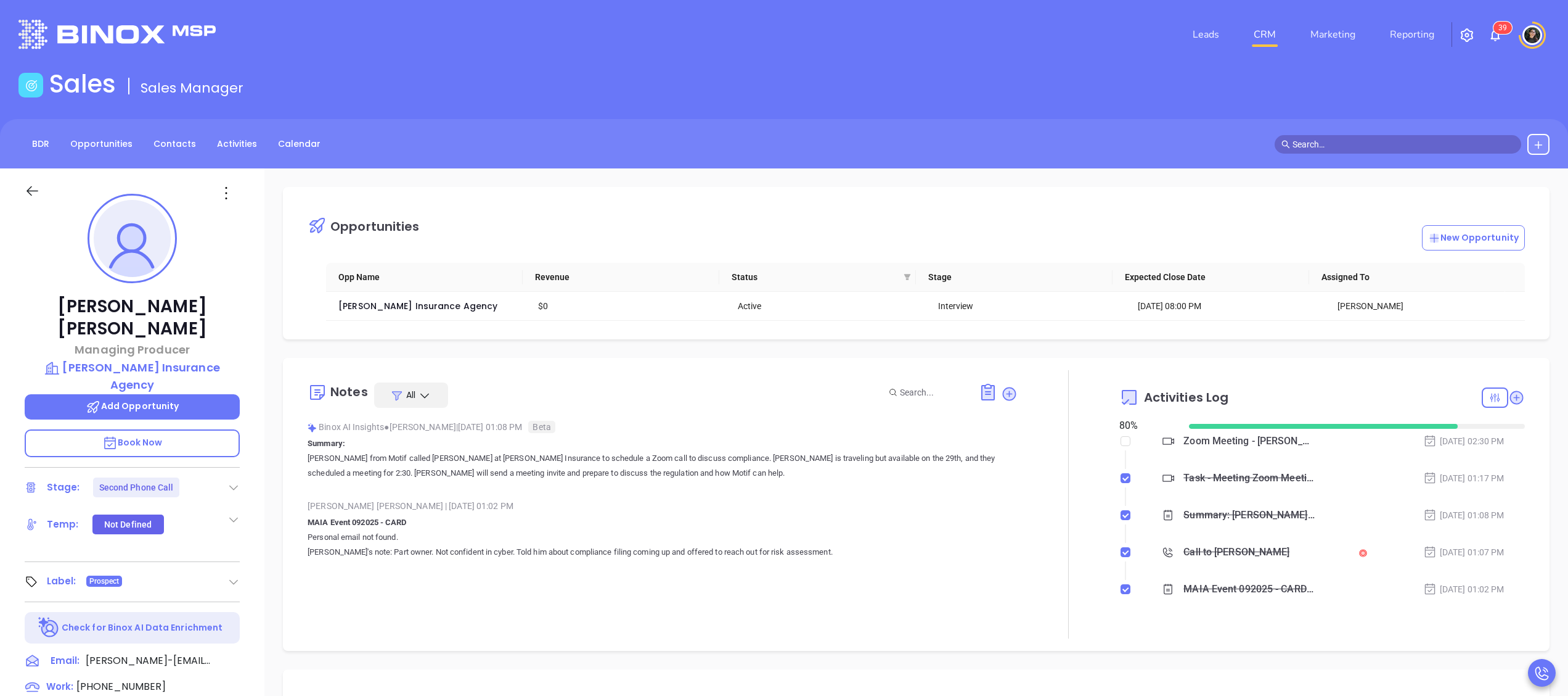
click at [1259, 30] on link "CRM" at bounding box center [1264, 34] width 32 height 24
